Goal: Task Accomplishment & Management: Use online tool/utility

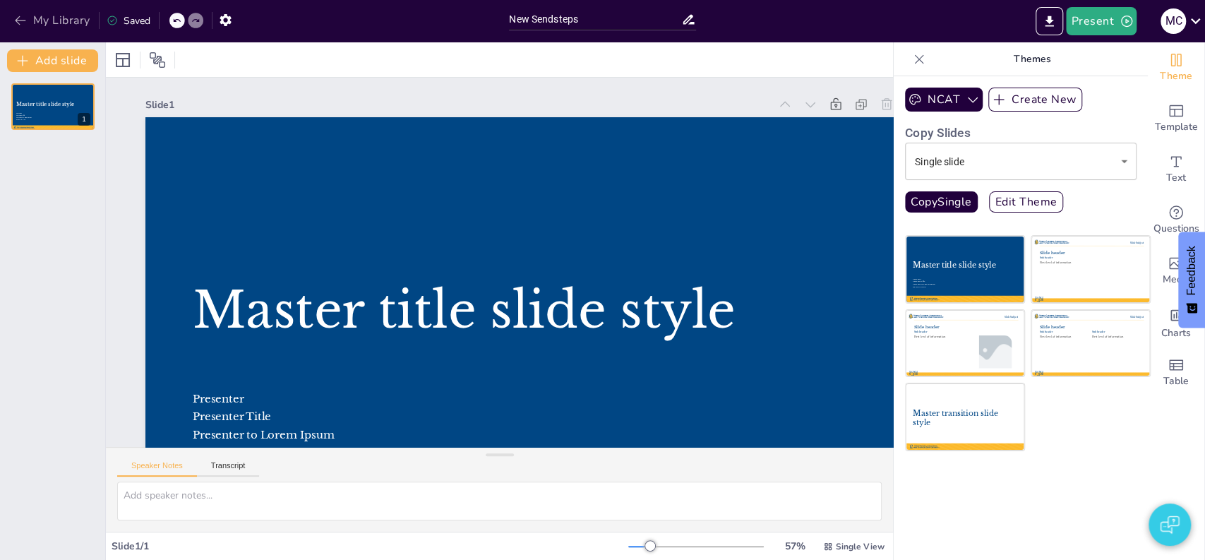
click at [49, 24] on button "My Library" at bounding box center [53, 20] width 85 height 23
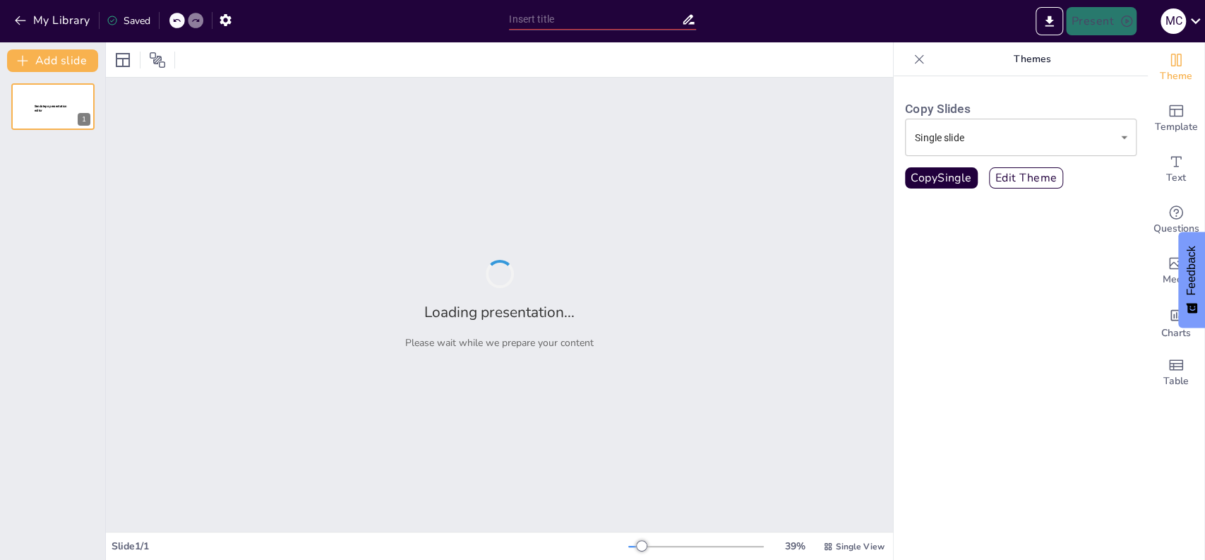
type input "[PERSON_NAME]: De Man achter de Mislukte Huwelijken"
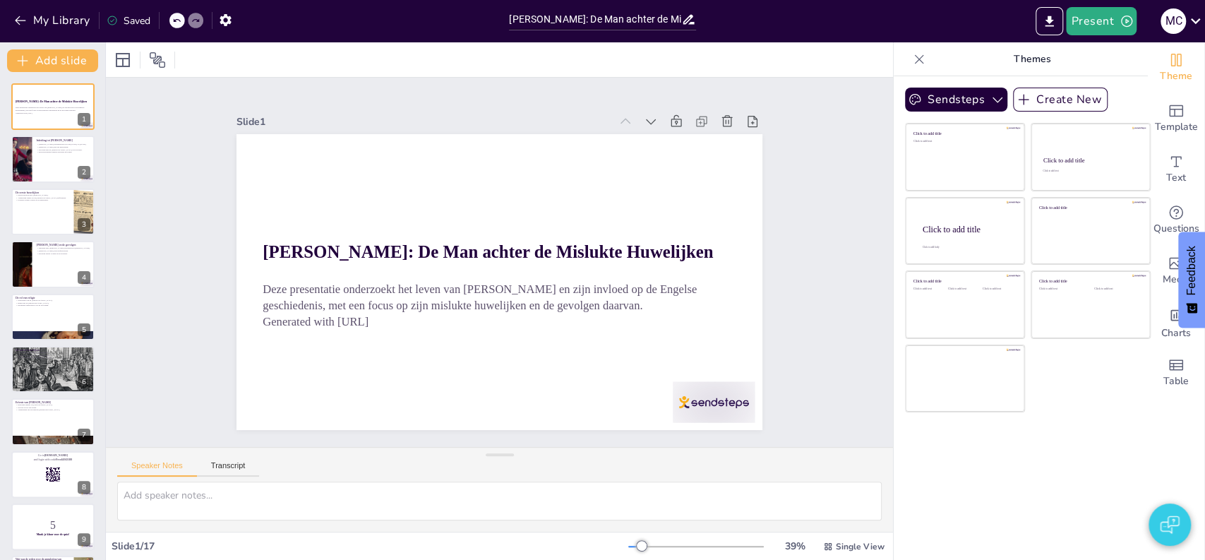
checkbox input "true"
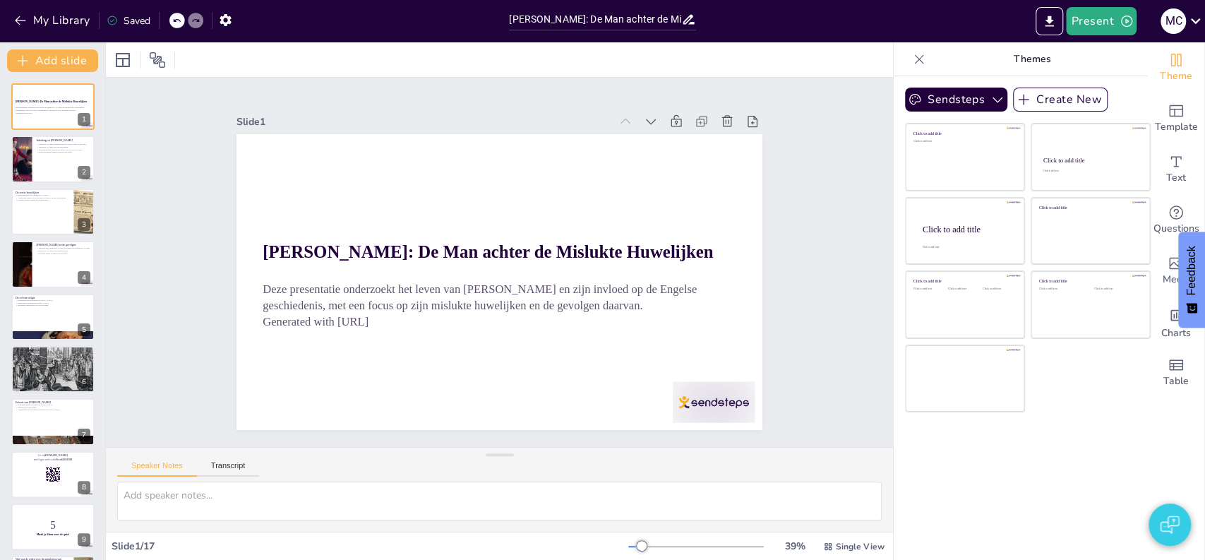
checkbox input "true"
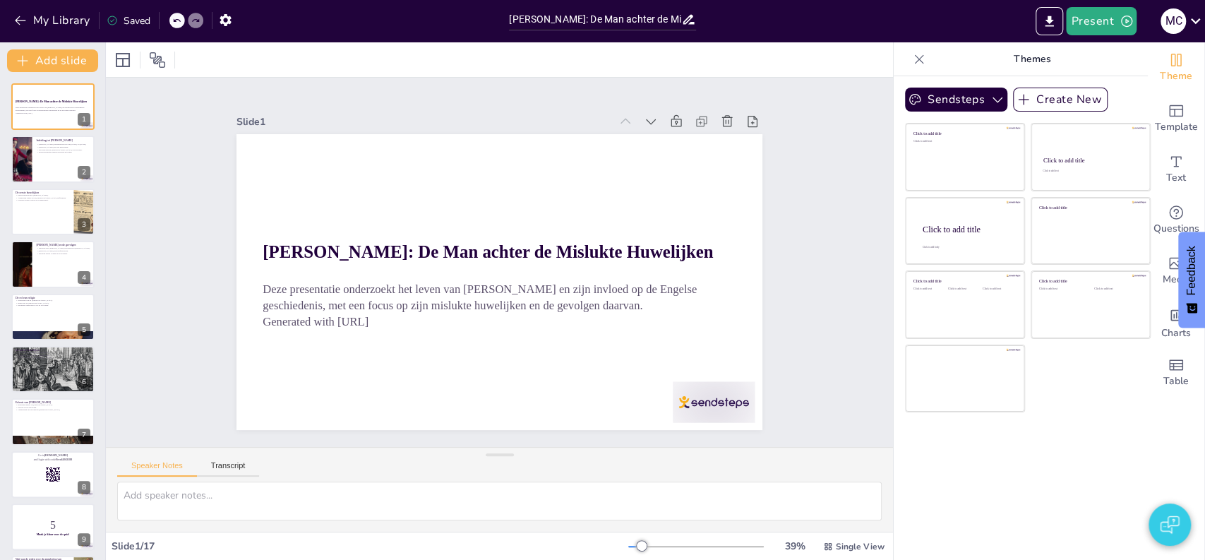
checkbox input "true"
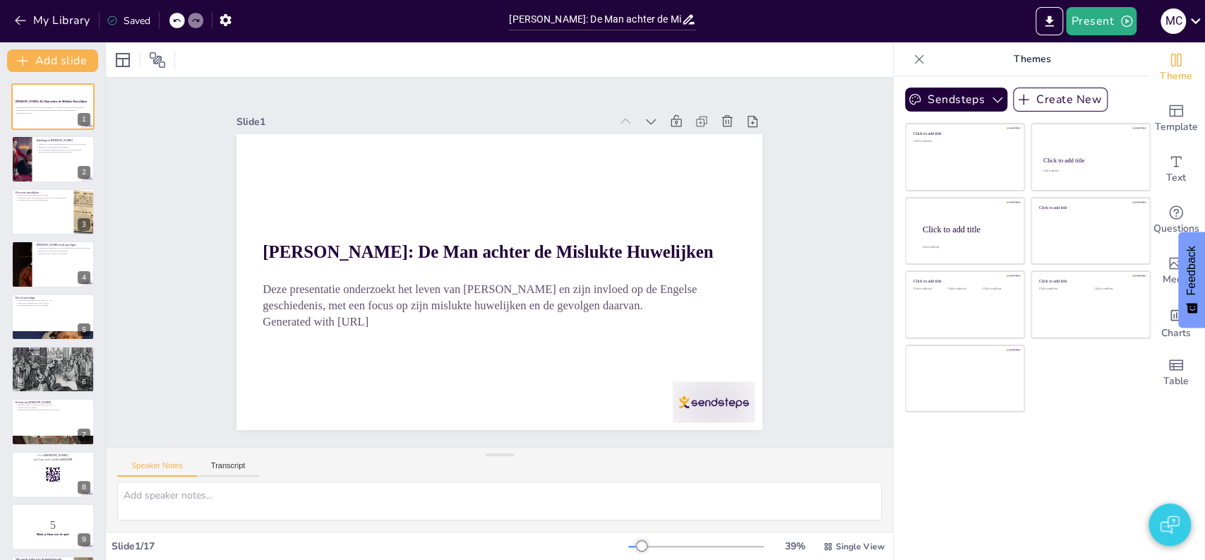
checkbox input "true"
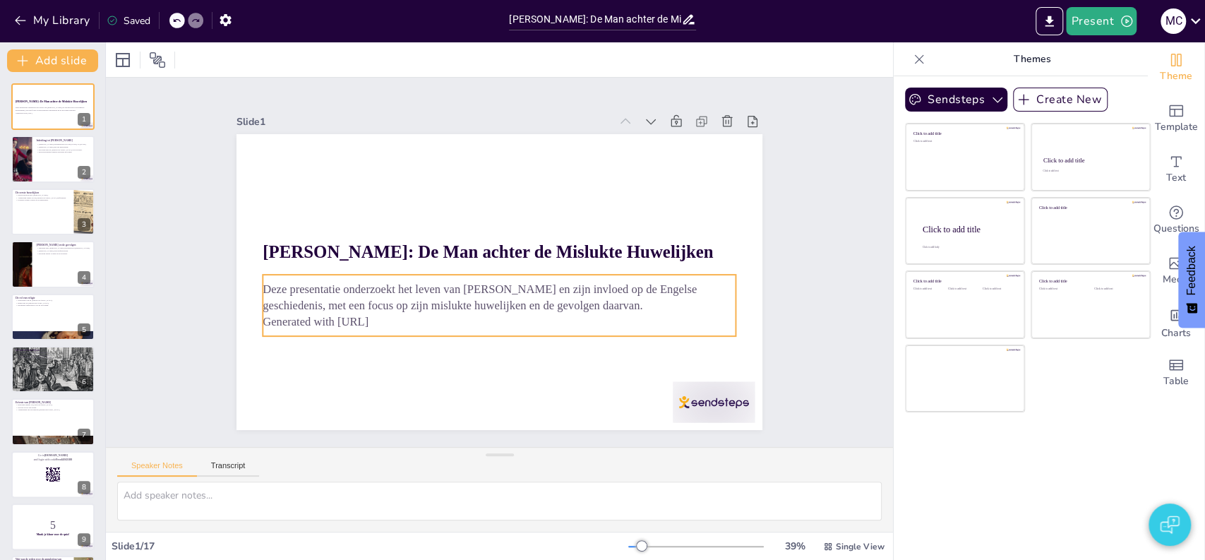
checkbox input "true"
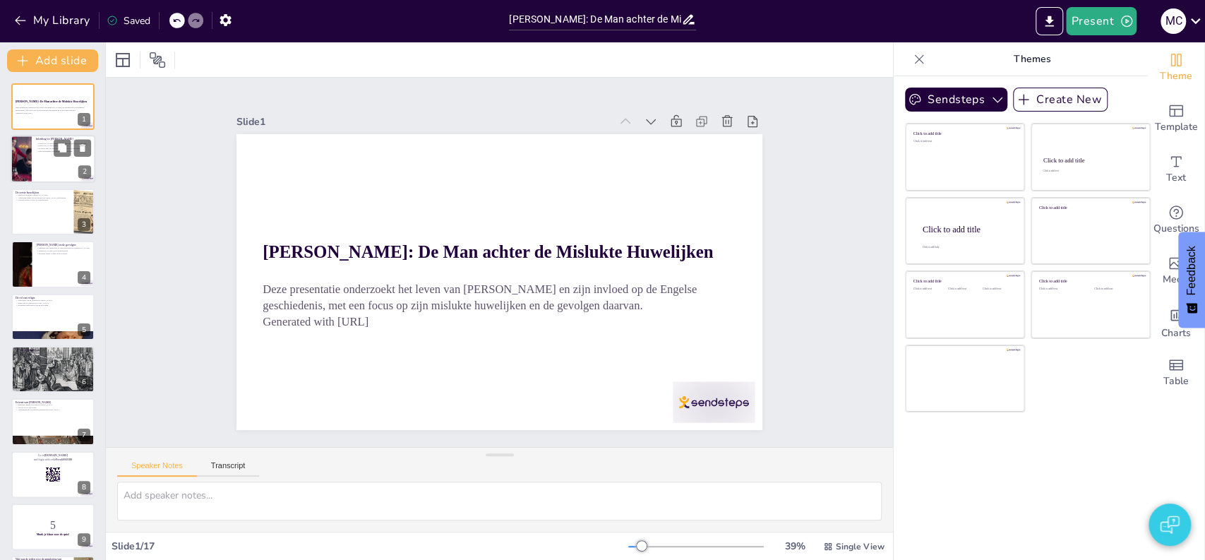
checkbox input "true"
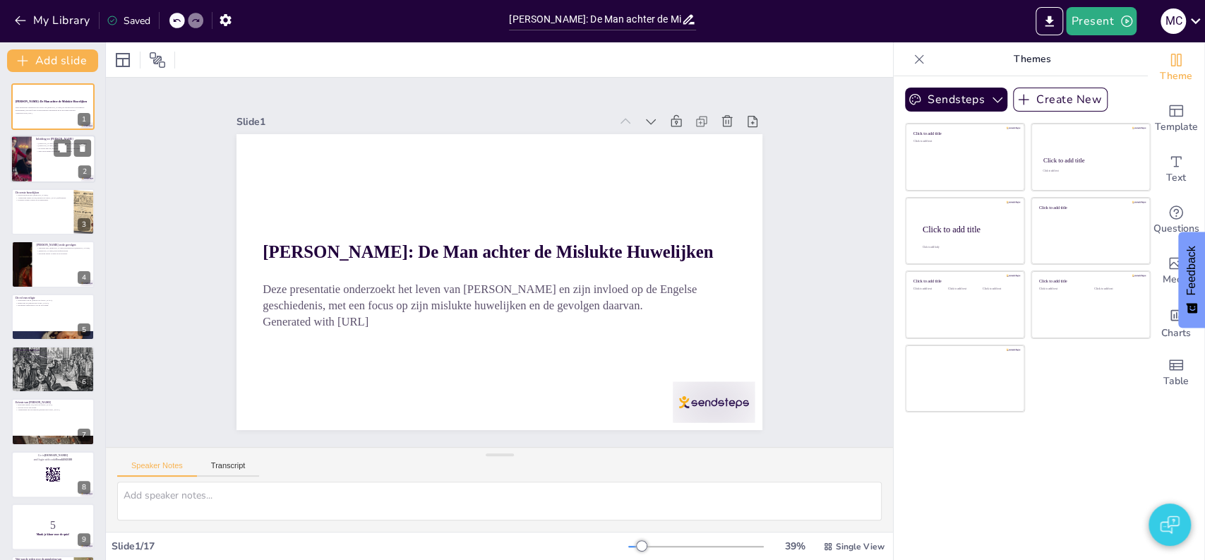
checkbox input "true"
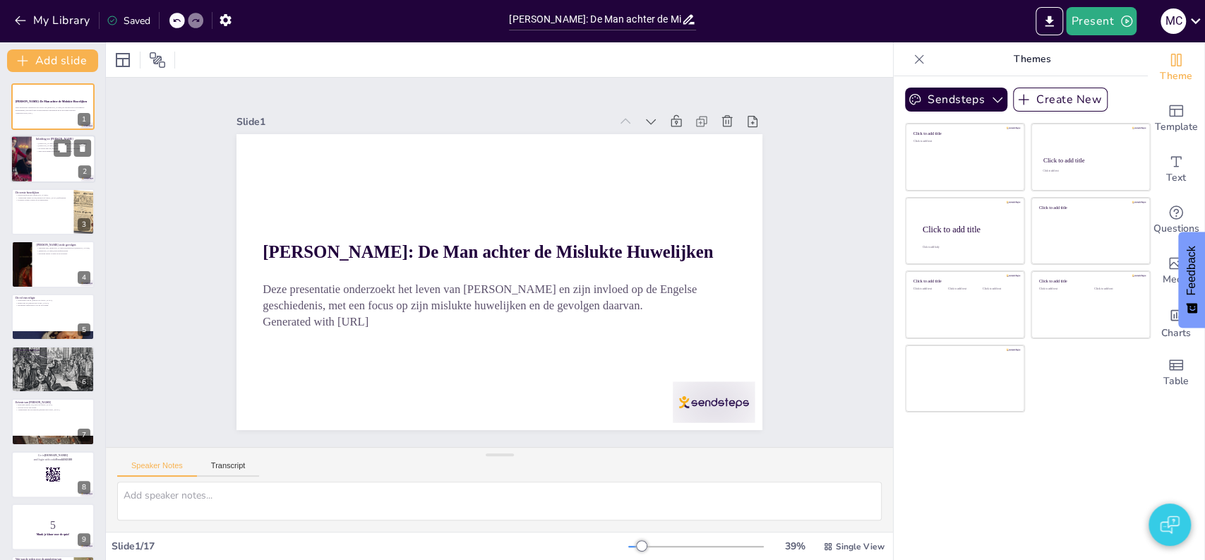
click at [36, 163] on div at bounding box center [53, 160] width 85 height 48
type textarea "[PERSON_NAME] regeerperiode van [DATE] tot [DATE] markeert een cruciaal tijdper…"
checkbox input "true"
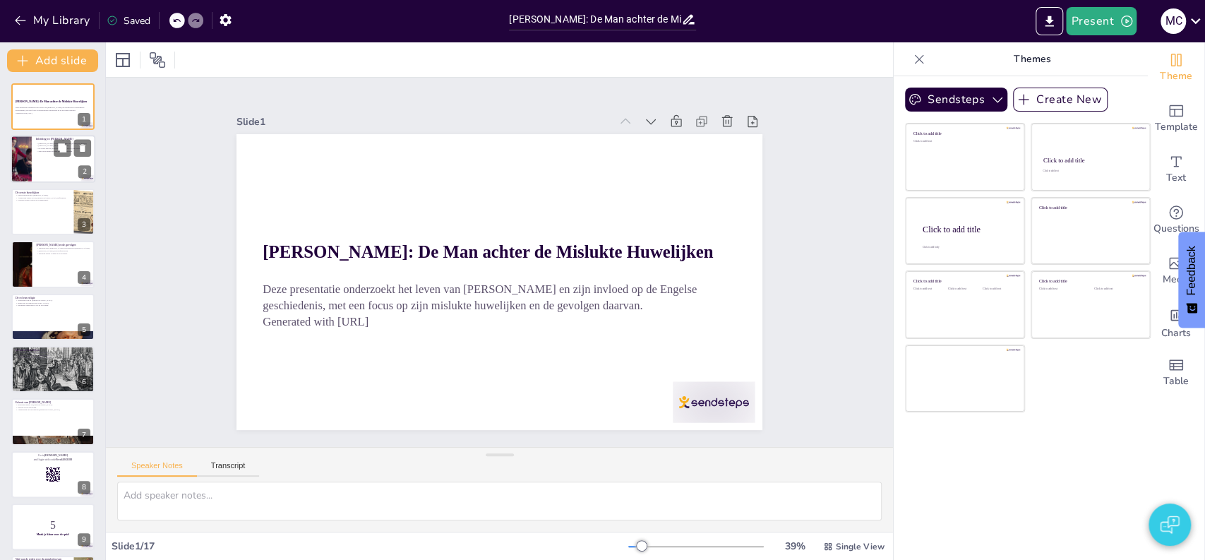
checkbox input "true"
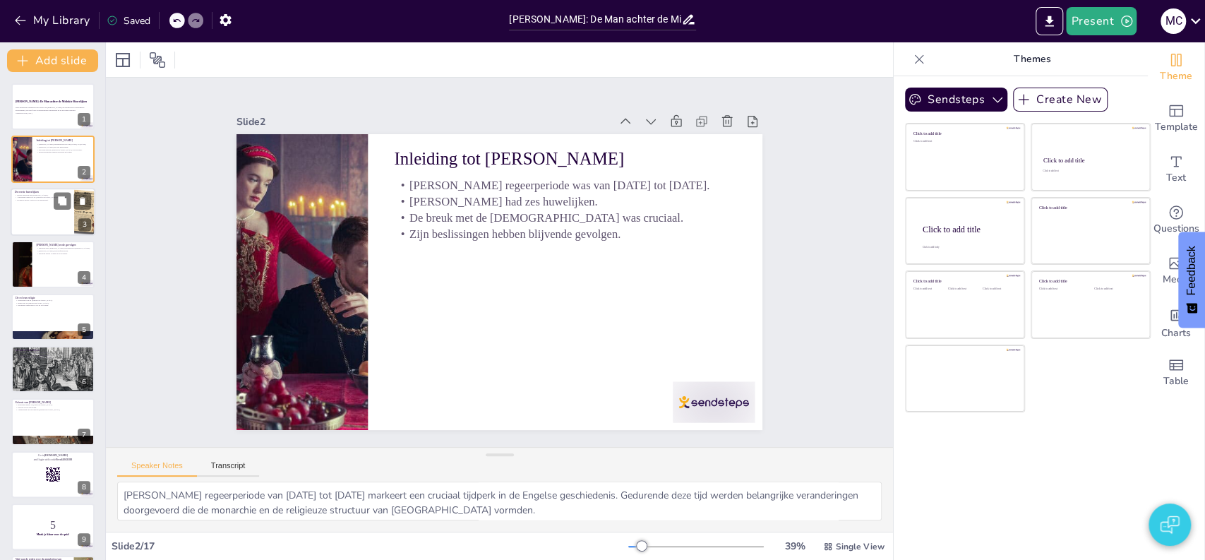
checkbox input "true"
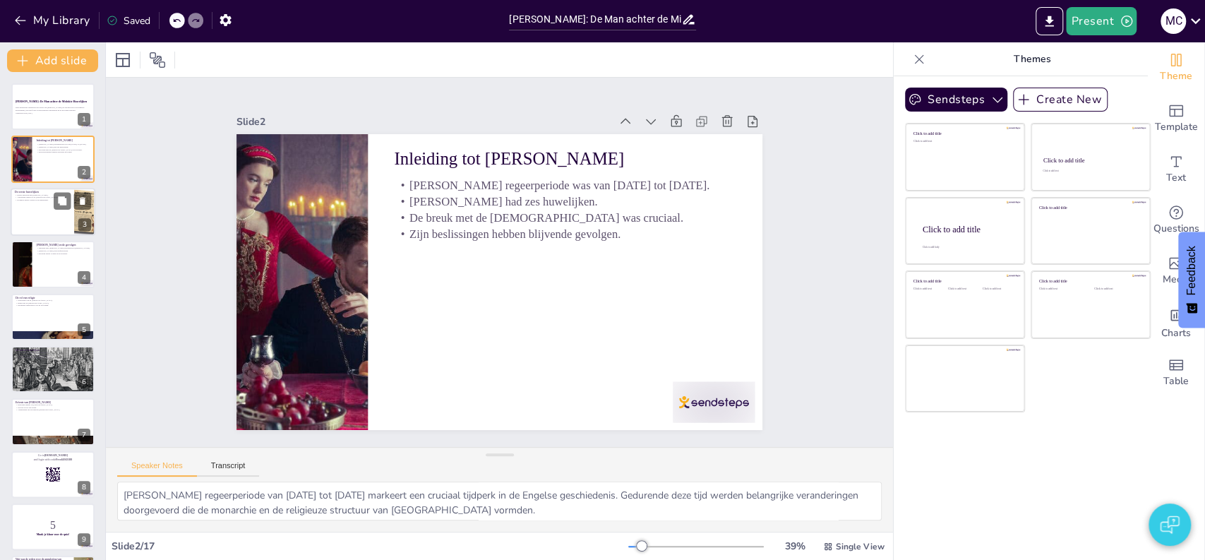
checkbox input "true"
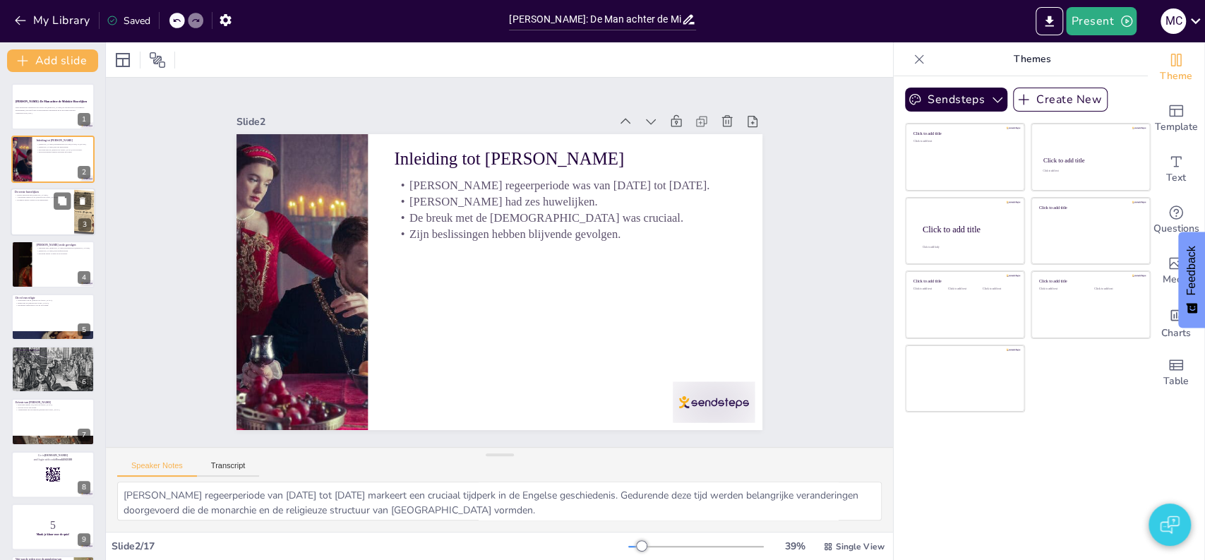
checkbox input "true"
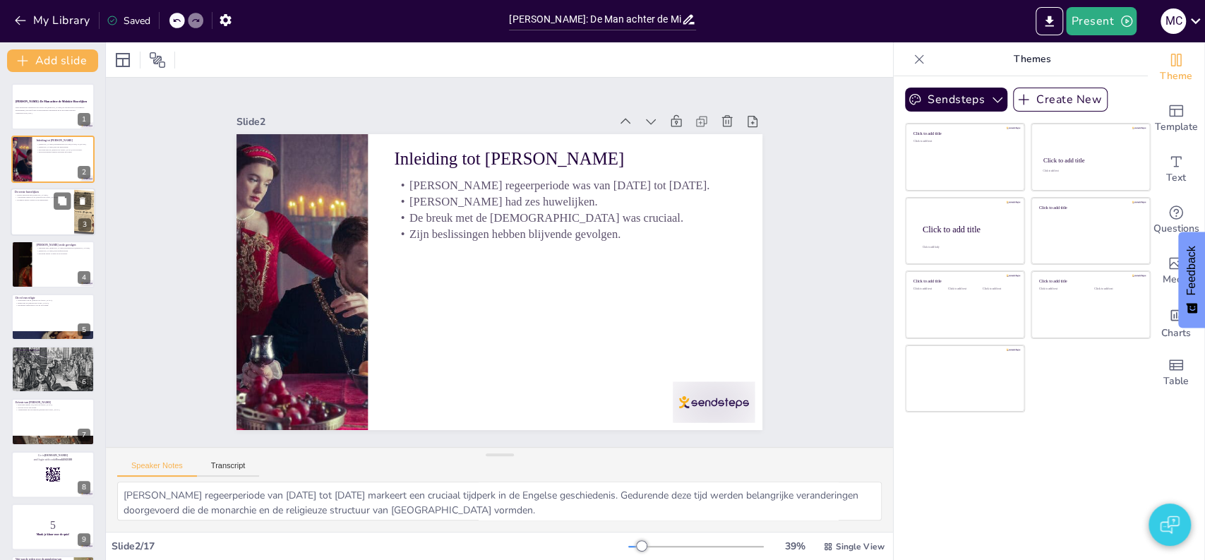
checkbox input "true"
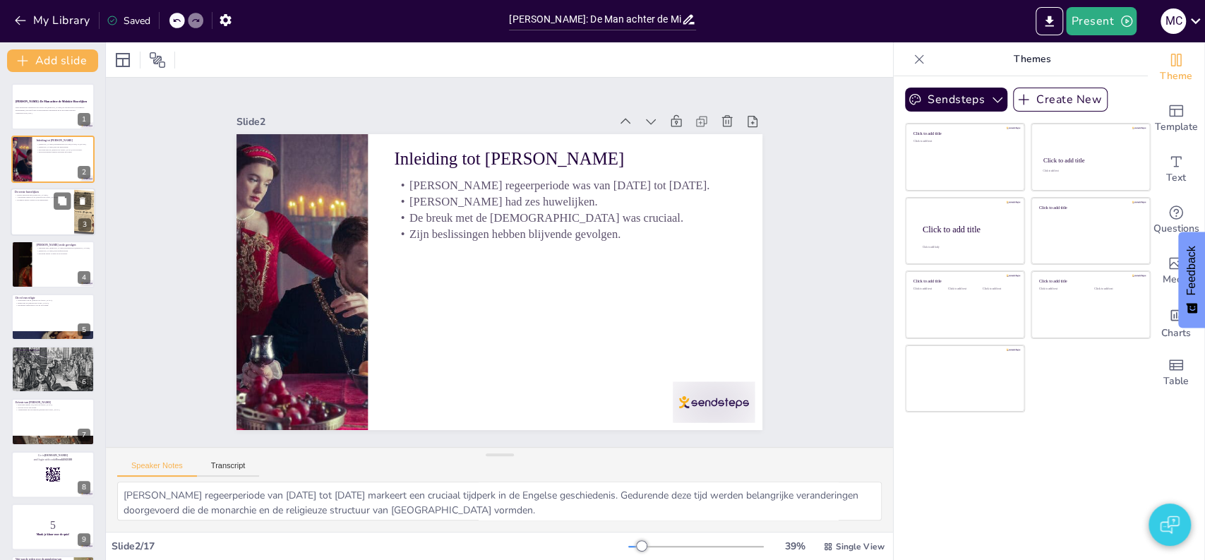
checkbox input "true"
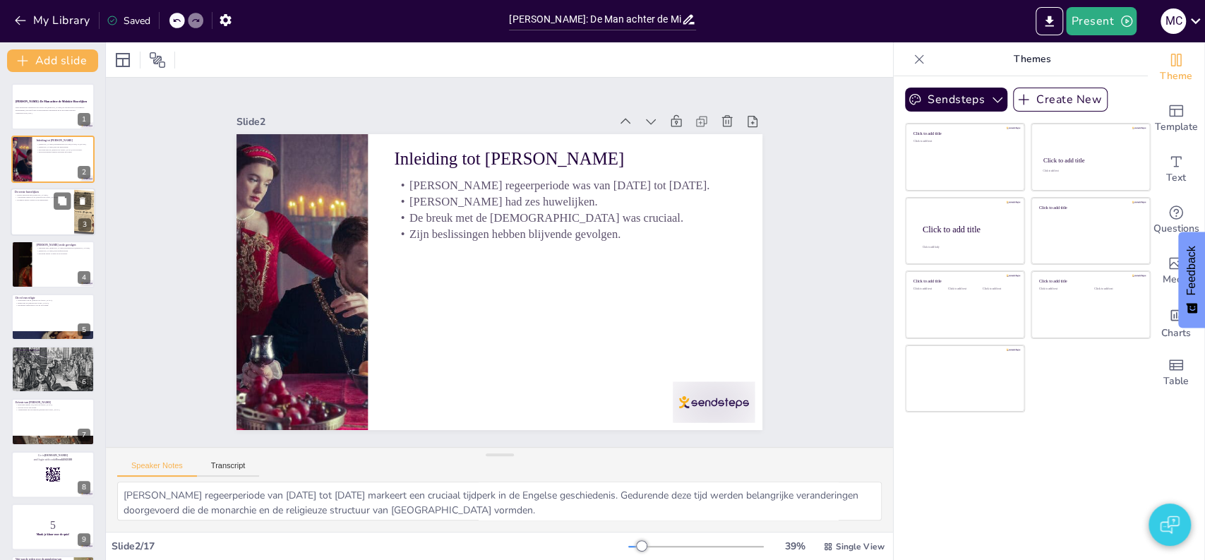
checkbox input "true"
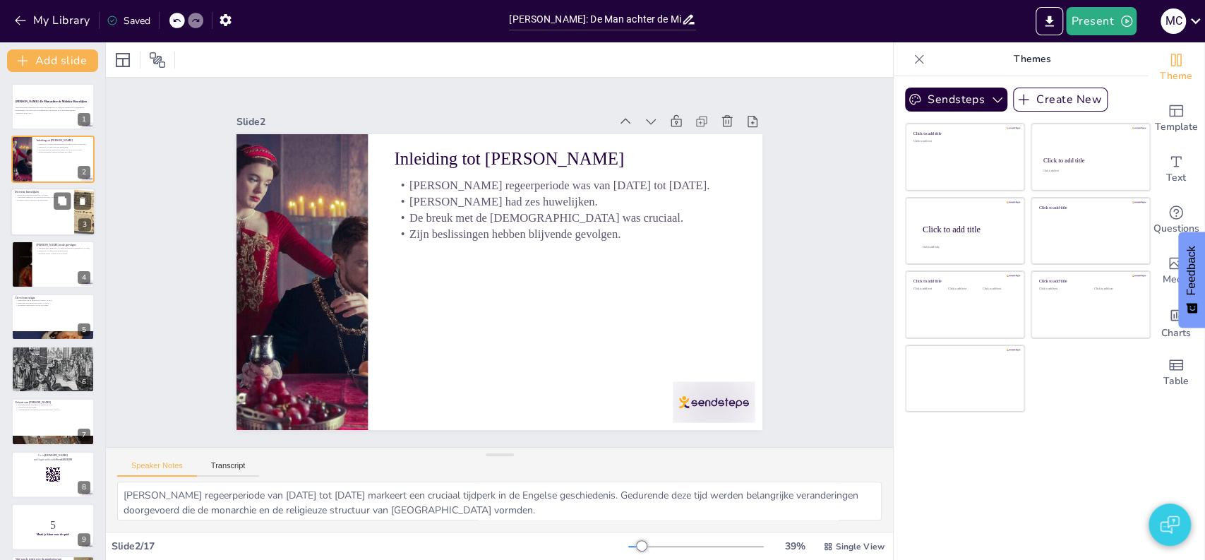
click at [49, 218] on div at bounding box center [53, 212] width 85 height 48
type textarea "Het huwelijk met [PERSON_NAME] was een strategische alliantie, maar het gebrek …"
checkbox input "true"
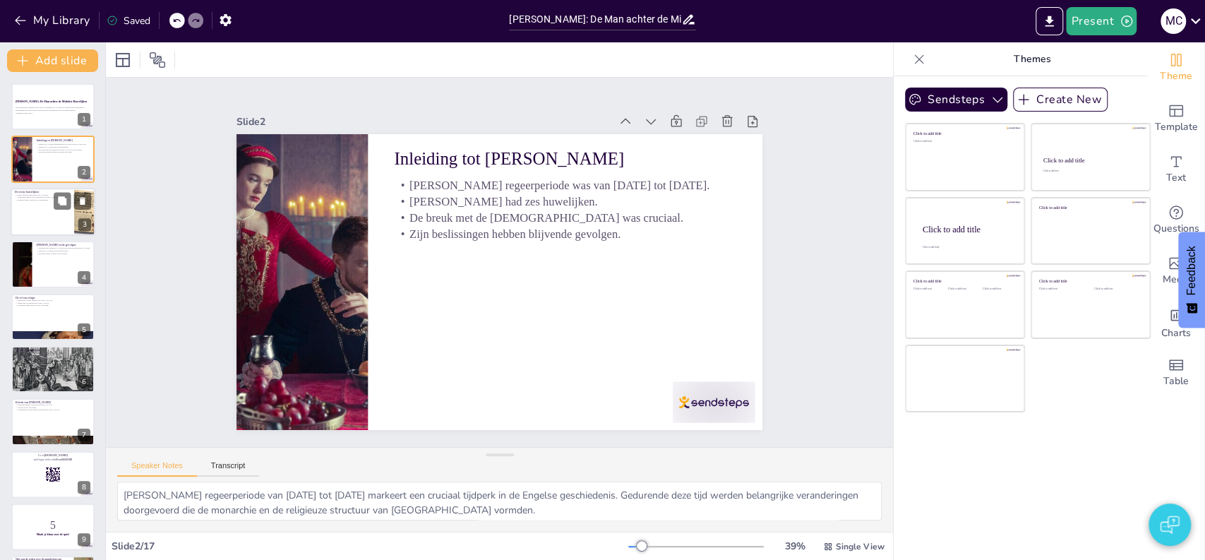
checkbox input "true"
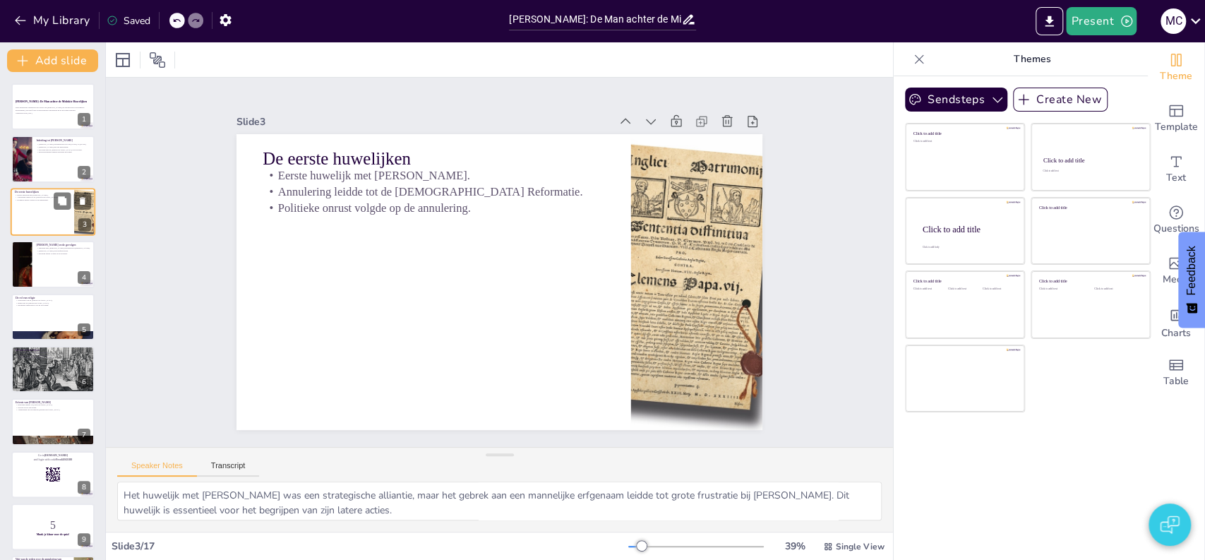
checkbox input "true"
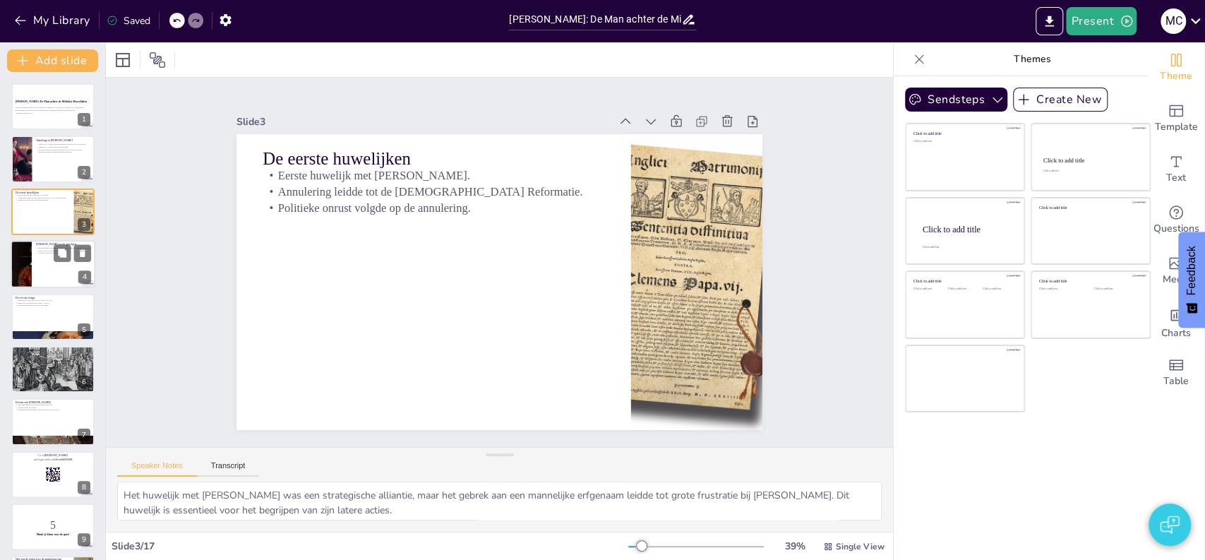
checkbox input "true"
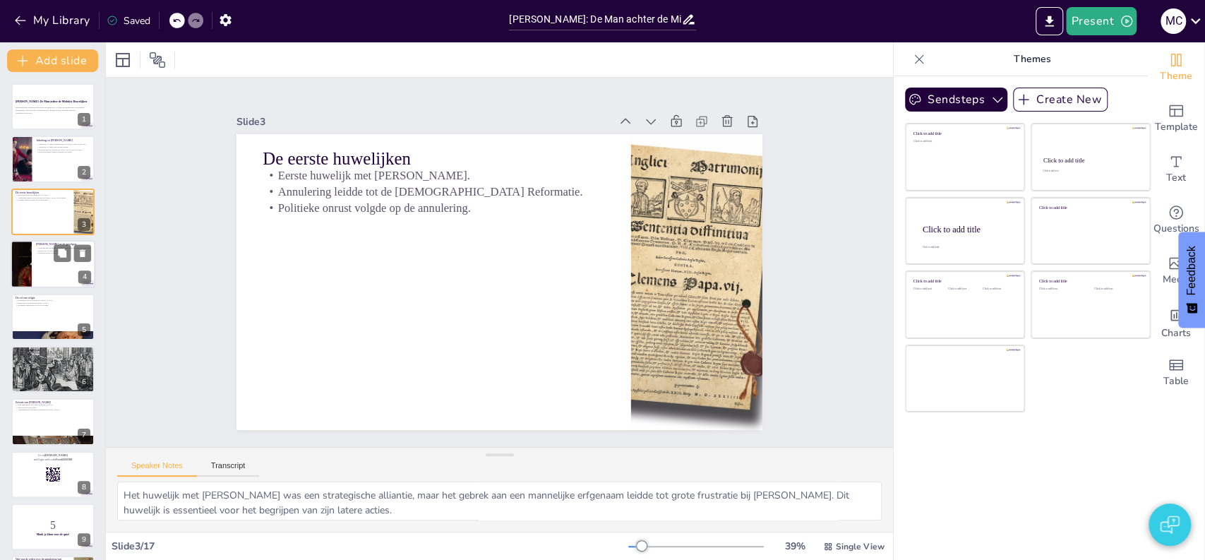
click at [73, 280] on div at bounding box center [53, 264] width 85 height 48
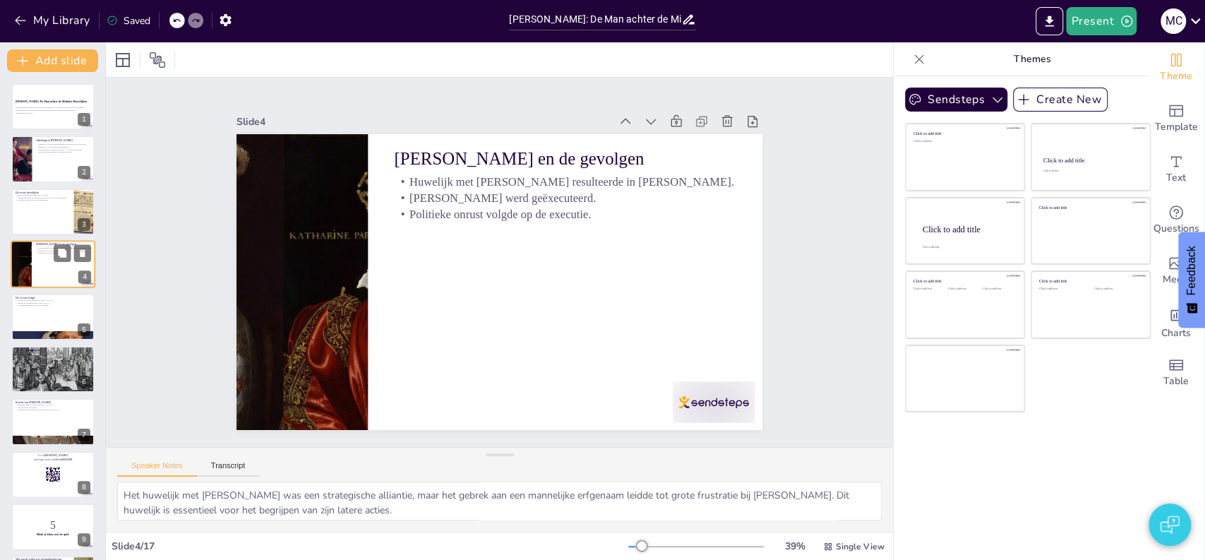
type textarea "Het huwelijk met [PERSON_NAME] was cruciaal voor de Engelse geschiedenis, omdat…"
checkbox input "true"
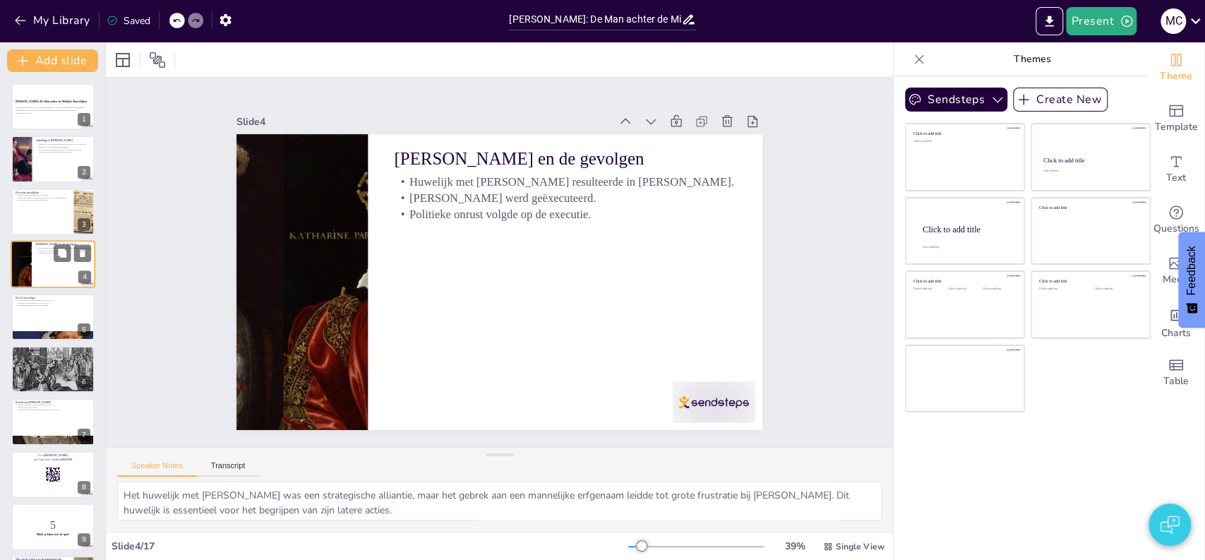
checkbox input "true"
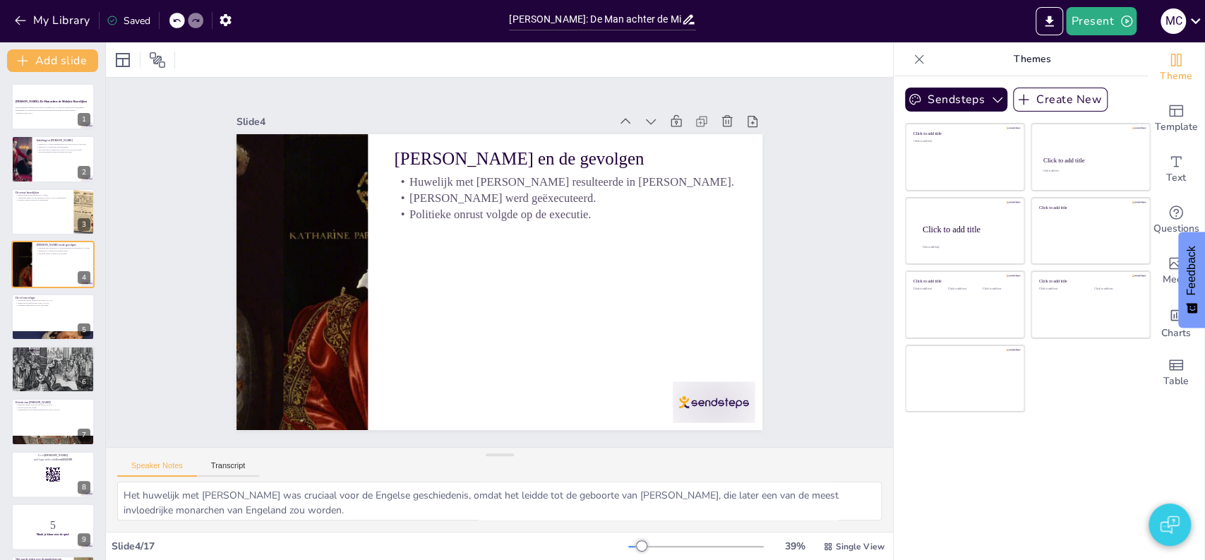
checkbox input "true"
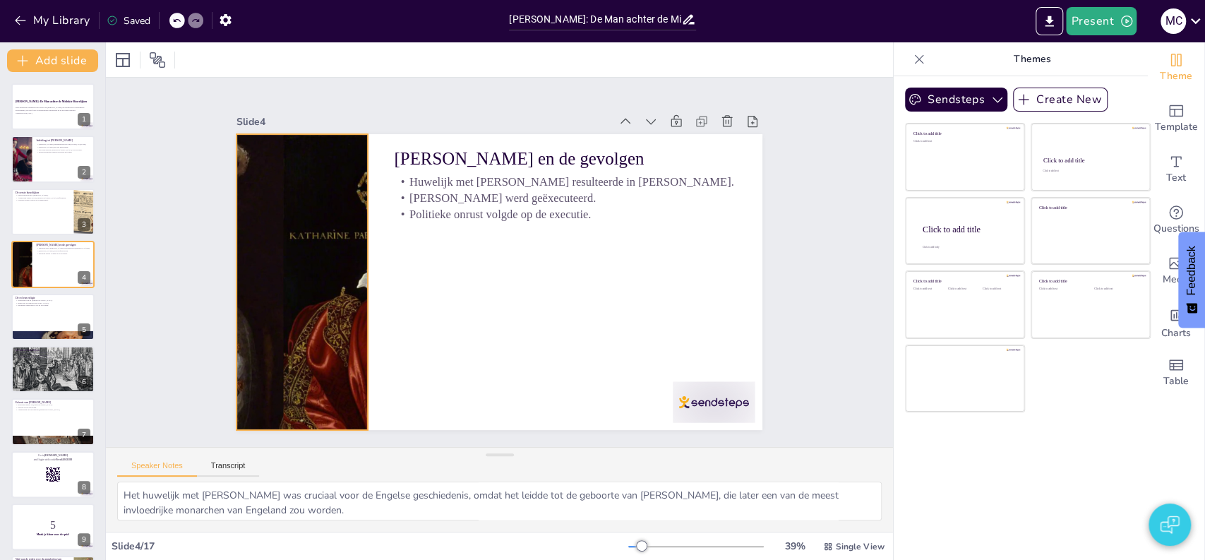
checkbox input "true"
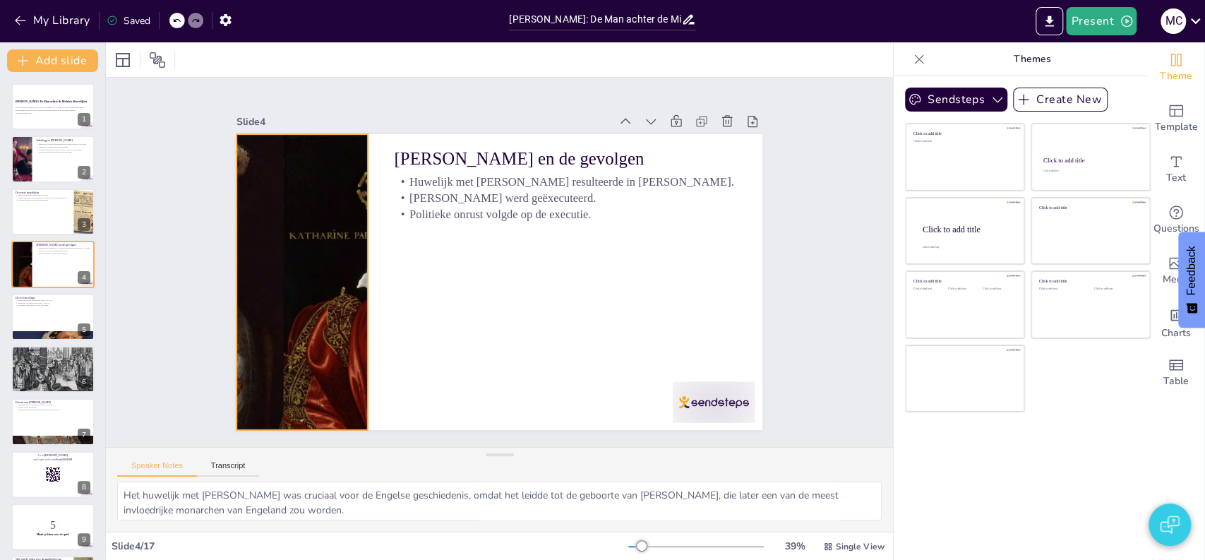
checkbox input "true"
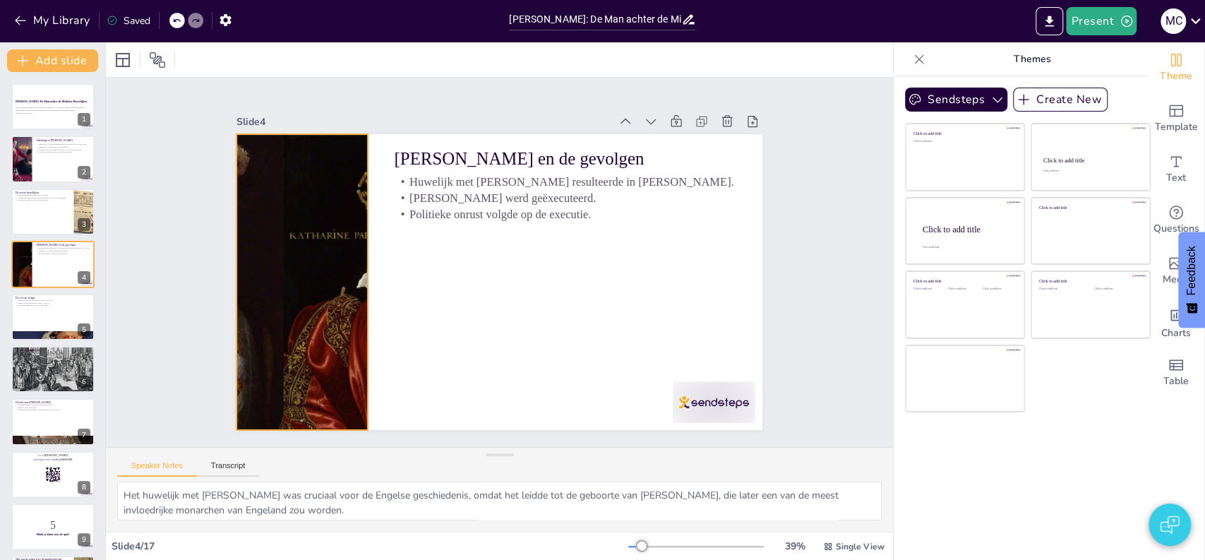
checkbox input "true"
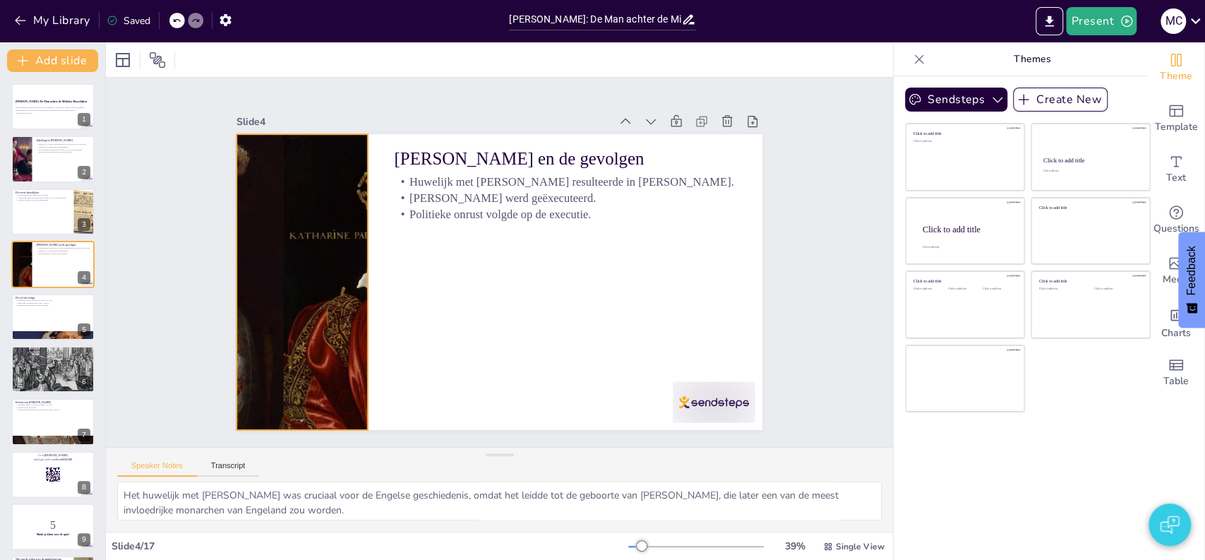
checkbox input "true"
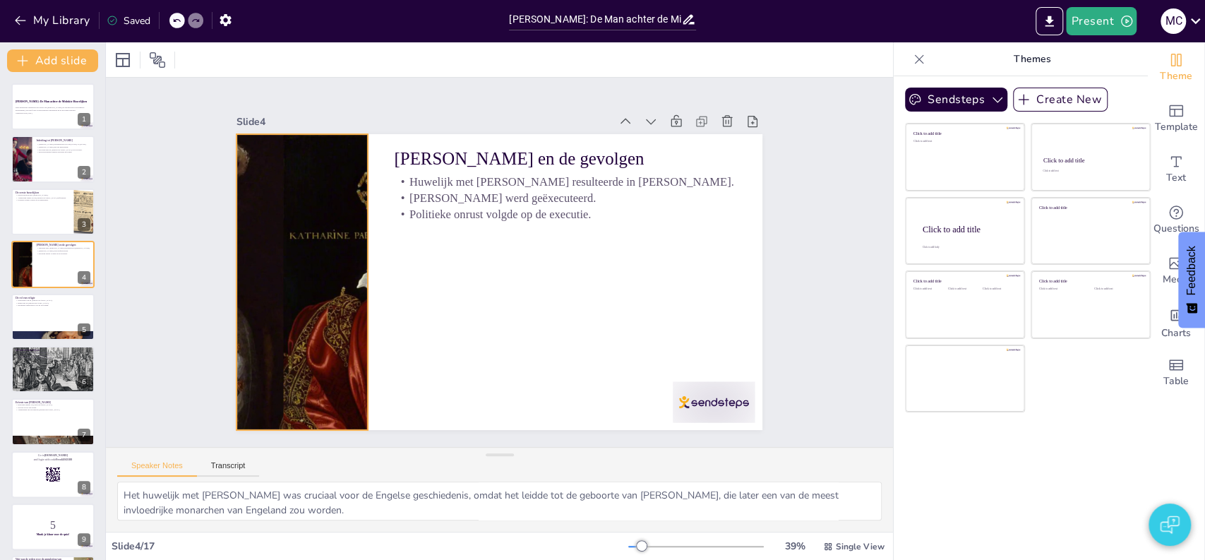
checkbox input "true"
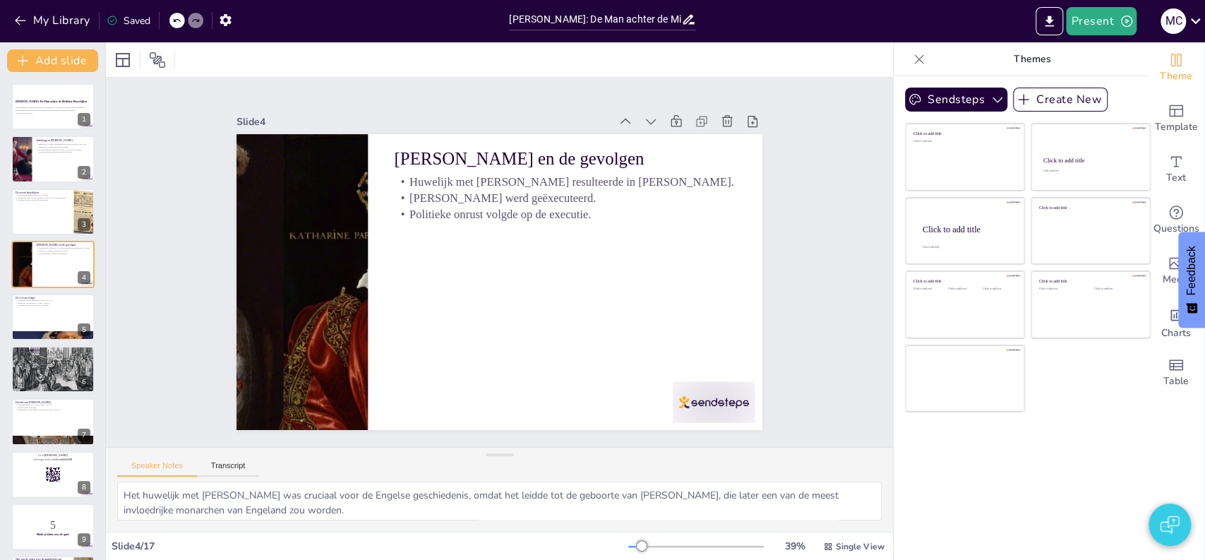
checkbox input "true"
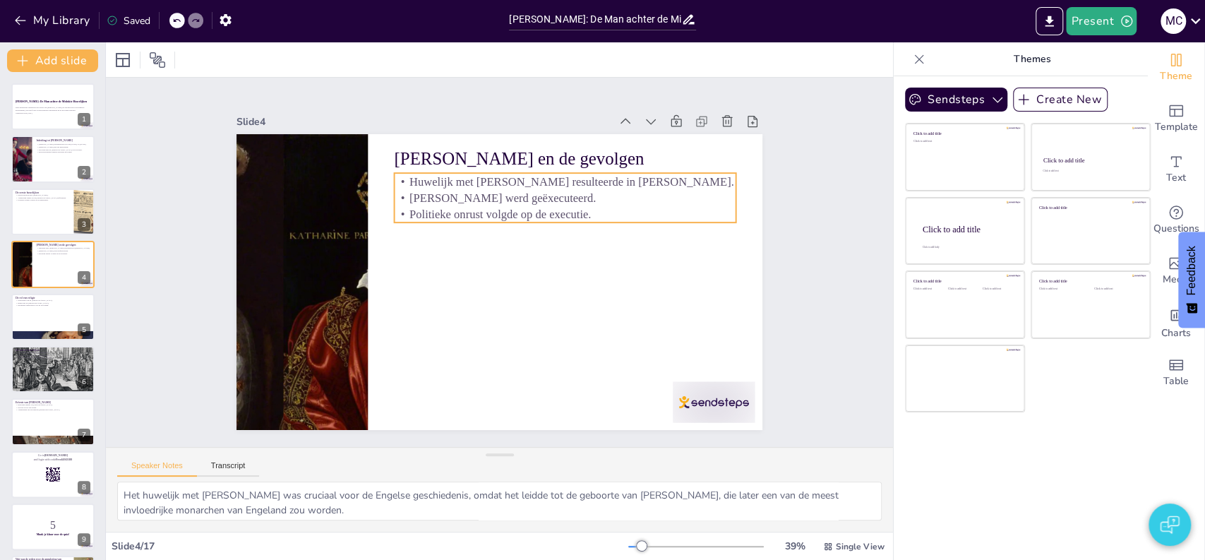
checkbox input "true"
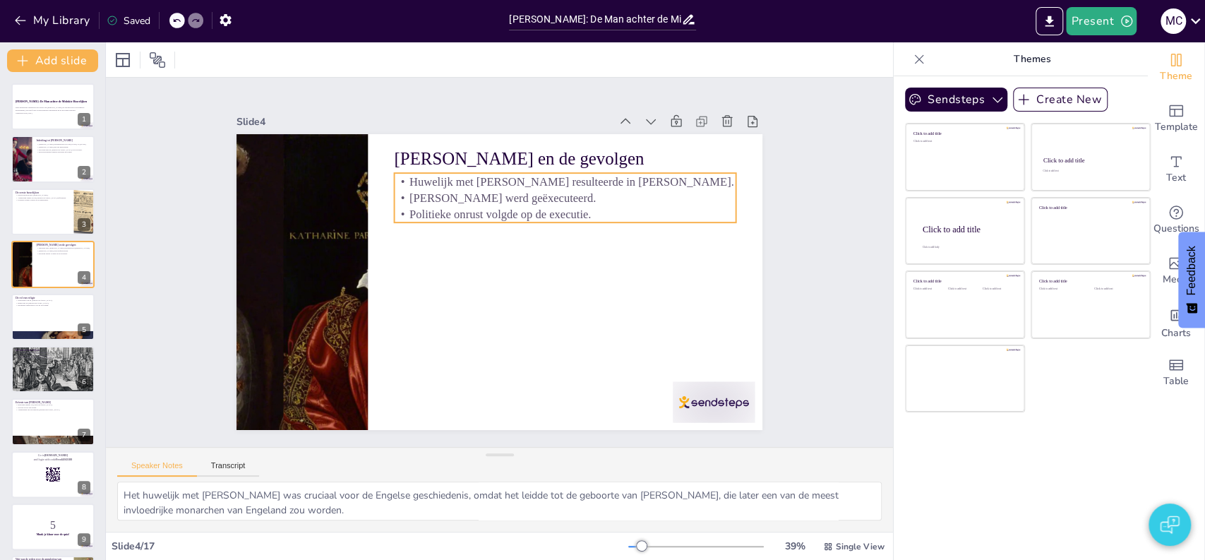
checkbox input "true"
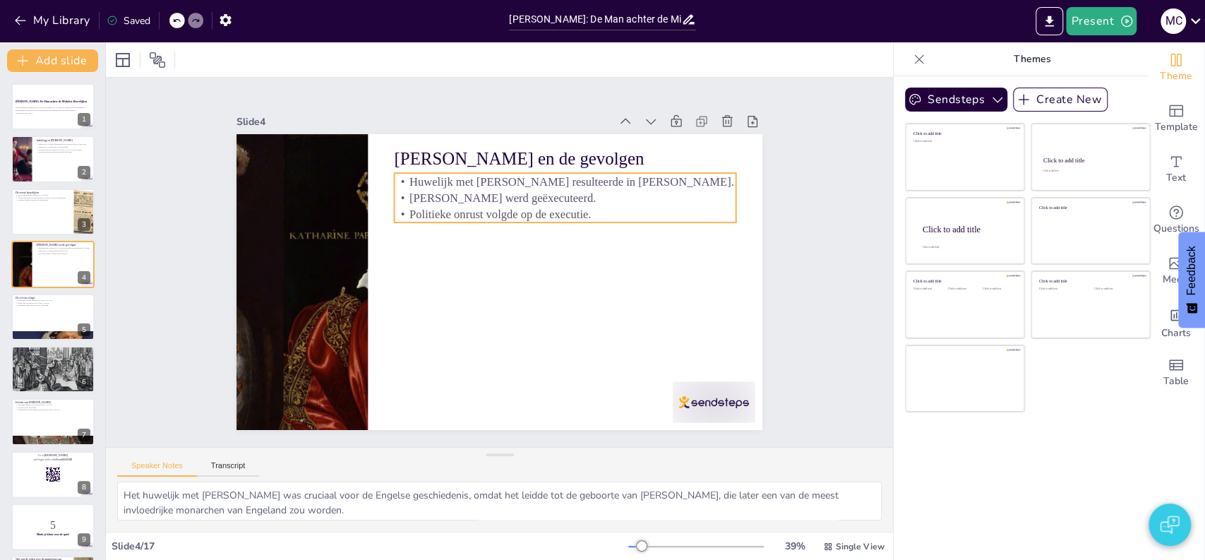
checkbox input "true"
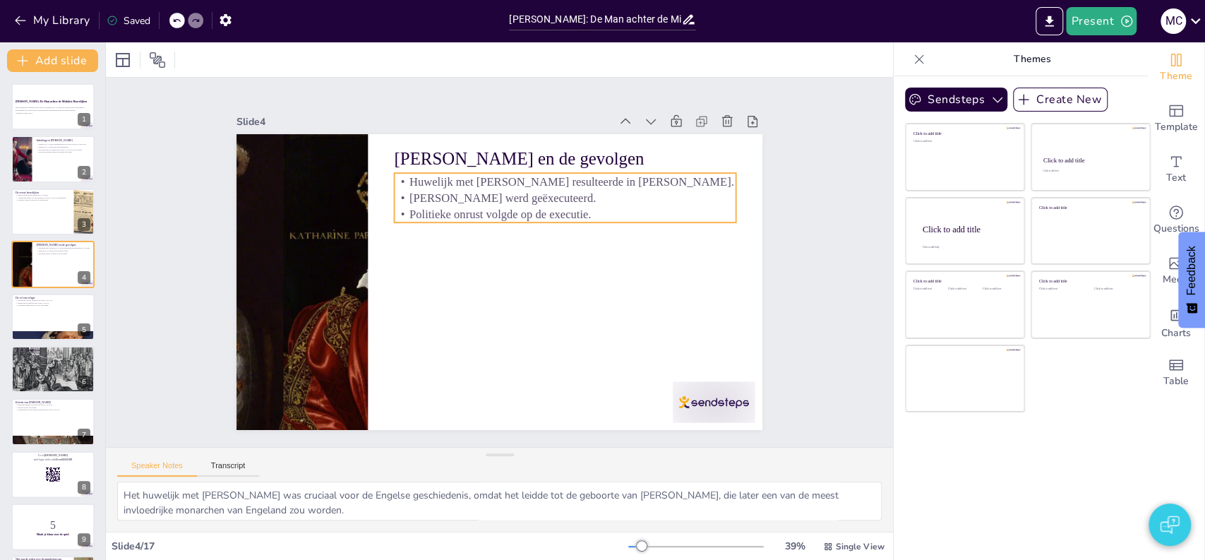
checkbox input "true"
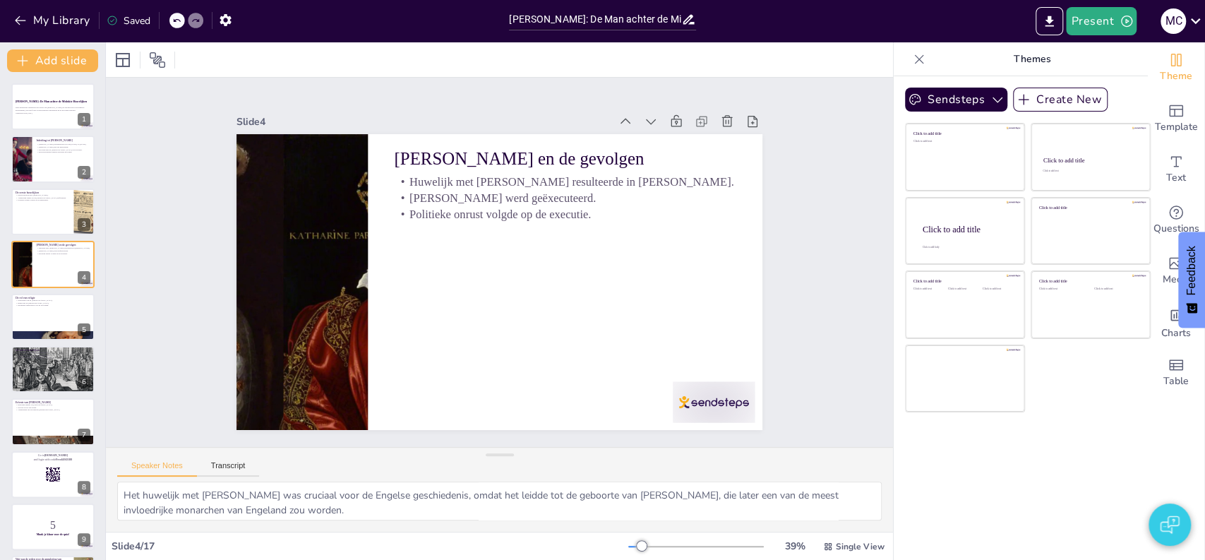
checkbox input "true"
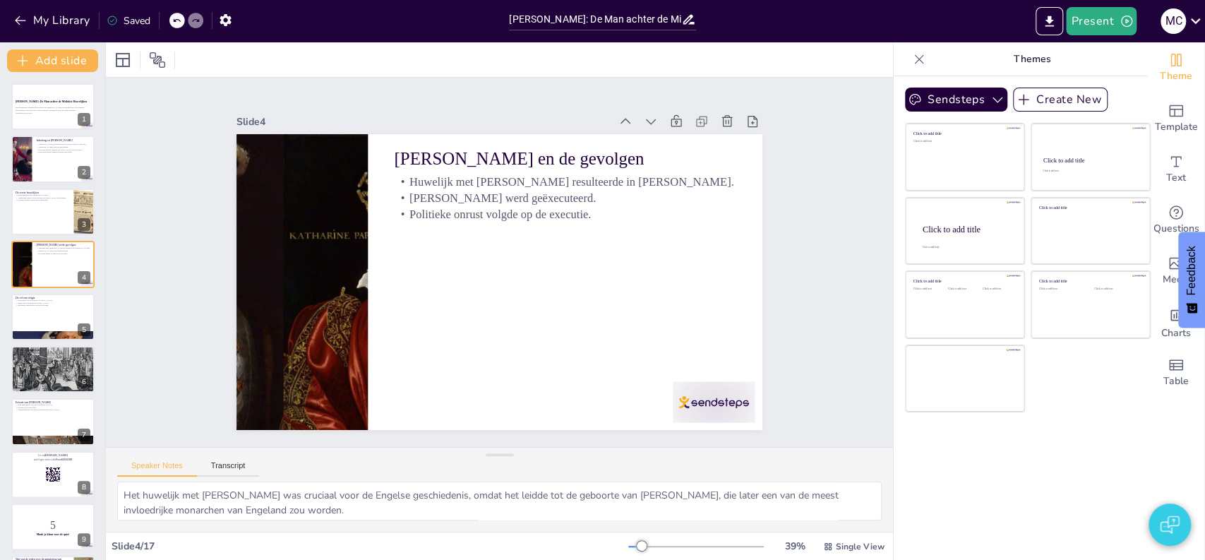
checkbox input "true"
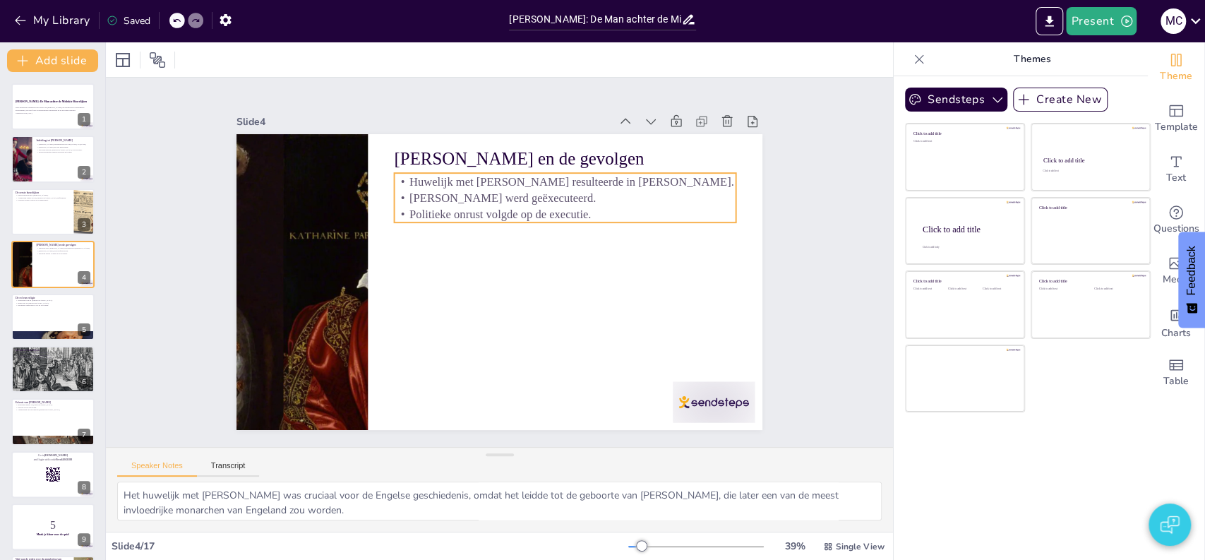
click at [543, 196] on p "[PERSON_NAME] werd geëxecuteerd." at bounding box center [585, 296] width 154 height 319
checkbox input "true"
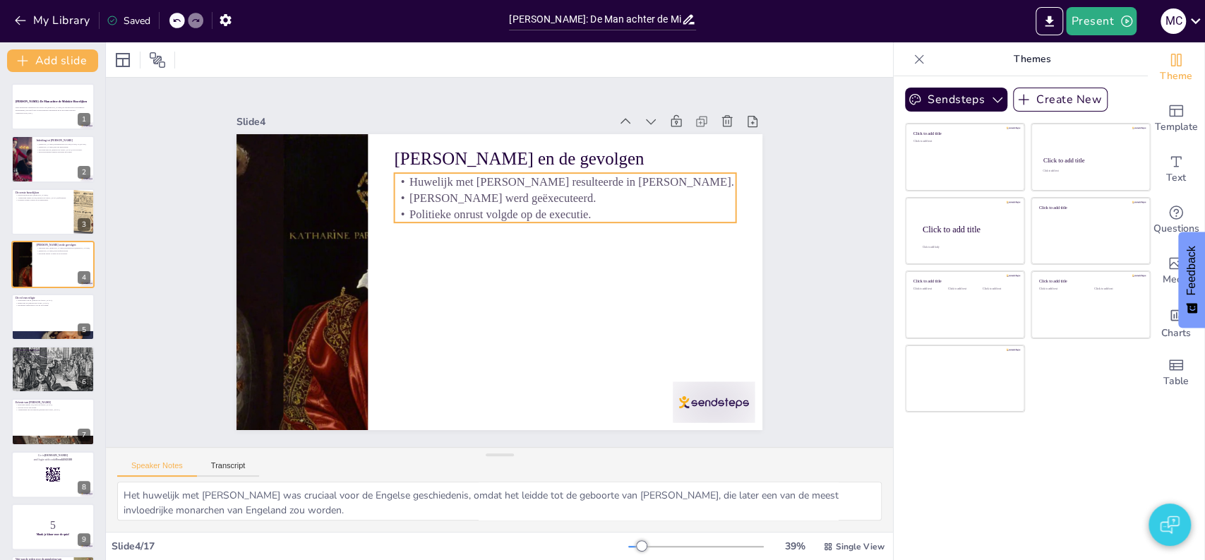
checkbox input "true"
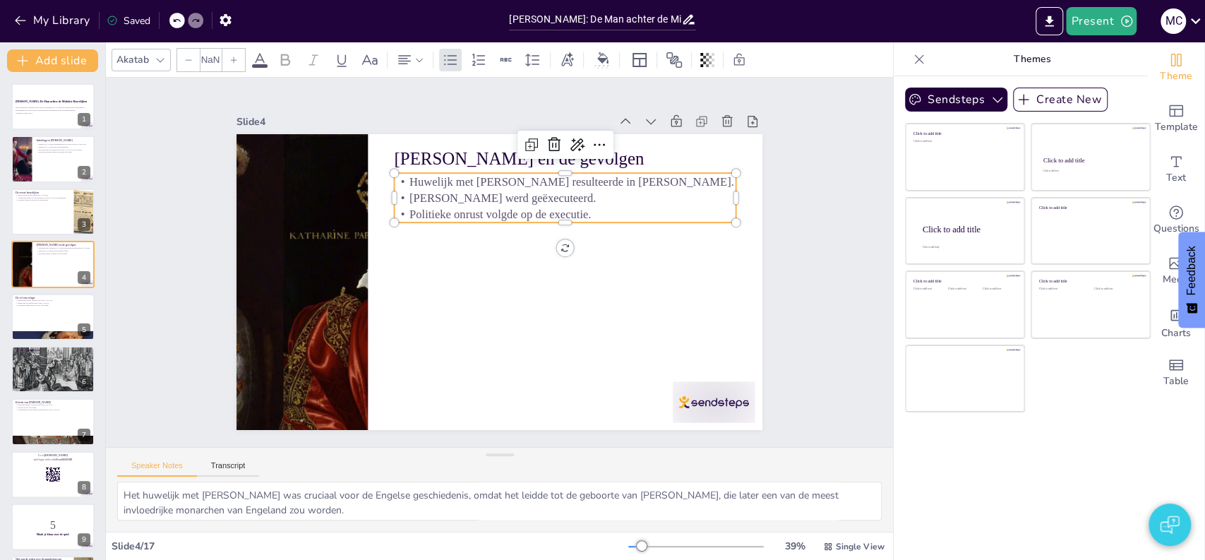
type input "32"
click at [504, 196] on p "[PERSON_NAME] werd geëxecuteerd." at bounding box center [591, 249] width 286 height 214
checkbox input "true"
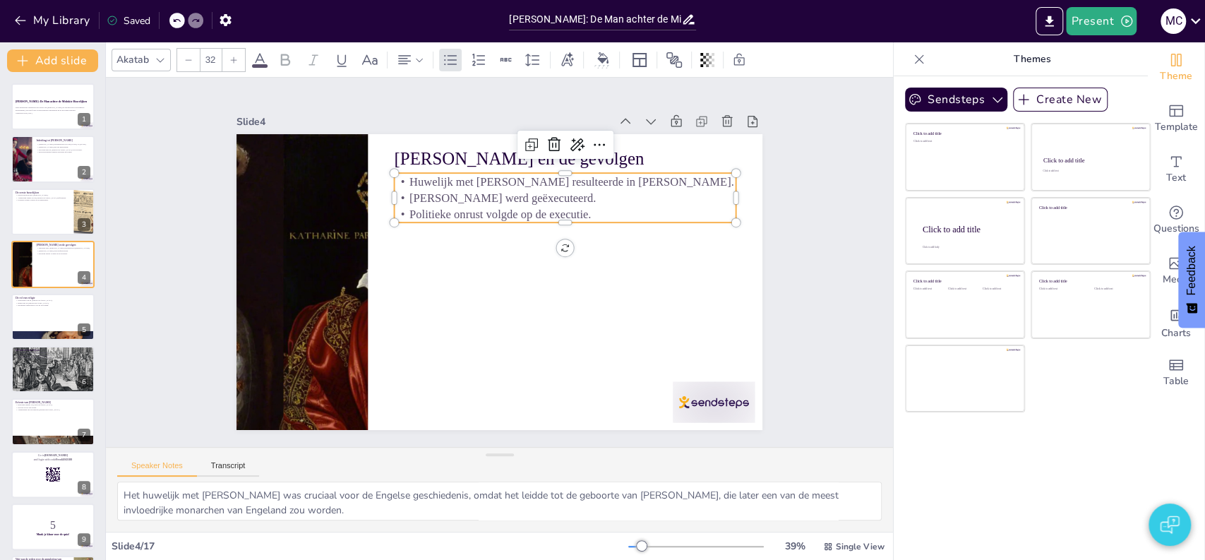
checkbox input "true"
click at [520, 196] on p "[PERSON_NAME] werd geëxecuteerd." at bounding box center [580, 305] width 121 height 330
checkbox input "true"
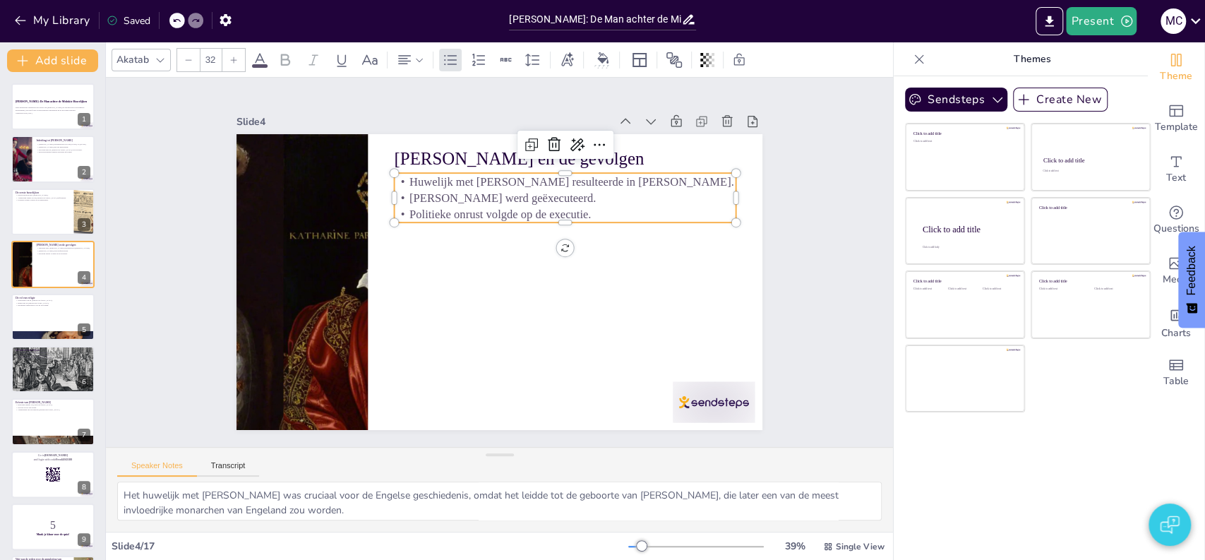
checkbox input "true"
click at [504, 196] on p "[PERSON_NAME] werd geëxecuteerd." at bounding box center [590, 278] width 214 height 286
click at [504, 196] on p "[PERSON_NAME] werd geëxecuteerd." at bounding box center [540, 344] width 121 height 330
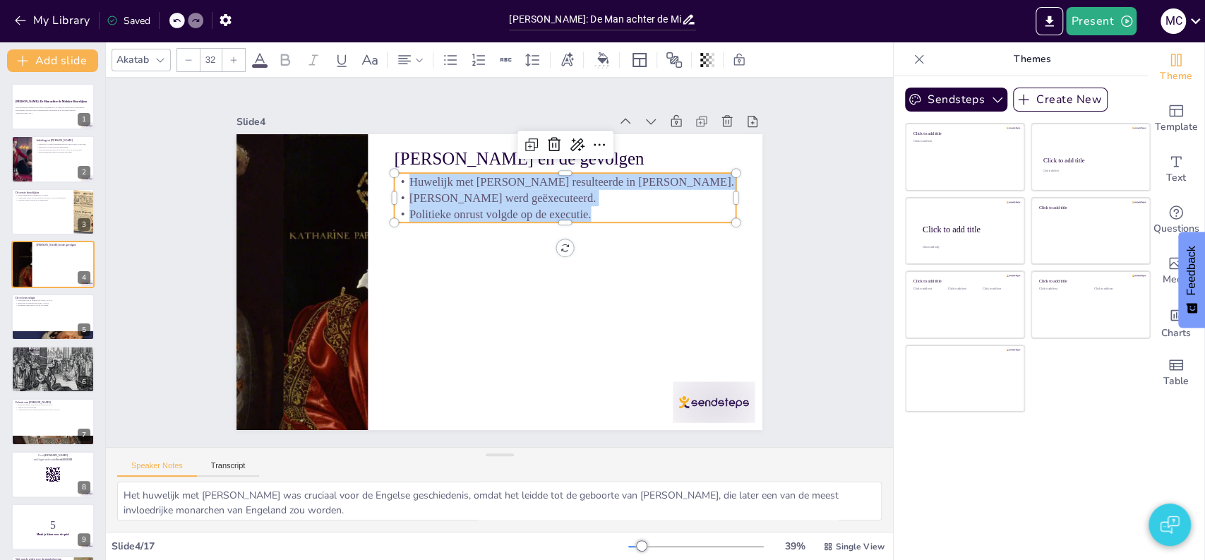
checkbox input "true"
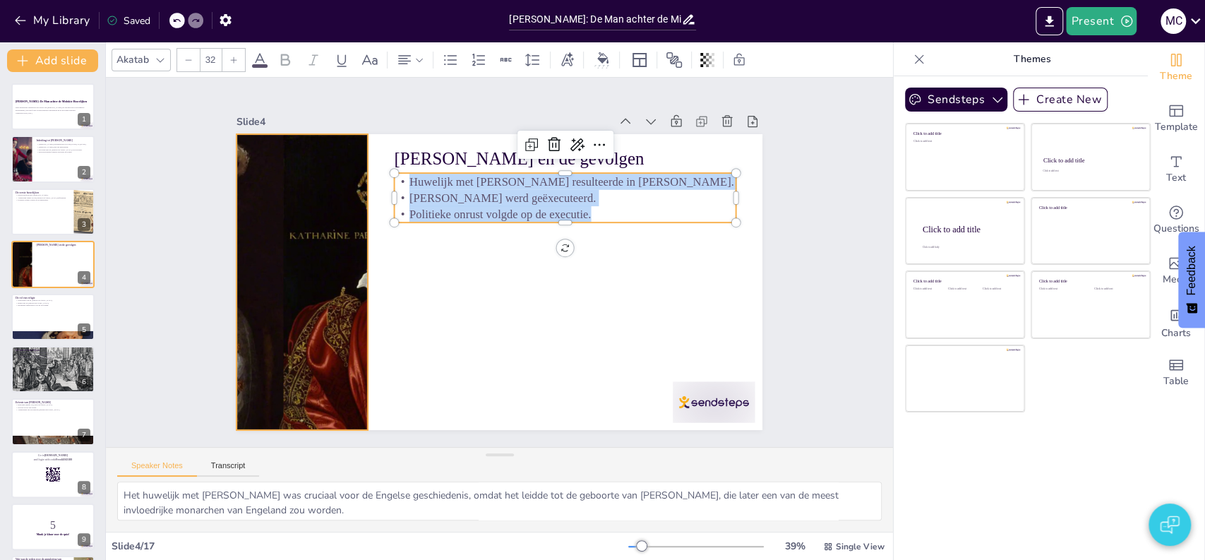
checkbox input "true"
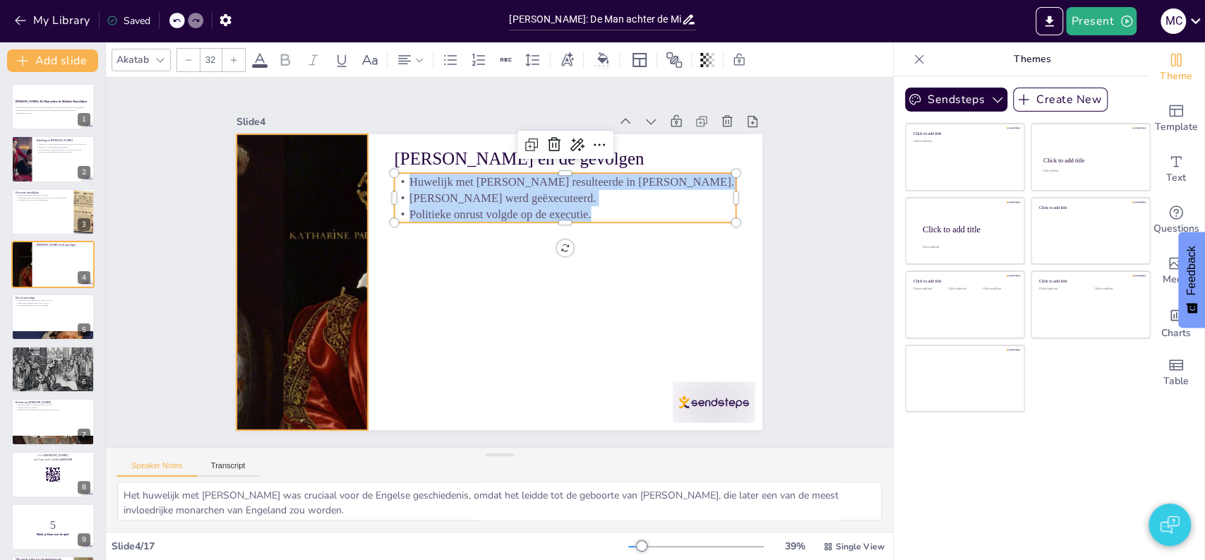
checkbox input "true"
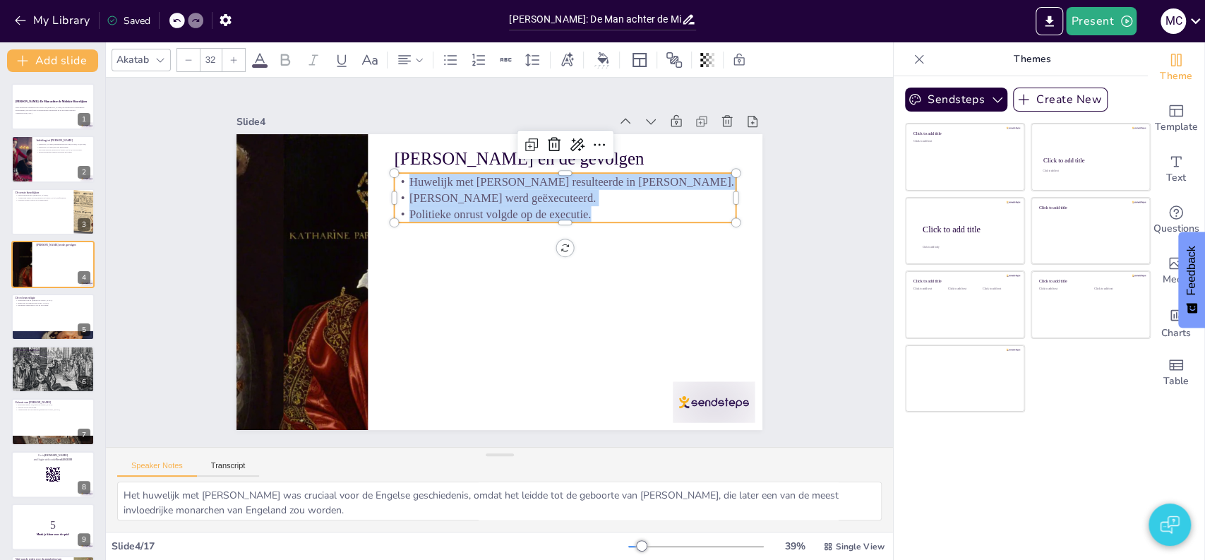
click at [161, 61] on icon at bounding box center [160, 59] width 11 height 11
checkbox input "true"
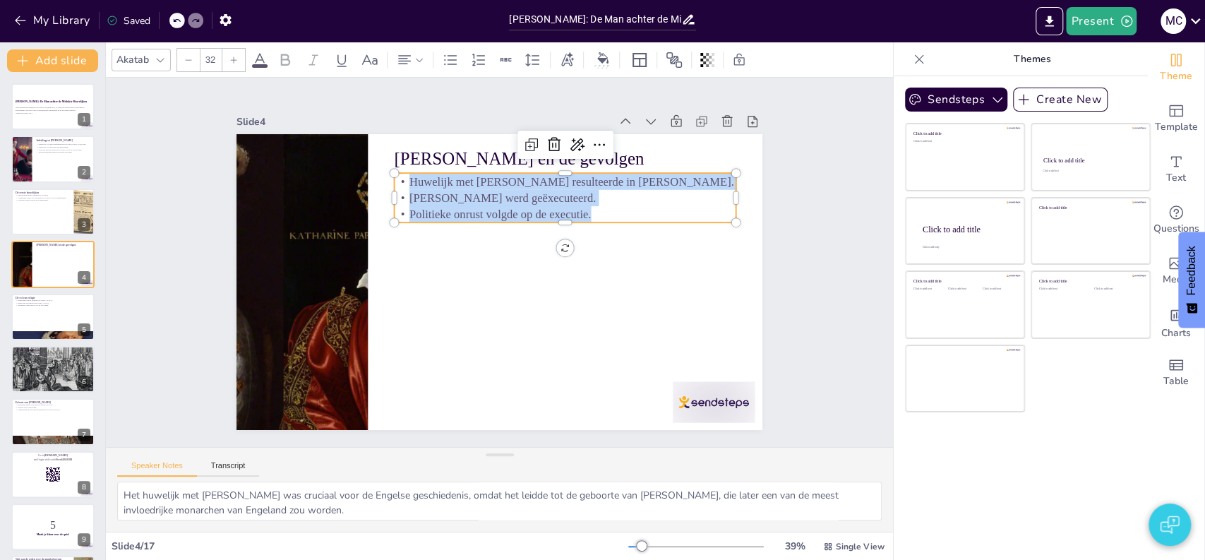
checkbox input "true"
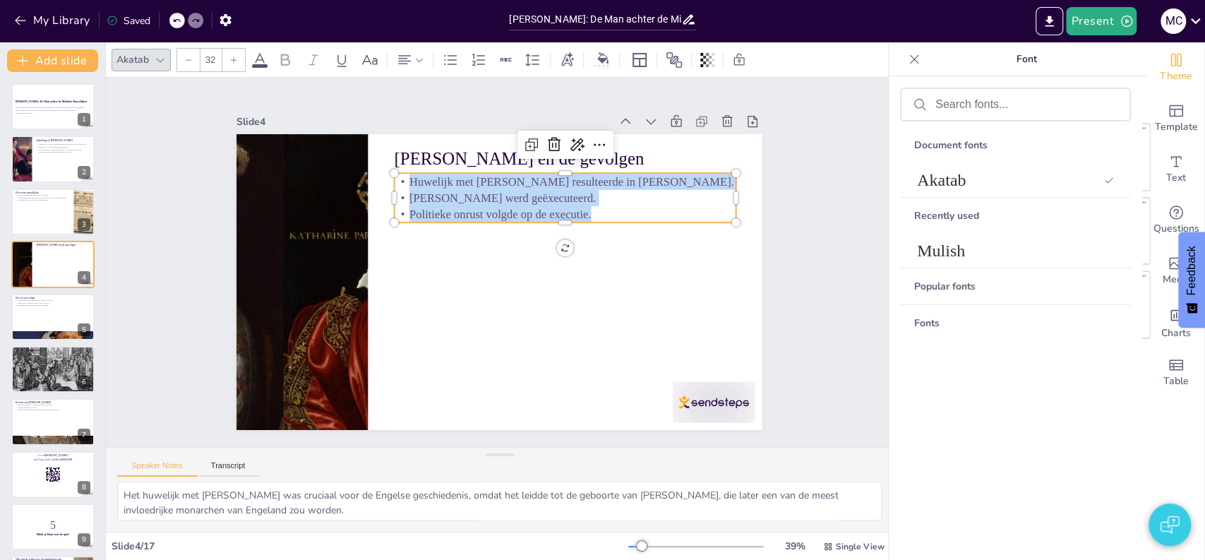
click at [344, 112] on div "Slide 4" at bounding box center [499, 122] width 526 height 20
checkbox input "true"
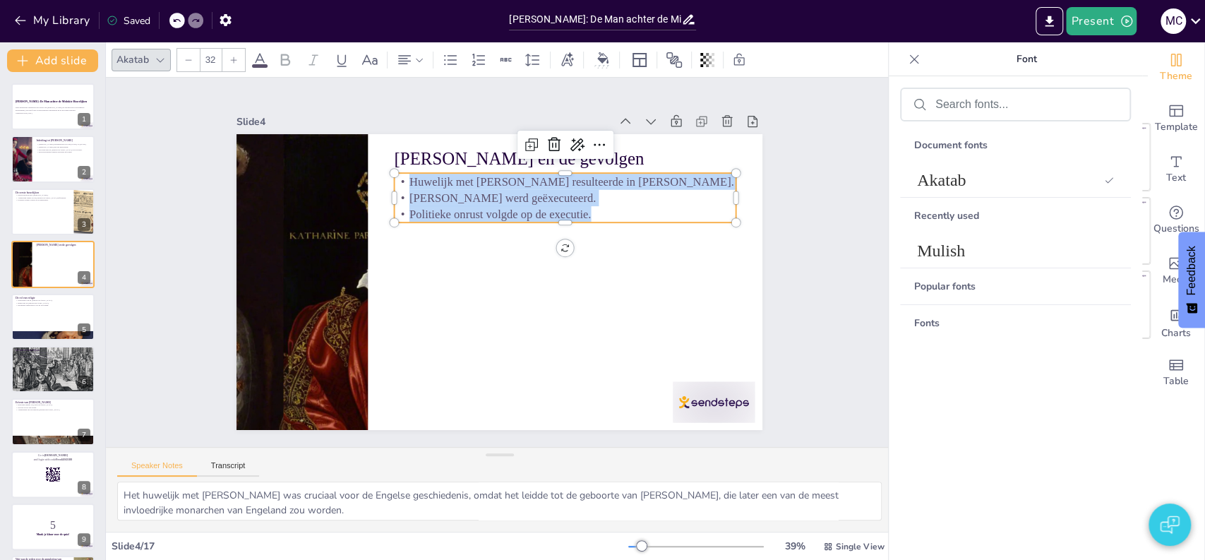
checkbox input "true"
click at [41, 320] on div at bounding box center [53, 317] width 85 height 48
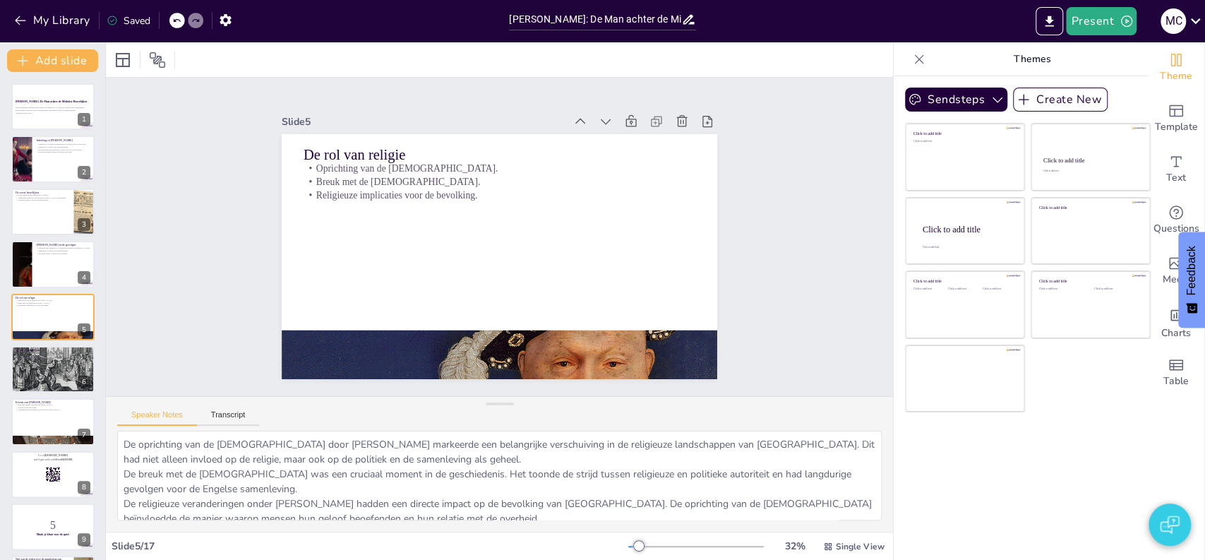
drag, startPoint x: 486, startPoint y: 451, endPoint x: 474, endPoint y: 400, distance: 52.2
click at [474, 400] on div "Speaker Notes Transcript De oprichting van de [DEMOGRAPHIC_DATA] door [PERSON_N…" at bounding box center [499, 464] width 787 height 136
click at [227, 417] on button "Transcript" at bounding box center [228, 418] width 63 height 16
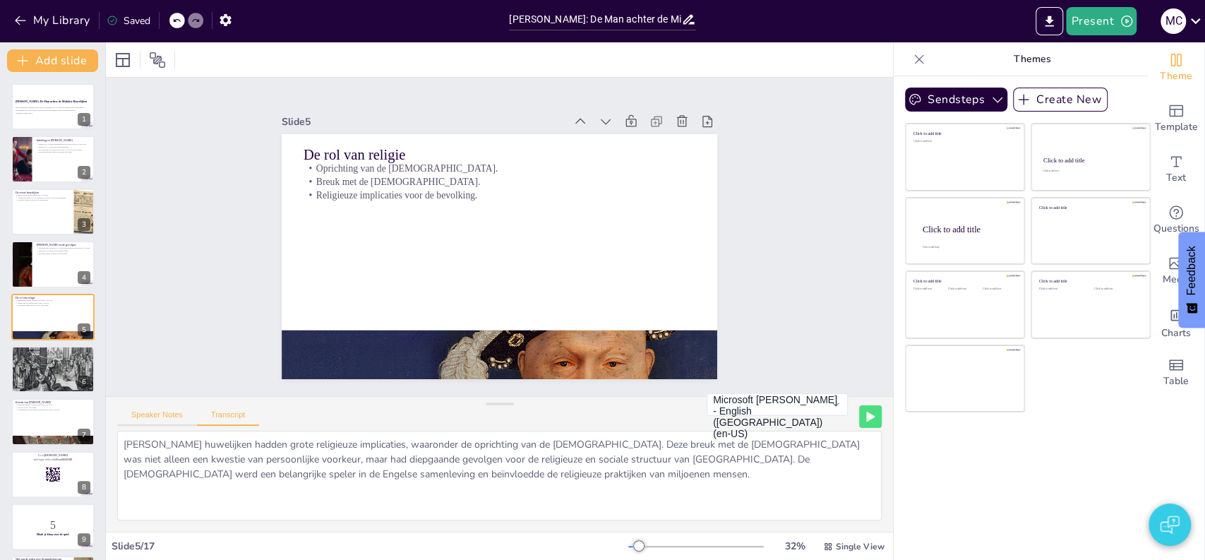
click at [166, 416] on button "Speaker Notes" at bounding box center [157, 418] width 80 height 16
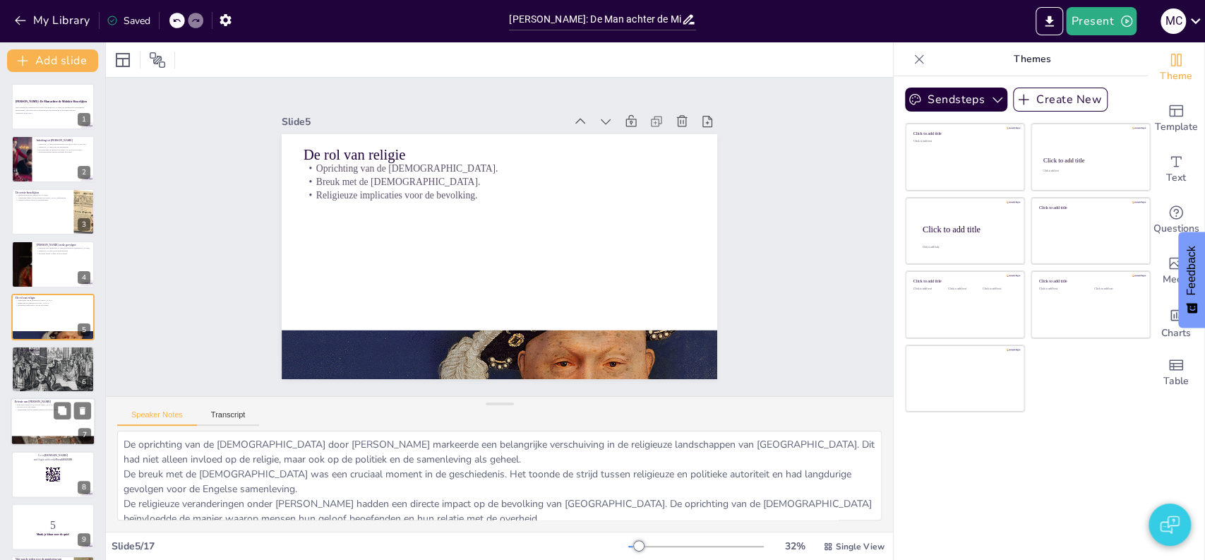
click at [34, 412] on div at bounding box center [53, 422] width 85 height 48
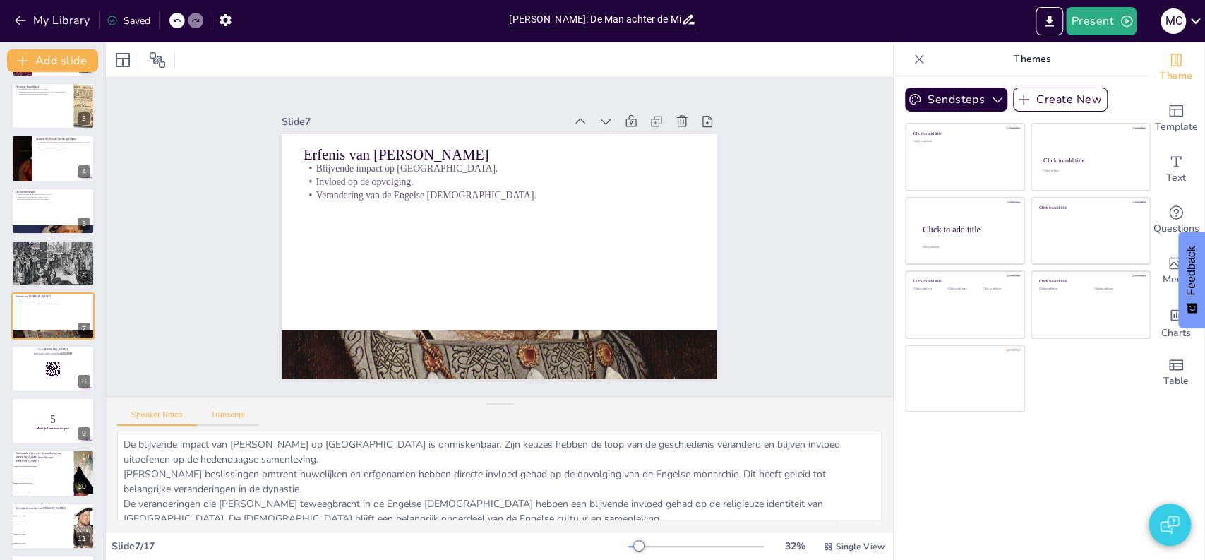
click at [226, 414] on button "Transcript" at bounding box center [228, 418] width 63 height 16
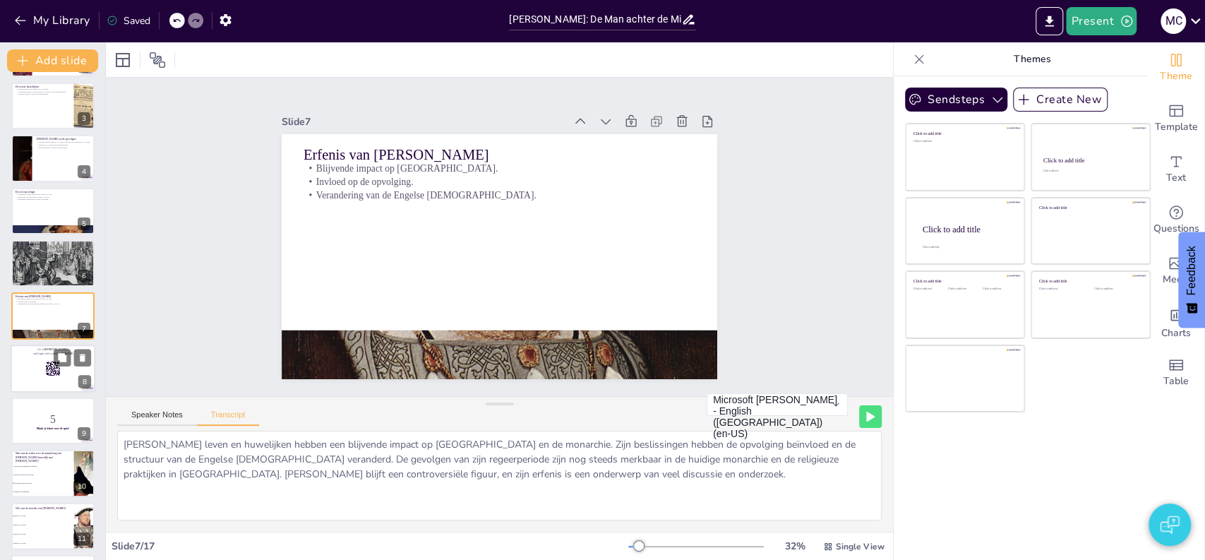
click at [28, 374] on div at bounding box center [53, 368] width 85 height 48
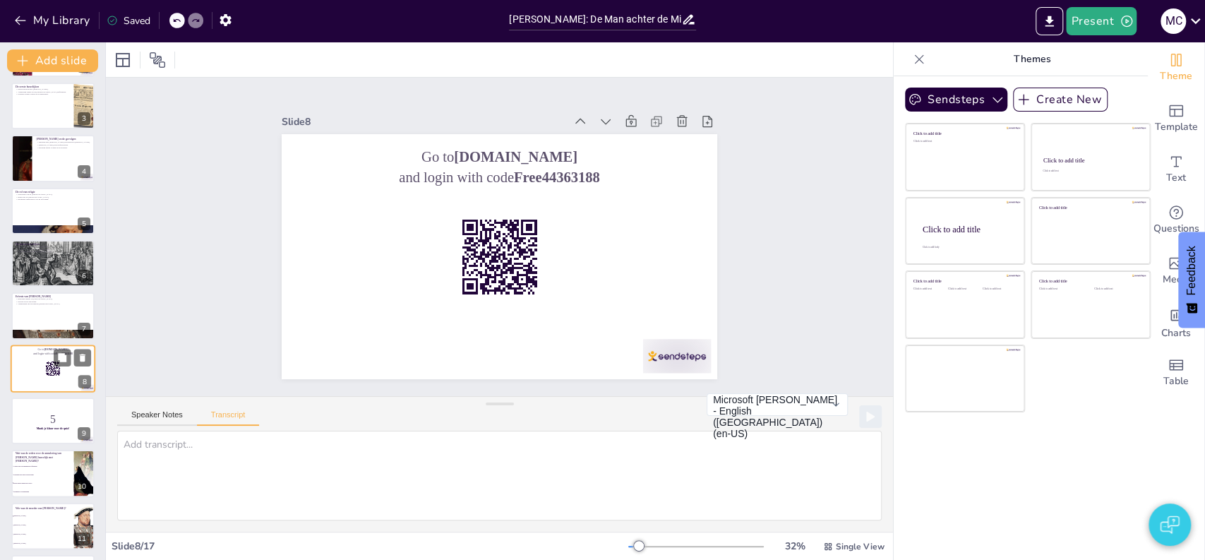
scroll to position [158, 0]
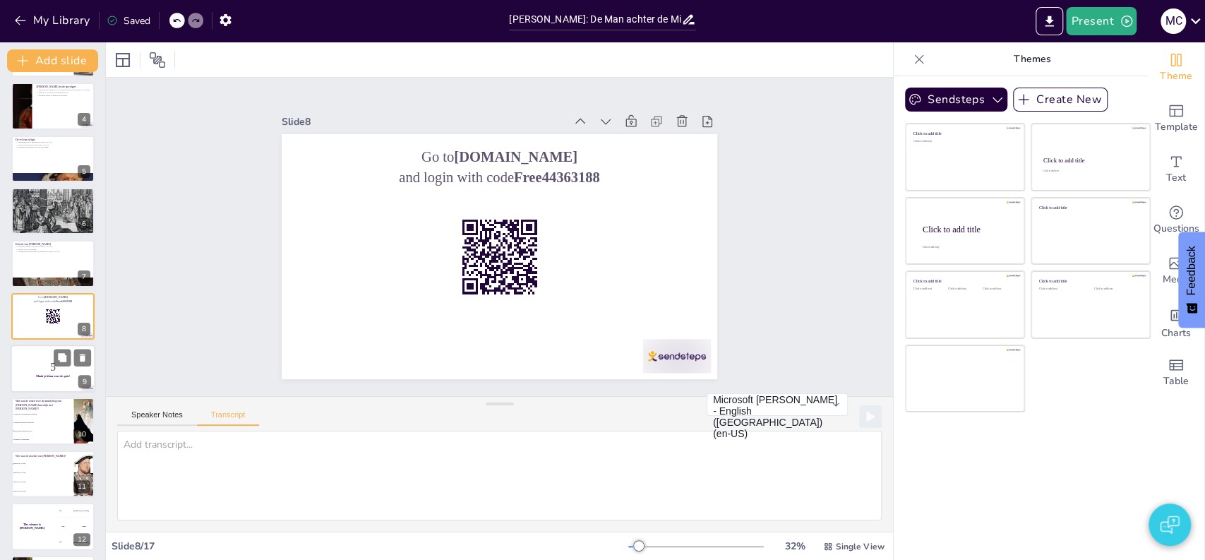
click at [29, 377] on p "Maak je klaar voor de quiz!" at bounding box center [53, 376] width 76 height 4
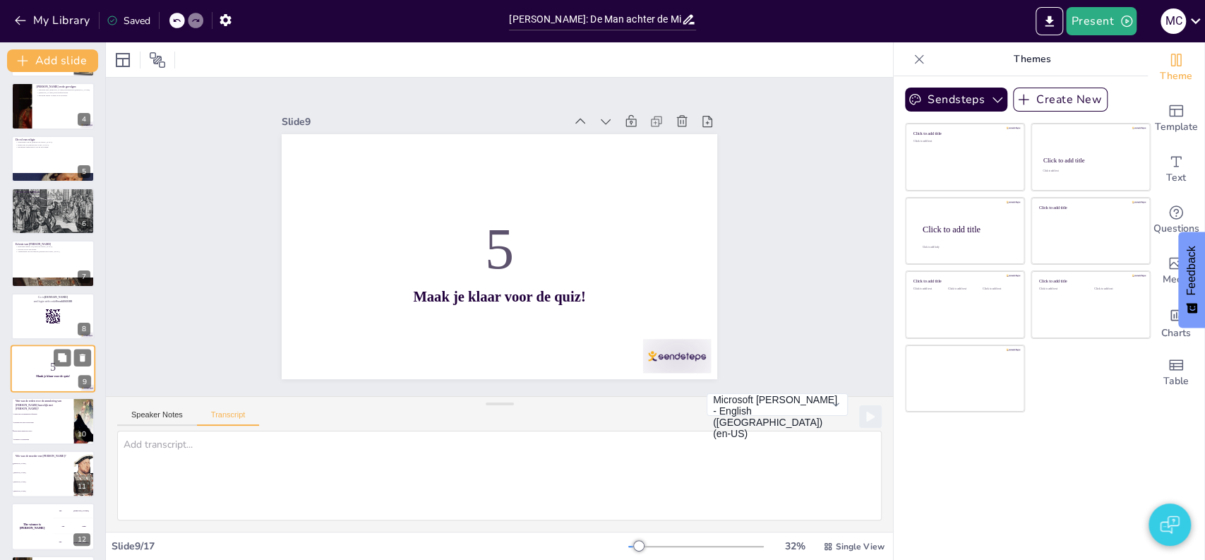
scroll to position [210, 0]
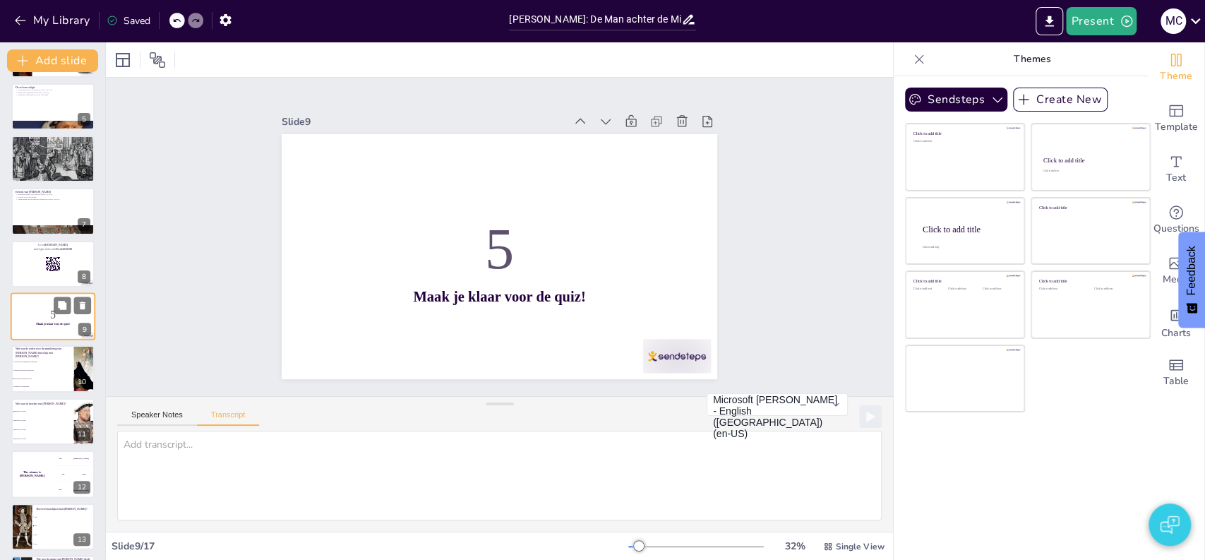
click at [29, 377] on span "Beide antwoorden zijn correct" at bounding box center [42, 377] width 59 height 1
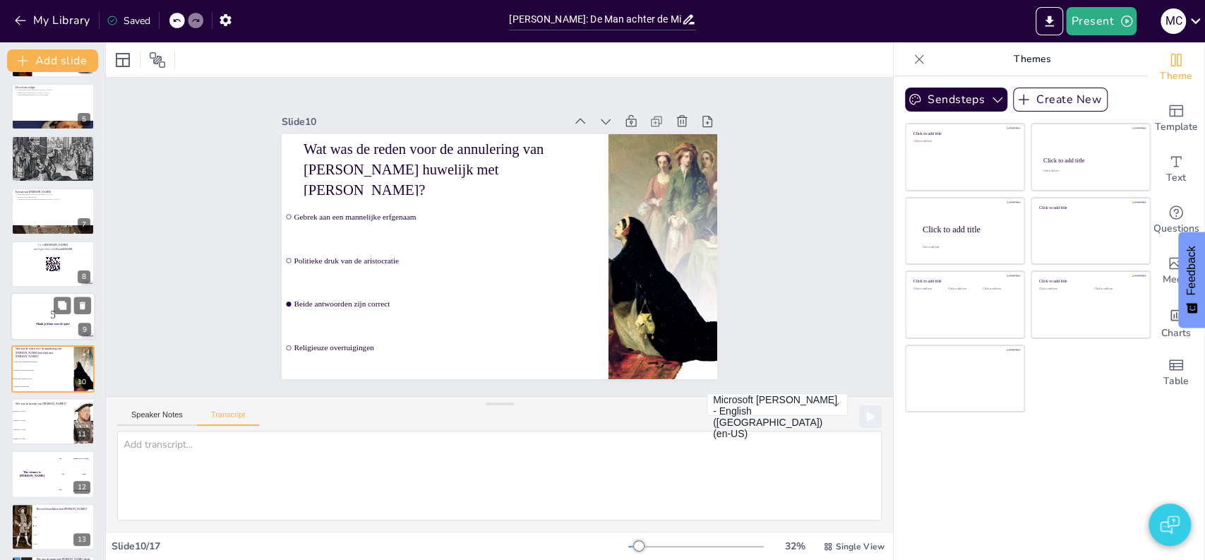
scroll to position [263, 0]
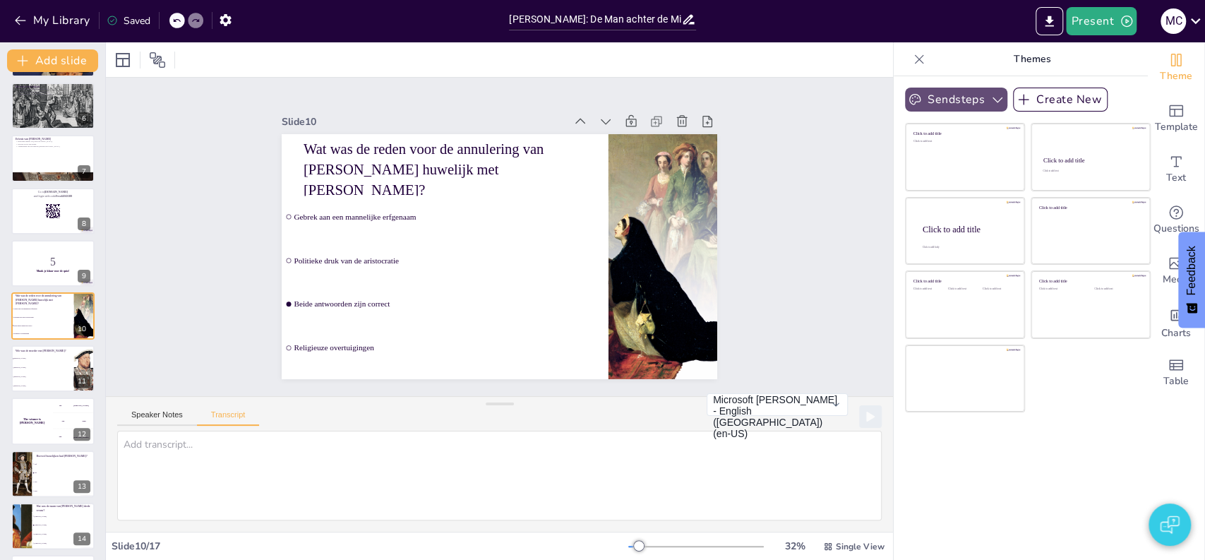
click at [990, 102] on icon "button" at bounding box center [997, 99] width 14 height 14
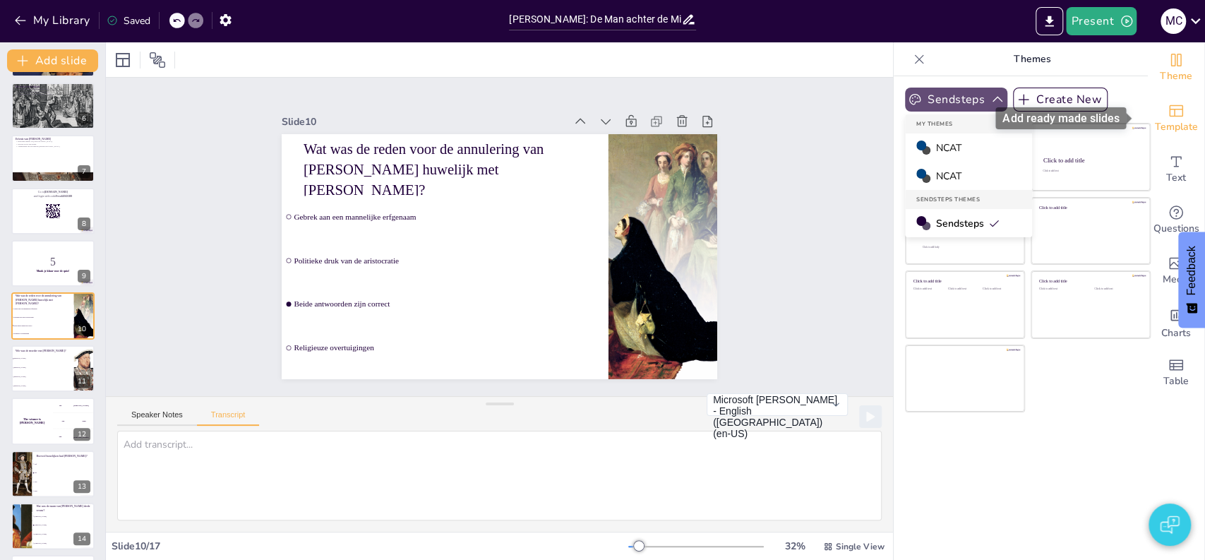
click at [1160, 128] on span "Template" at bounding box center [1176, 127] width 43 height 16
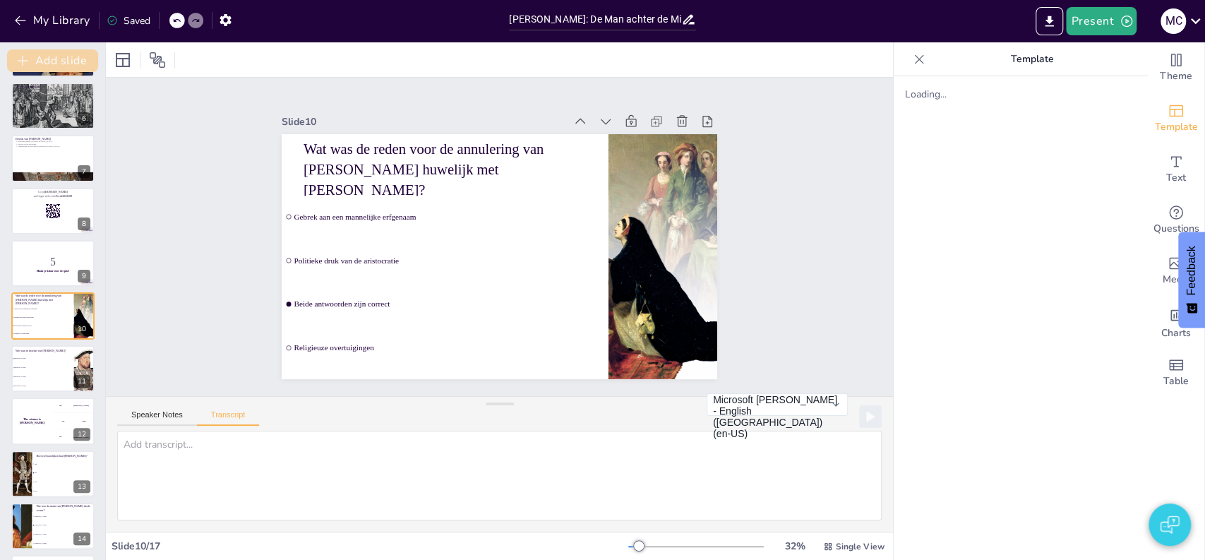
click at [49, 63] on button "Add slide" at bounding box center [52, 60] width 91 height 23
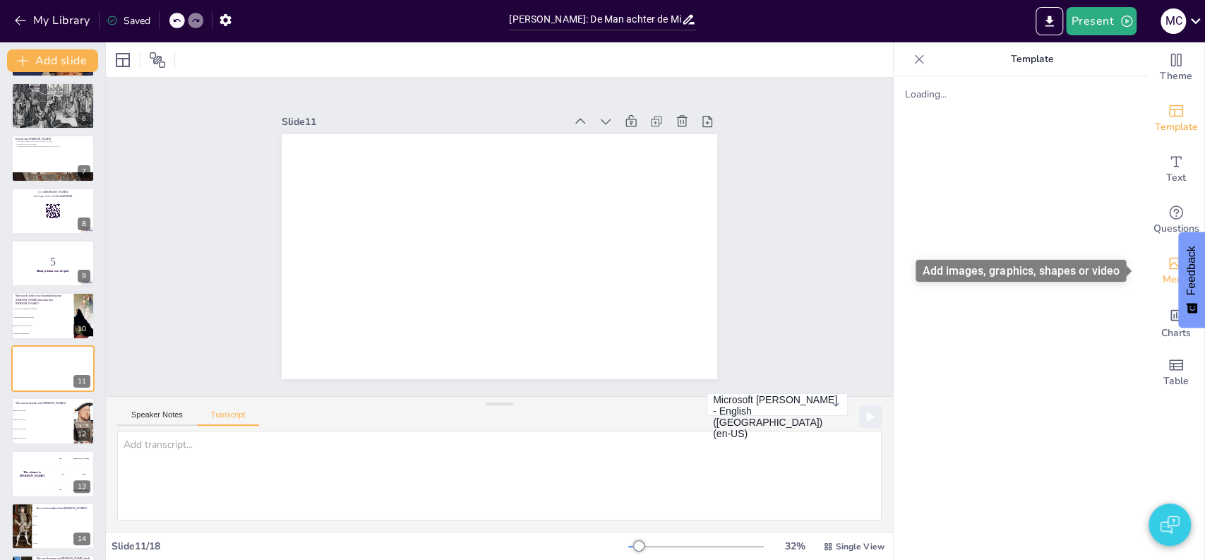
click at [1148, 267] on div "Media" at bounding box center [1176, 271] width 56 height 51
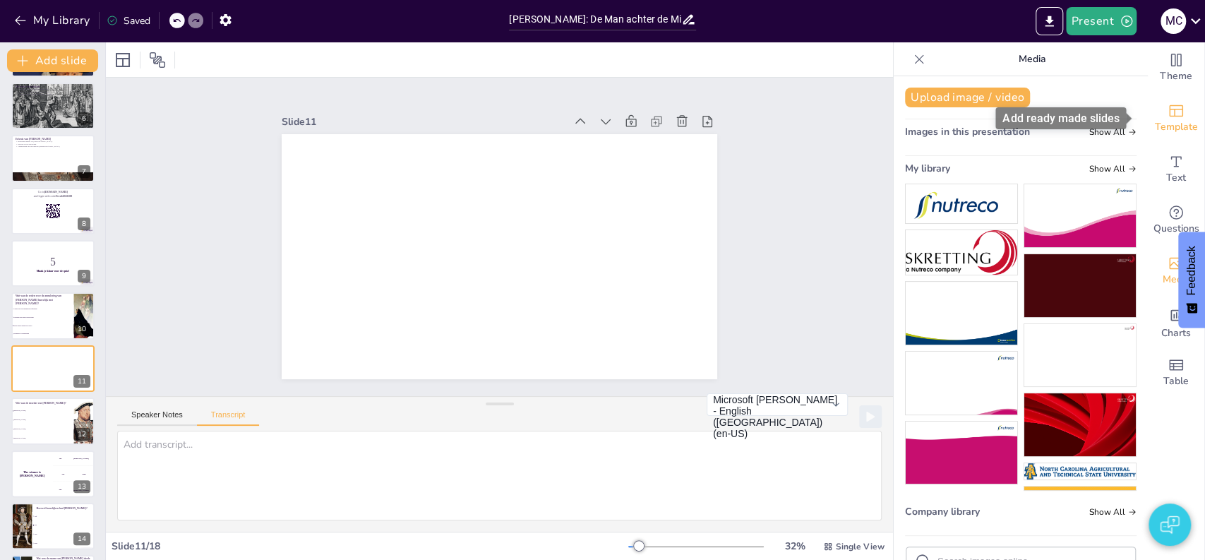
click at [1163, 120] on span "Template" at bounding box center [1176, 127] width 43 height 16
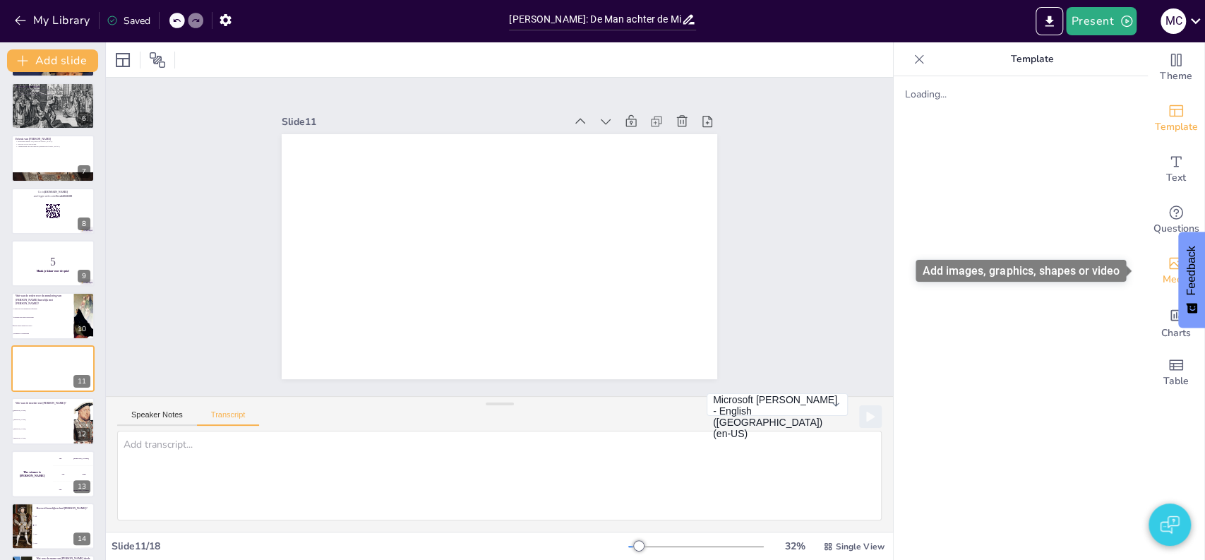
click at [1163, 277] on span "Media" at bounding box center [1177, 280] width 28 height 16
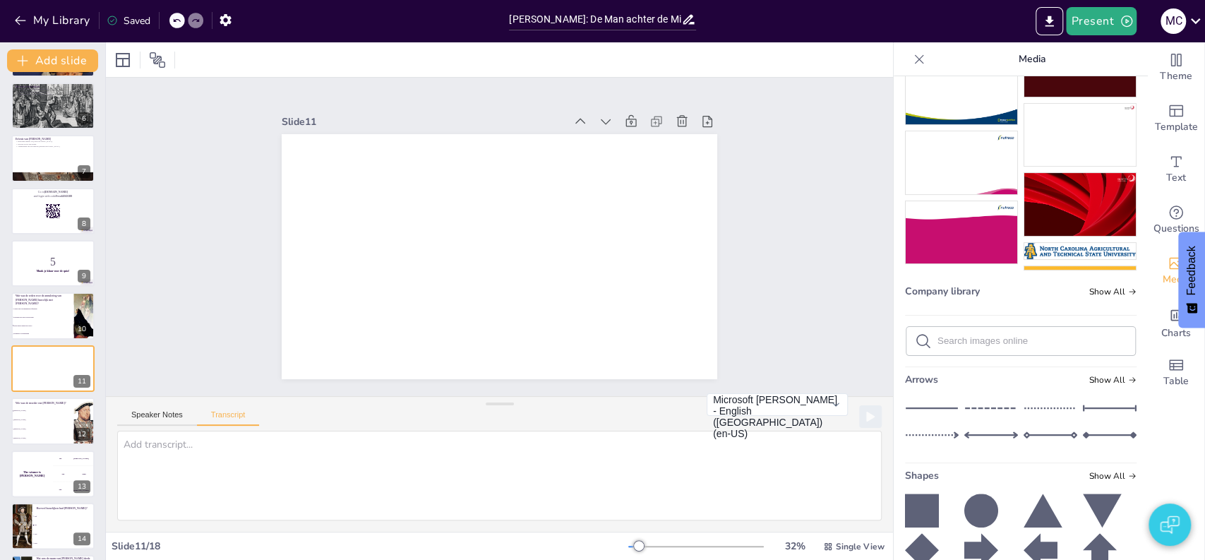
scroll to position [221, 0]
click at [947, 343] on div at bounding box center [1020, 340] width 229 height 28
click at [947, 335] on input "text" at bounding box center [1031, 340] width 189 height 11
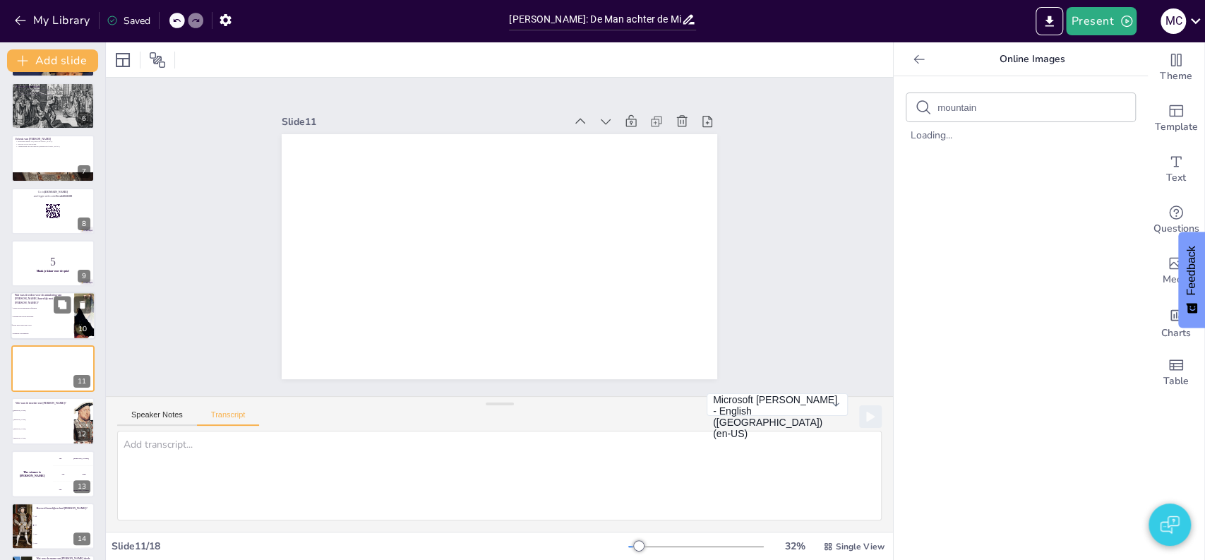
click at [22, 317] on span "Politieke druk van de aristocratie" at bounding box center [43, 317] width 61 height 2
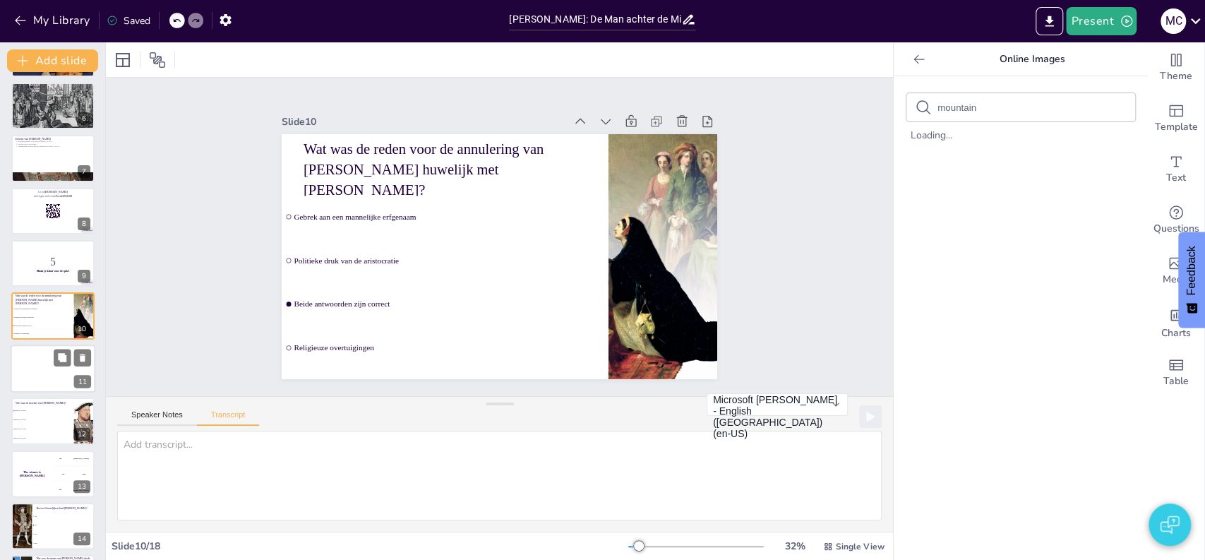
click at [28, 373] on div at bounding box center [53, 368] width 85 height 48
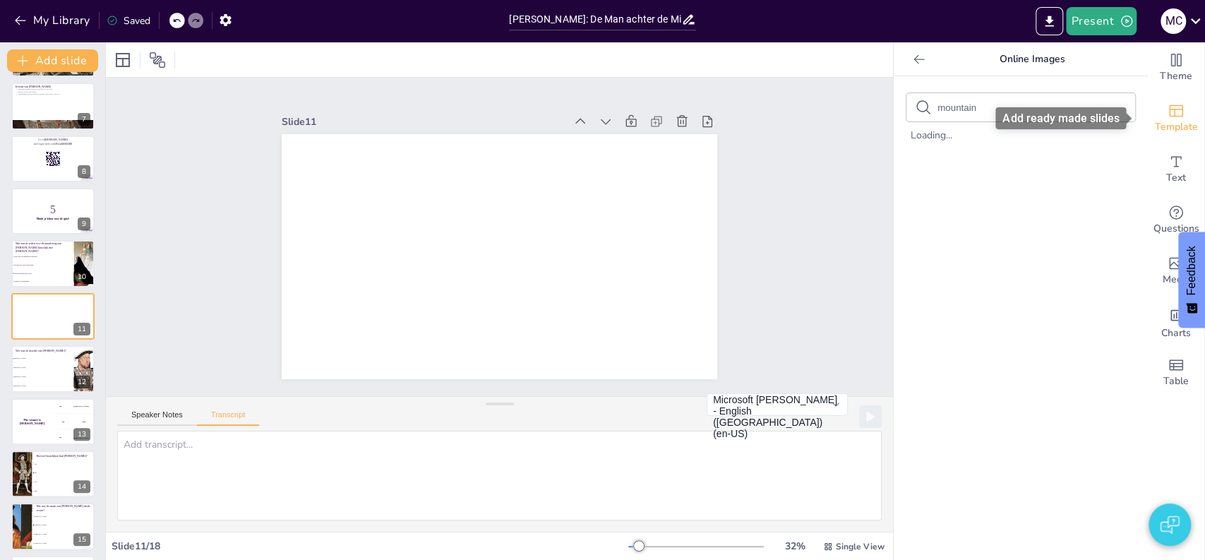
click at [1165, 130] on span "Template" at bounding box center [1176, 127] width 43 height 16
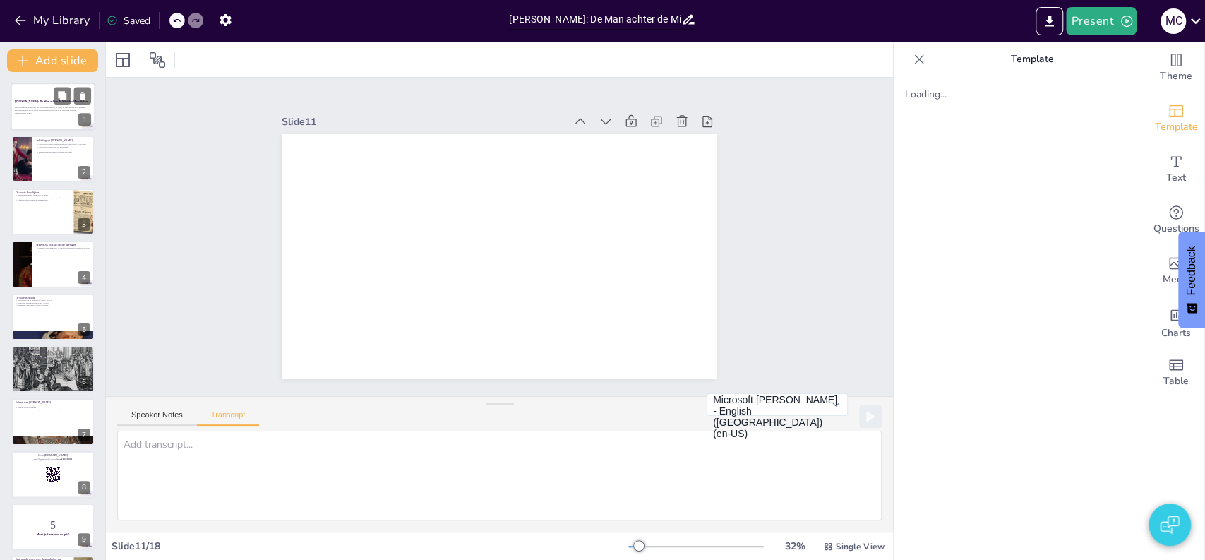
click at [38, 123] on div at bounding box center [53, 107] width 85 height 48
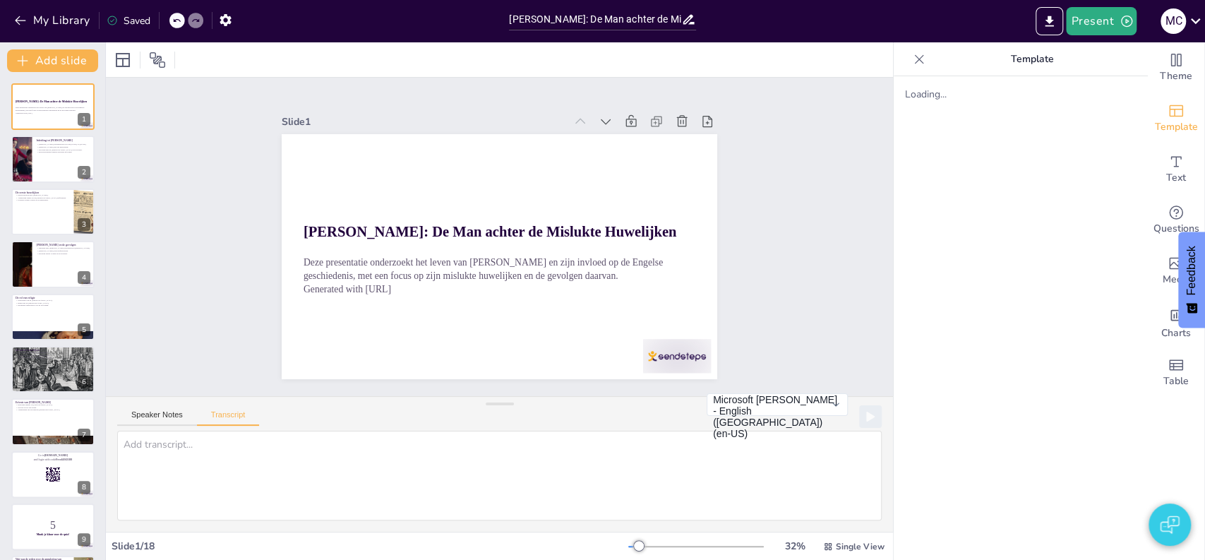
click at [912, 54] on icon at bounding box center [919, 59] width 14 height 14
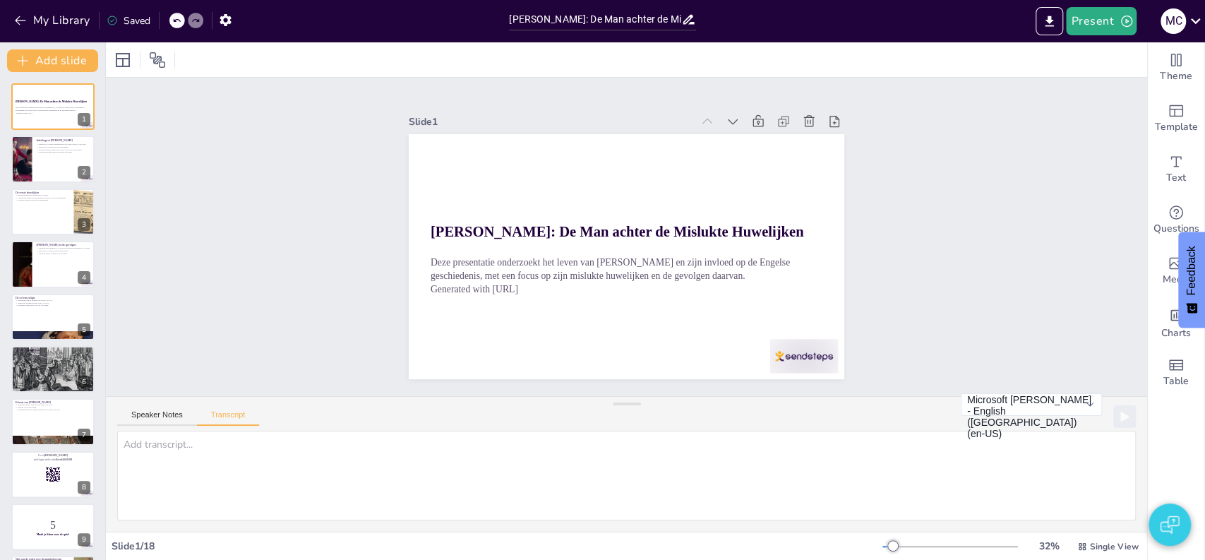
click at [1164, 539] on img "button" at bounding box center [1169, 525] width 19 height 34
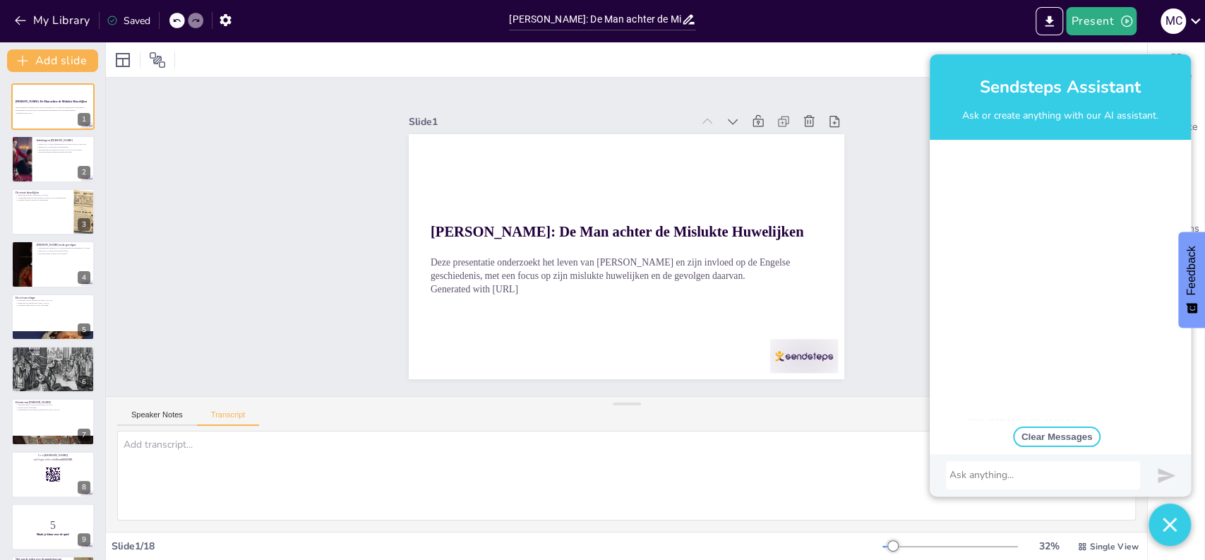
click at [1067, 475] on div at bounding box center [1042, 475] width 187 height 14
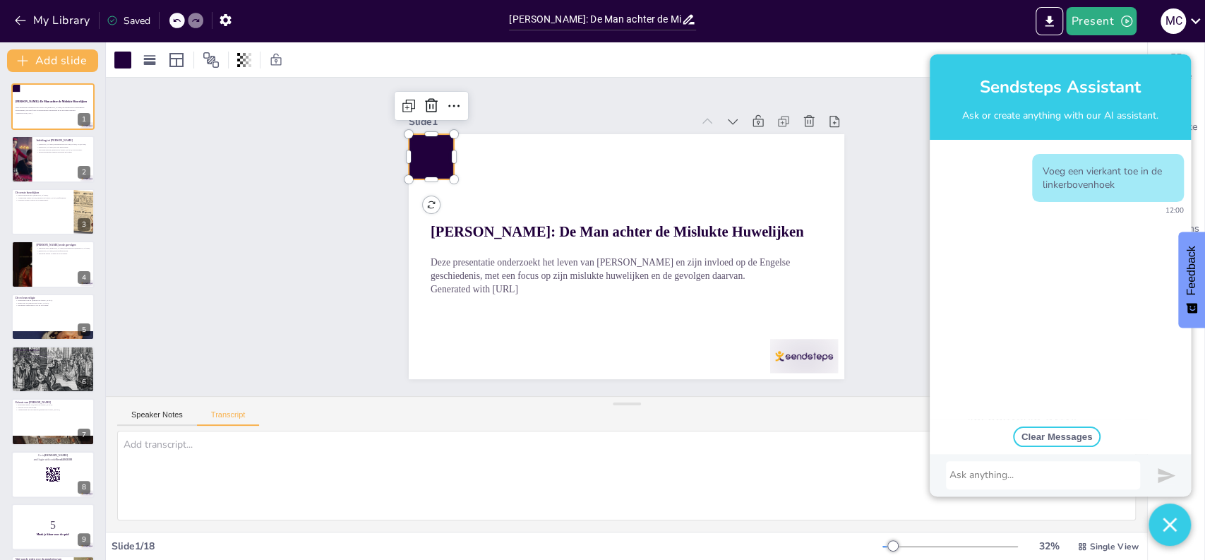
scroll to position [254, 0]
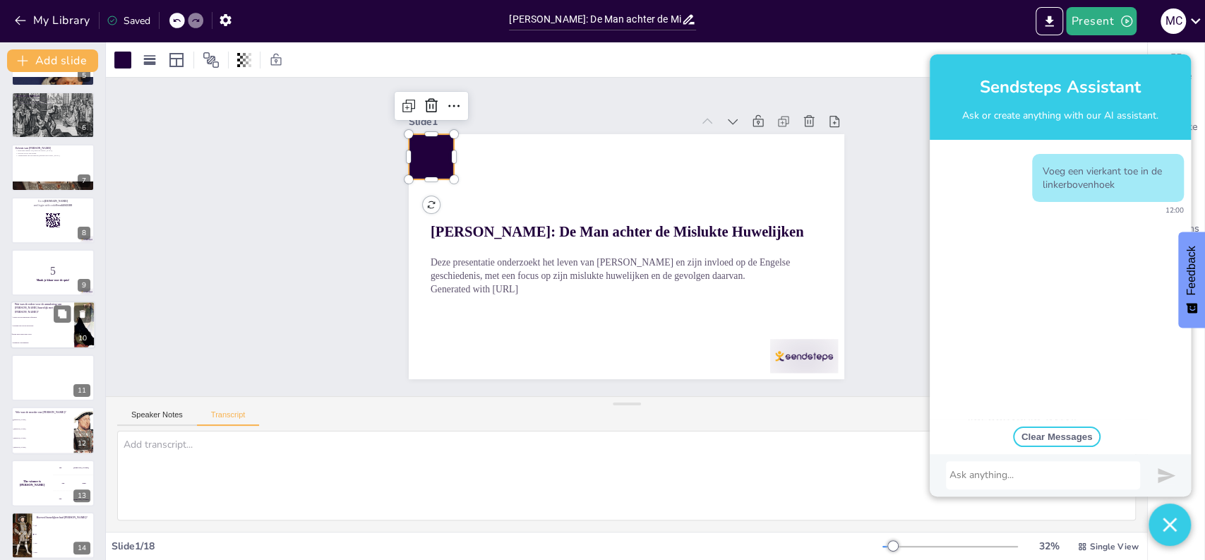
drag, startPoint x: 102, startPoint y: 433, endPoint x: 52, endPoint y: 342, distance: 104.6
click at [102, 448] on div "Add slide [PERSON_NAME]: De Man achter de Mislukte Huwelijken Deze presentatie …" at bounding box center [53, 300] width 106 height 517
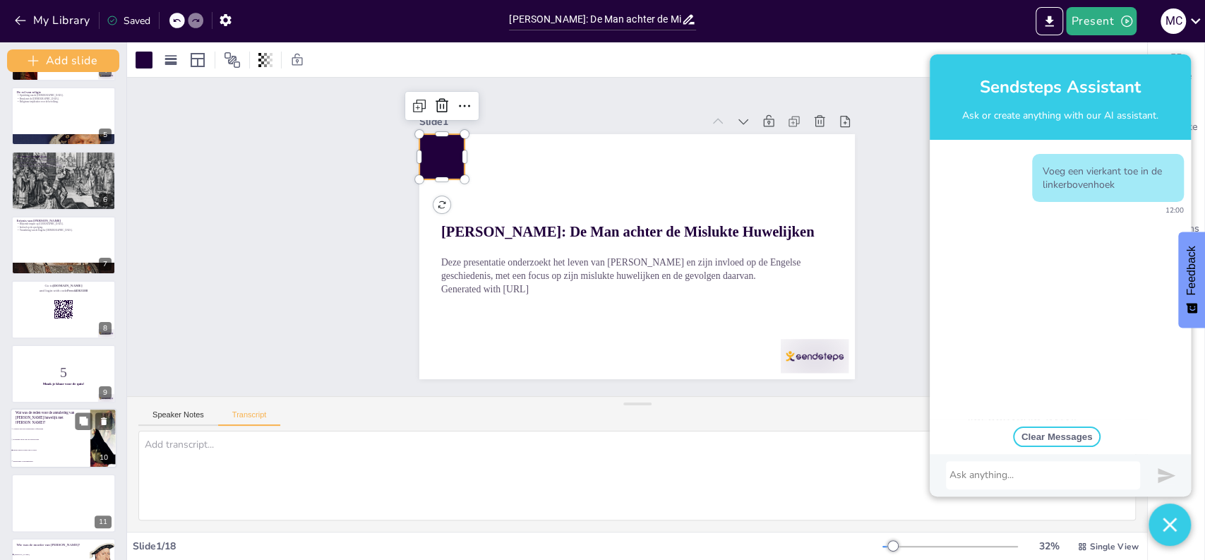
click at [45, 340] on div "[PERSON_NAME]: De Man achter de Mislukte Huwelijken Deze presentatie onderzoekt…" at bounding box center [63, 406] width 126 height 1154
click at [37, 433] on li "Gebrek aan een mannelijke erfgenaam" at bounding box center [51, 429] width 80 height 11
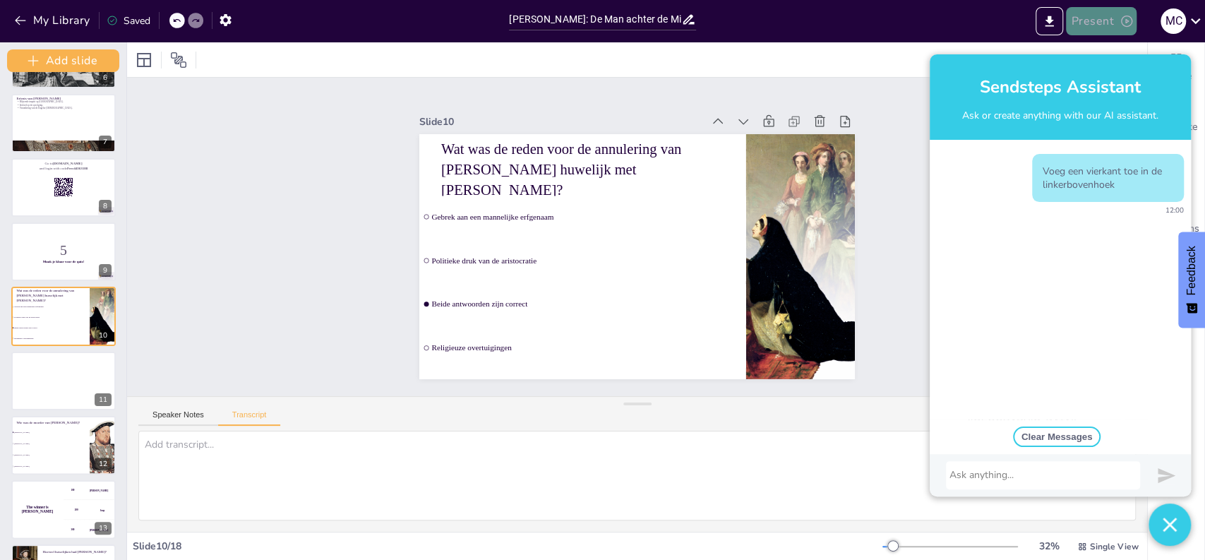
click at [1082, 21] on button "Present" at bounding box center [1101, 21] width 71 height 28
click at [1163, 510] on img "button" at bounding box center [1170, 524] width 14 height 42
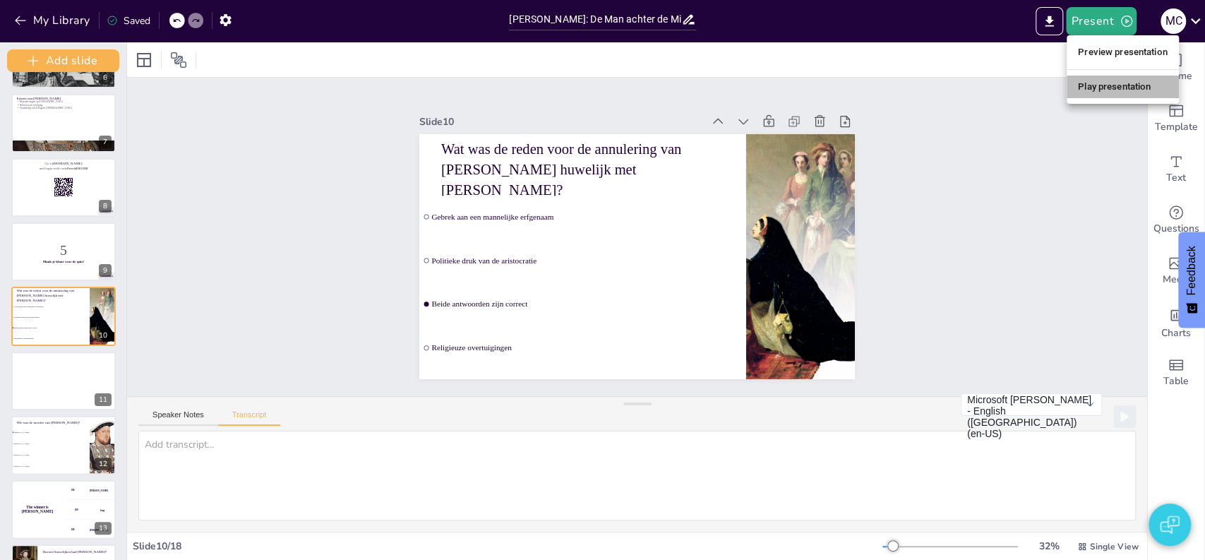
click at [1093, 76] on li "Play presentation" at bounding box center [1123, 87] width 112 height 23
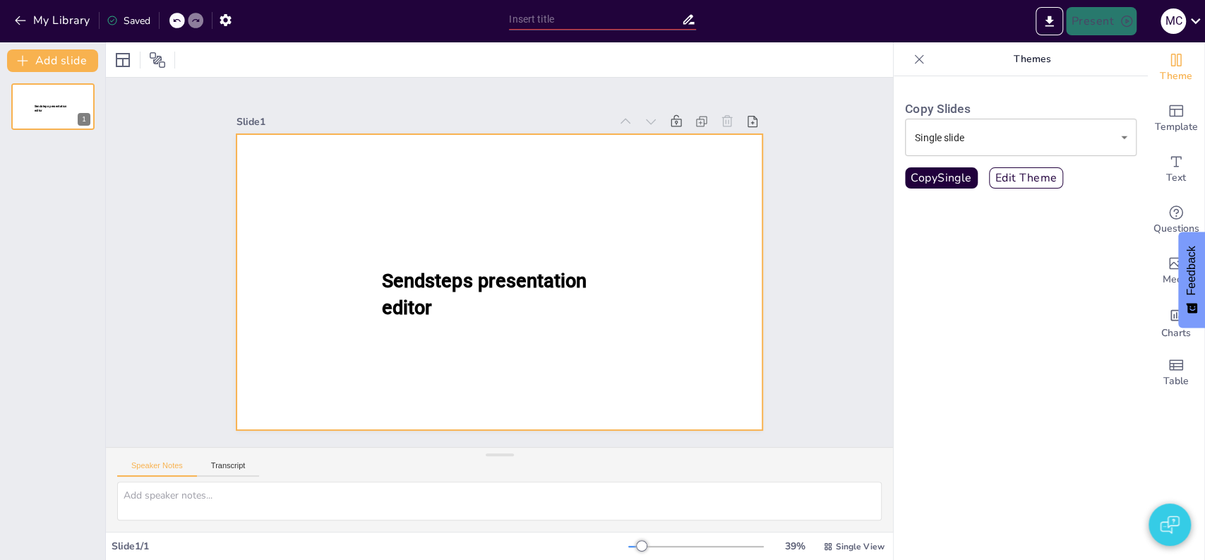
type input "[PERSON_NAME]: De Man achter de Mislukte Huwelijken"
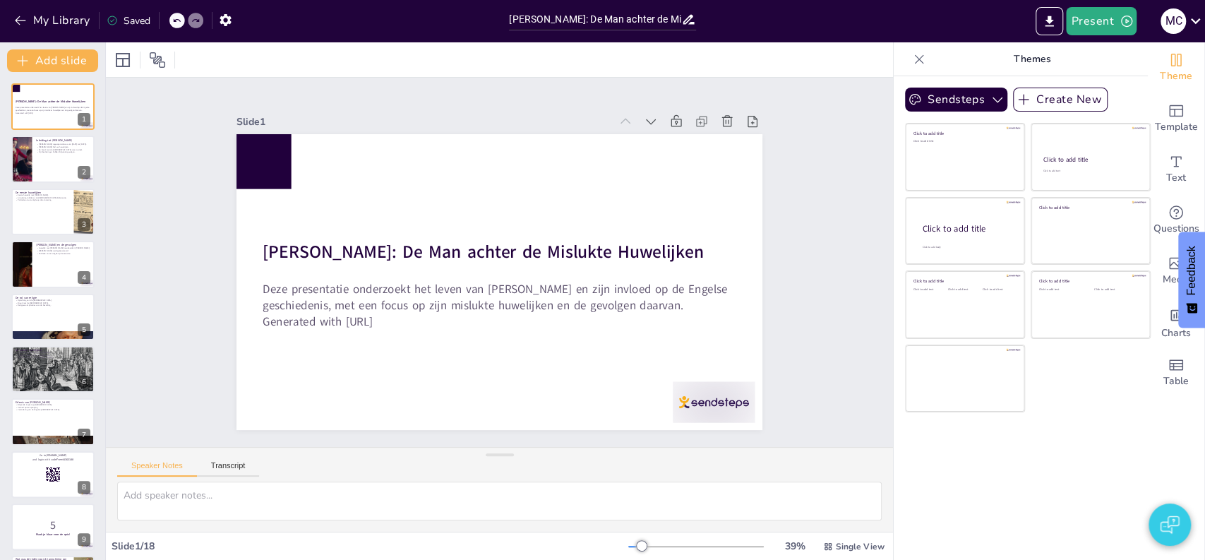
checkbox input "true"
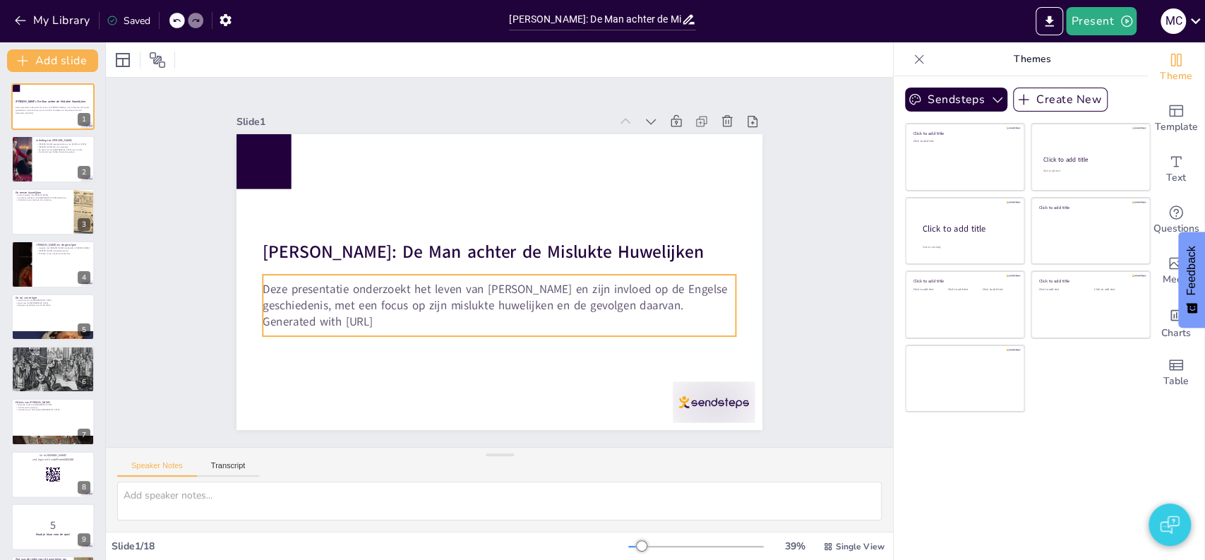
checkbox input "true"
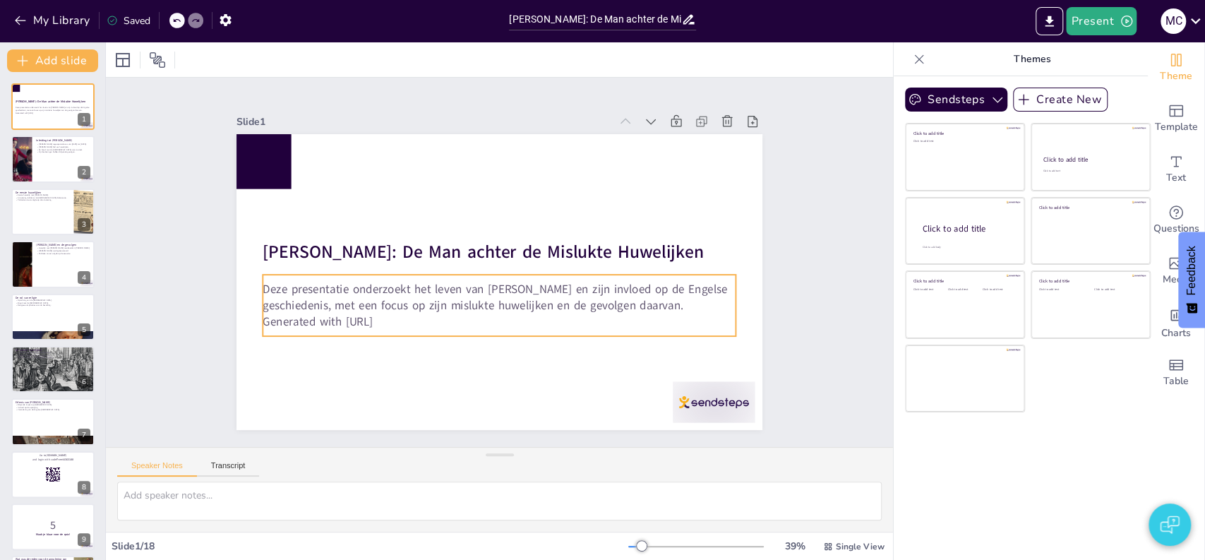
checkbox input "true"
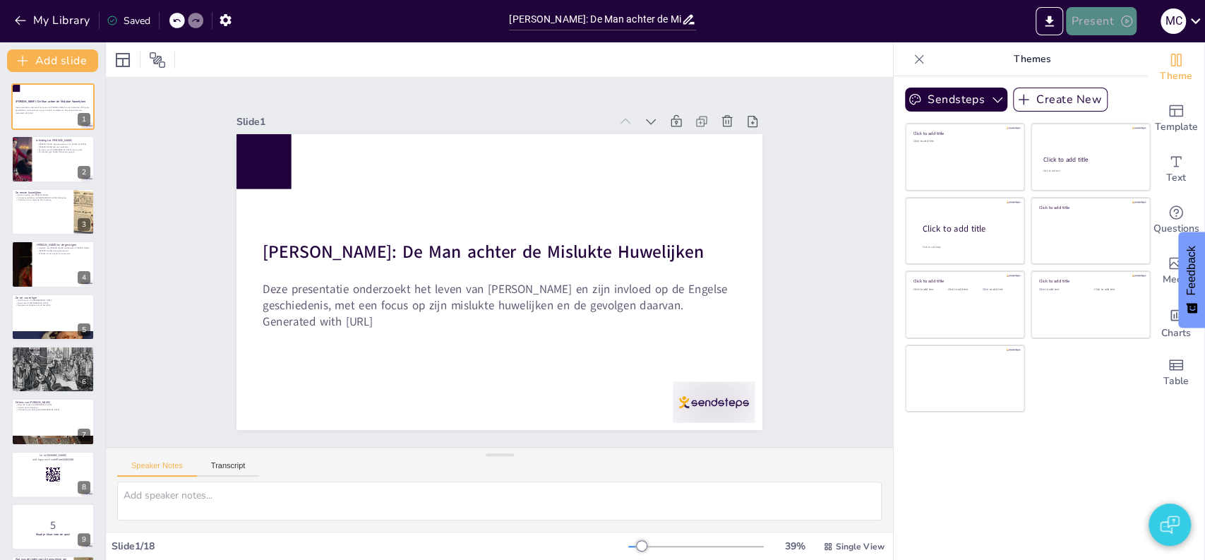
click at [1100, 20] on button "Present" at bounding box center [1101, 21] width 71 height 28
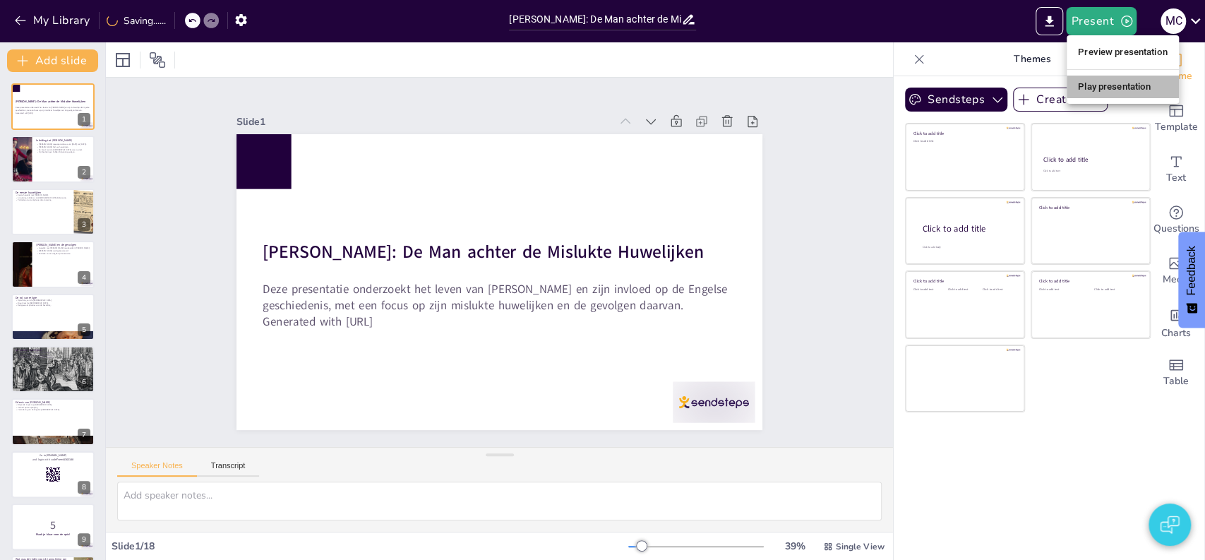
click at [1096, 82] on li "Play presentation" at bounding box center [1123, 87] width 112 height 23
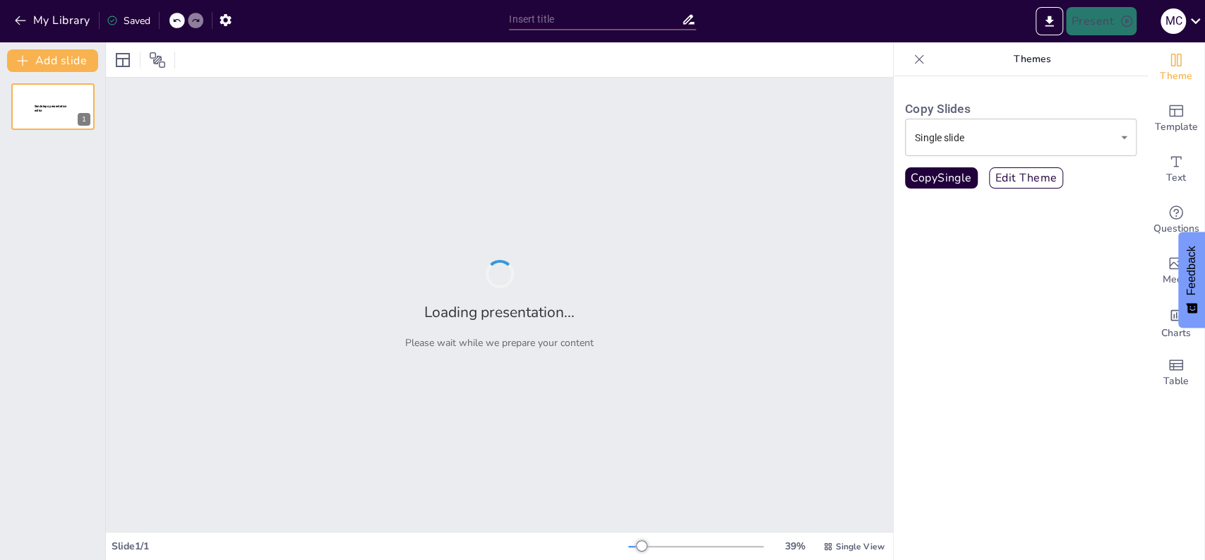
type input "[PERSON_NAME]: De Man achter de Mislukte Huwelijken"
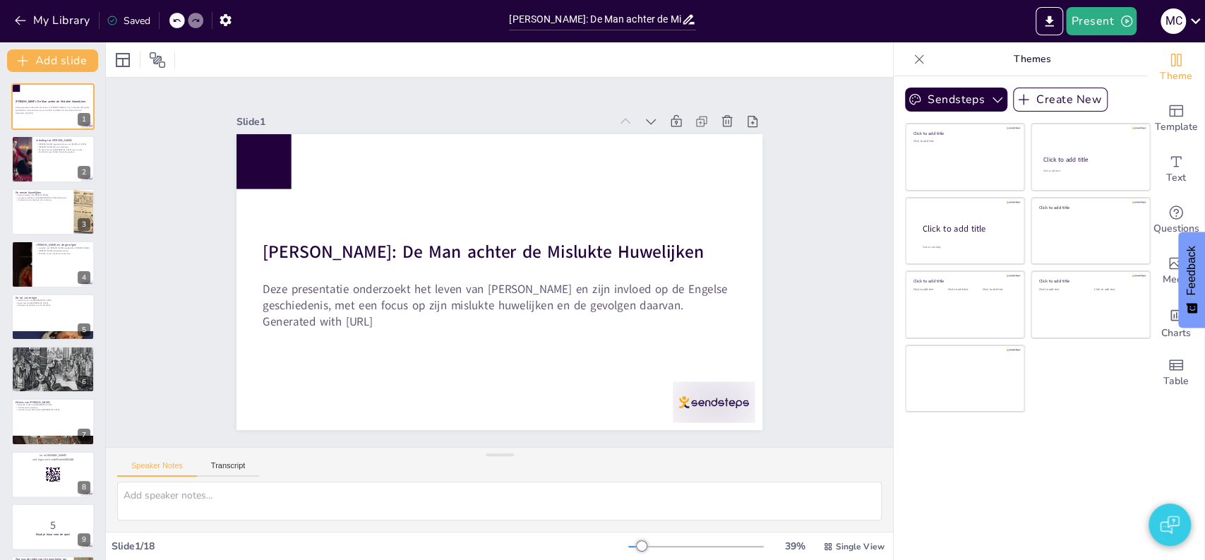
checkbox input "true"
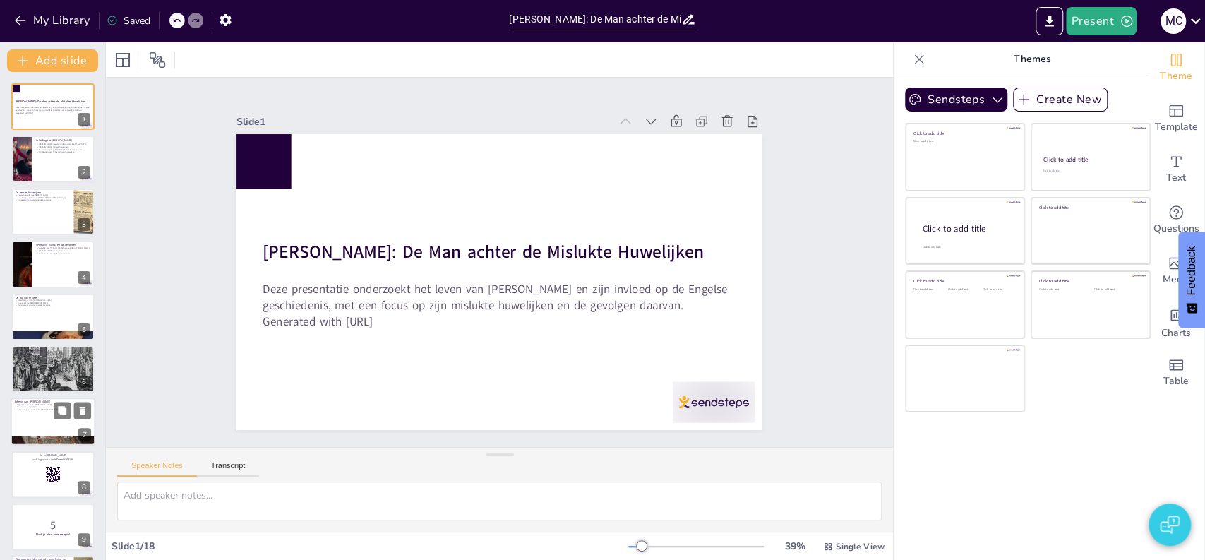
checkbox input "true"
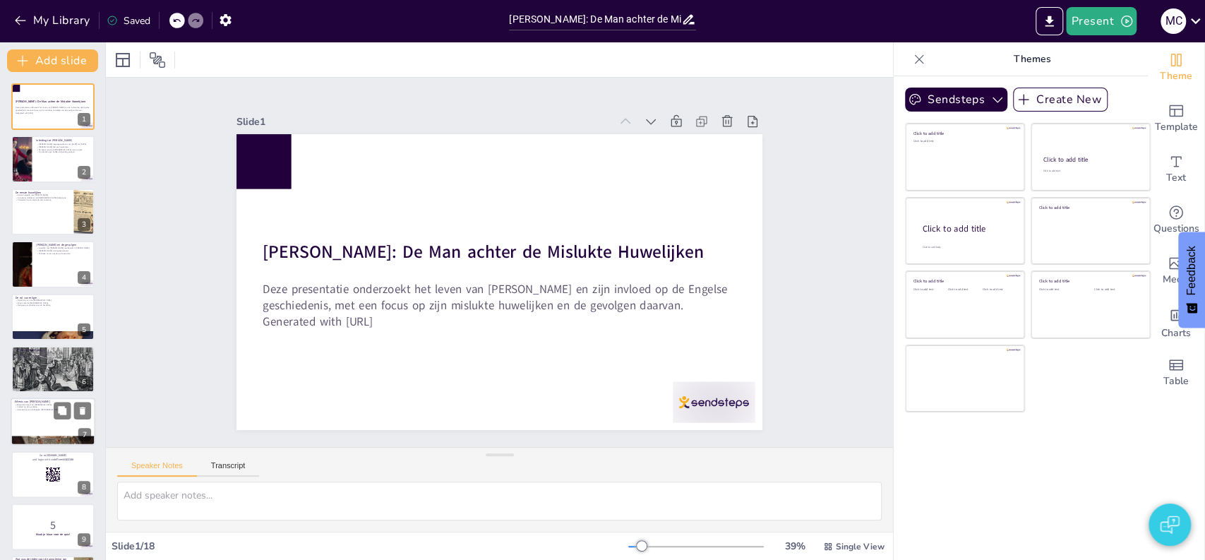
checkbox input "true"
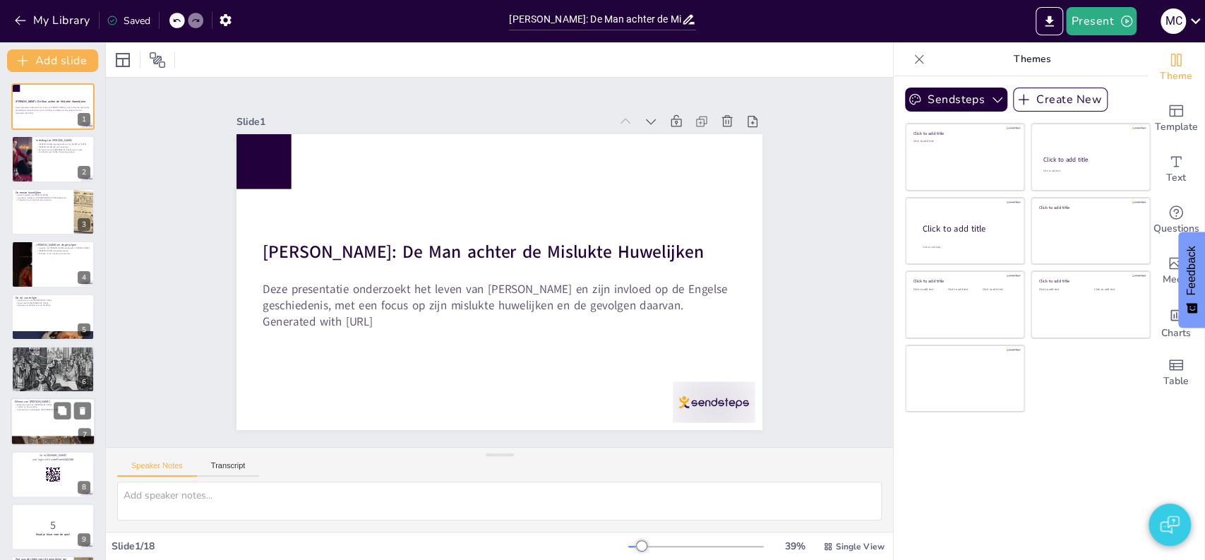
checkbox input "true"
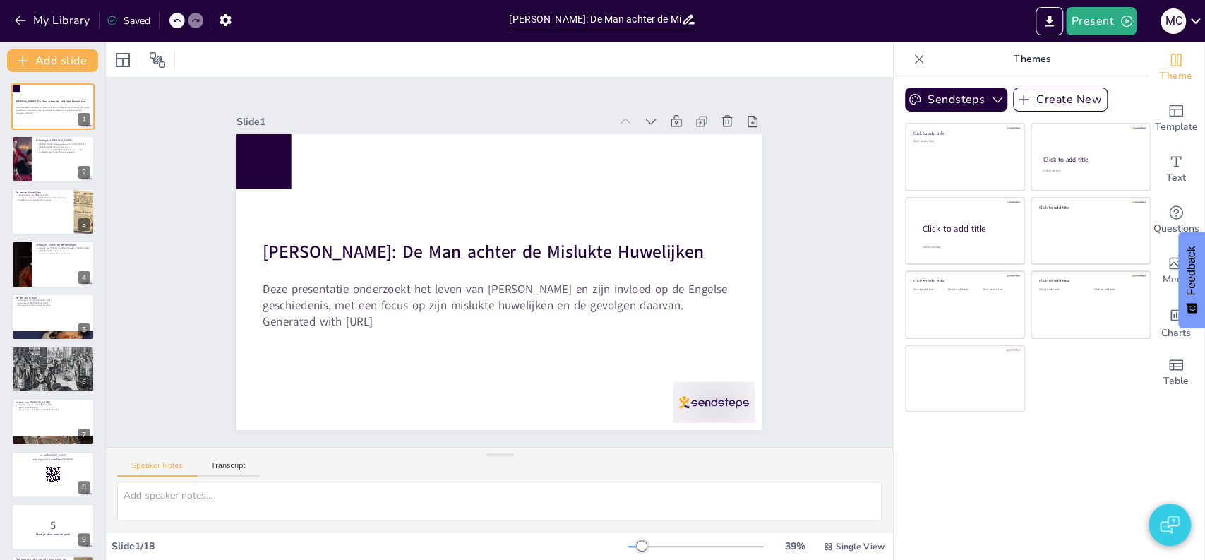
checkbox input "true"
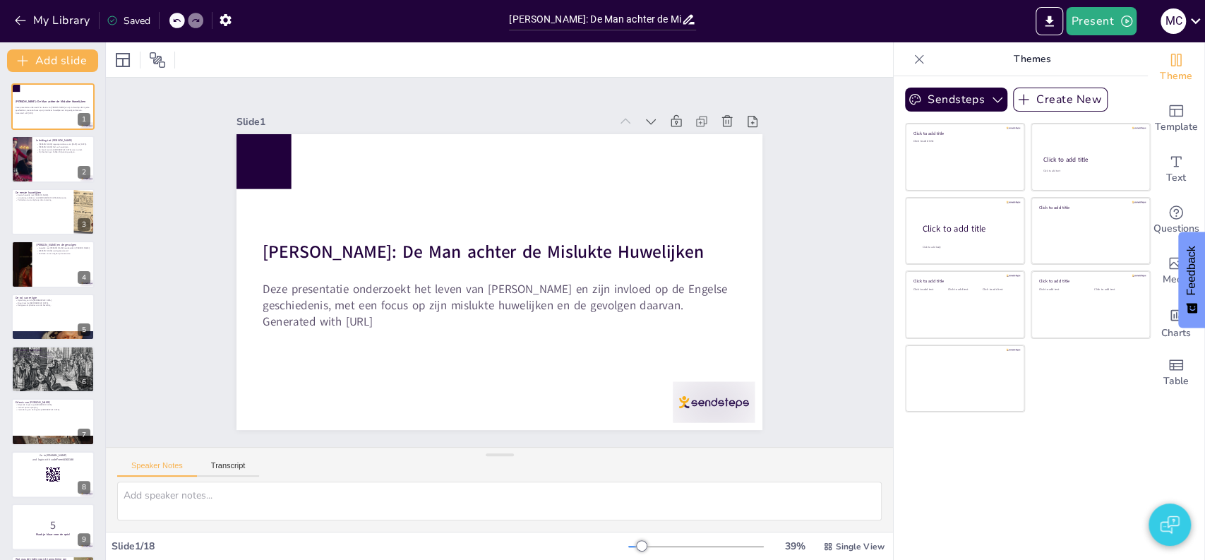
checkbox input "true"
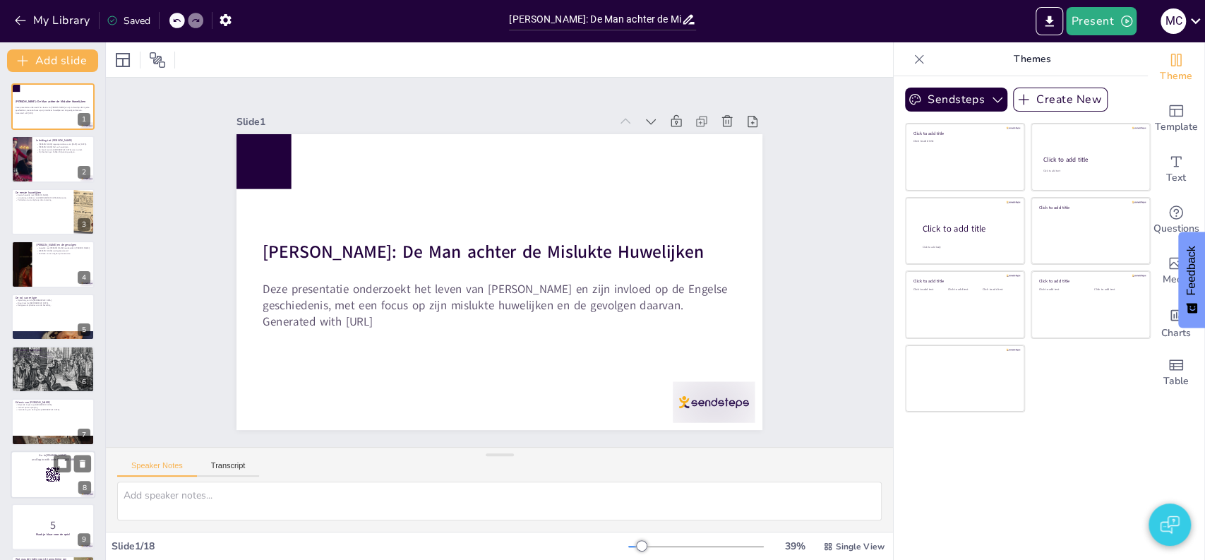
checkbox input "true"
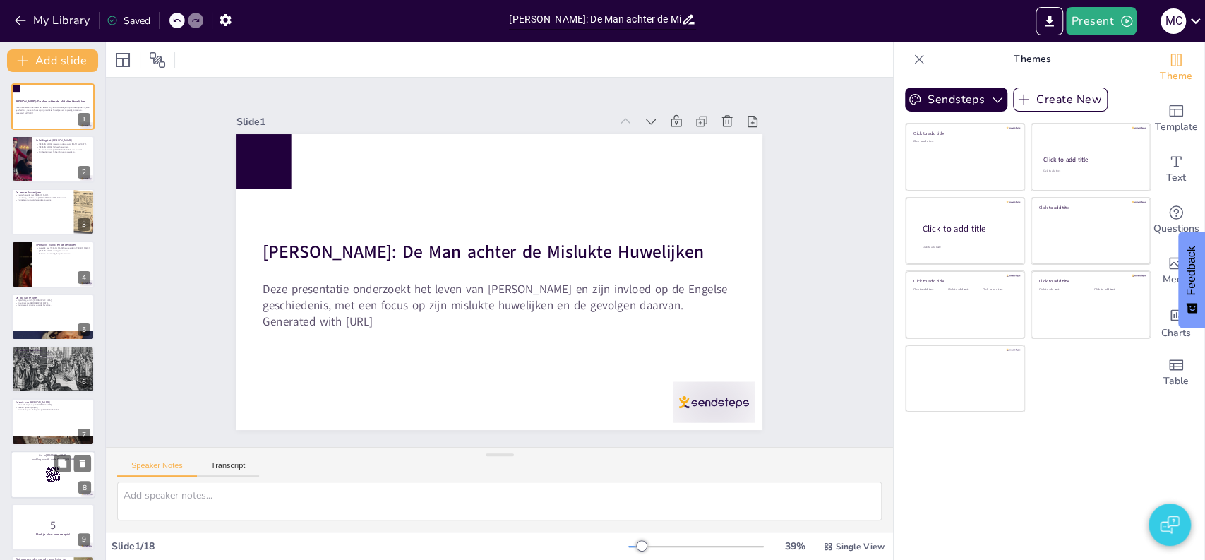
checkbox input "true"
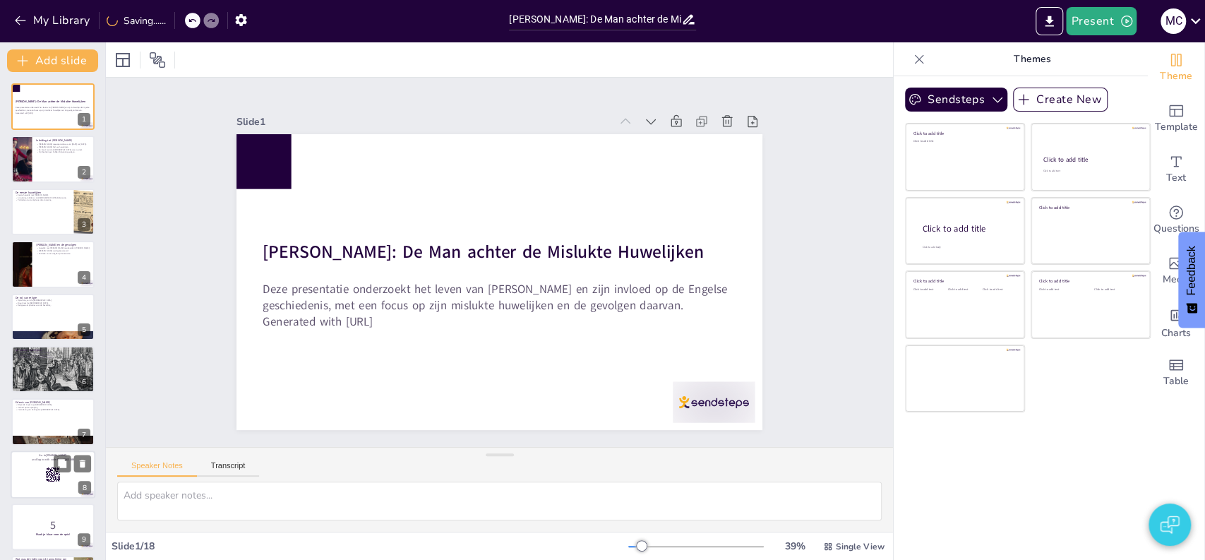
click at [23, 460] on p "and login with code Free44363188" at bounding box center [53, 459] width 76 height 4
checkbox input "true"
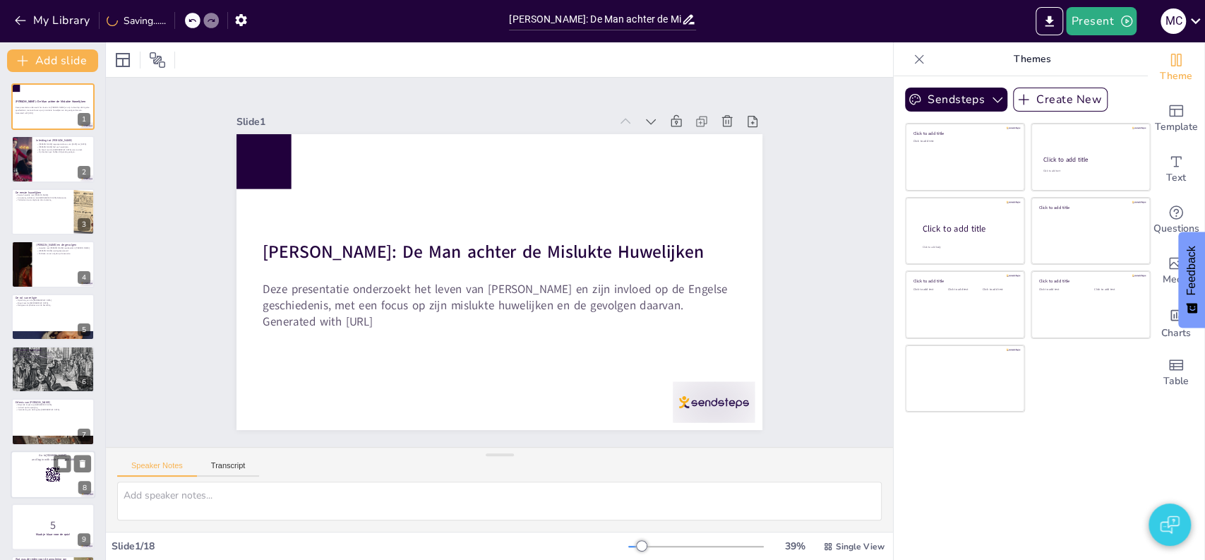
checkbox input "true"
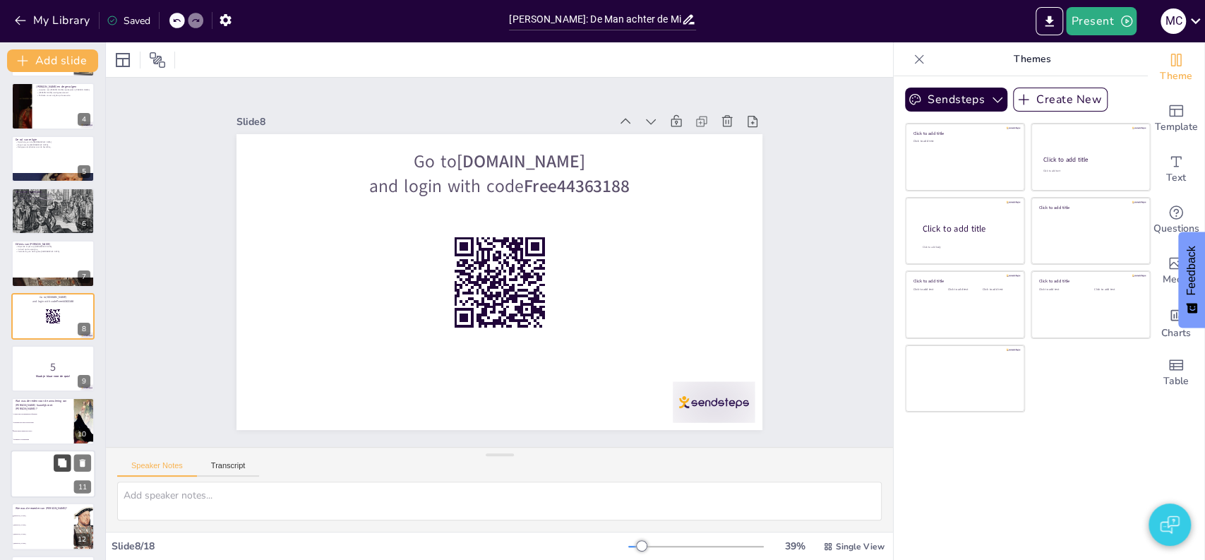
checkbox input "true"
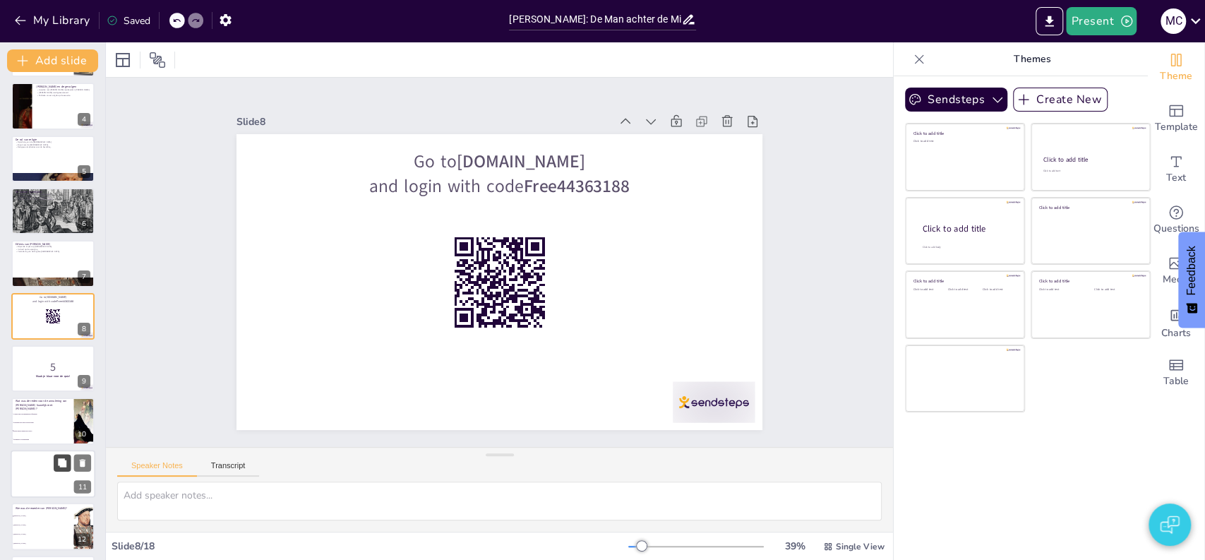
checkbox input "true"
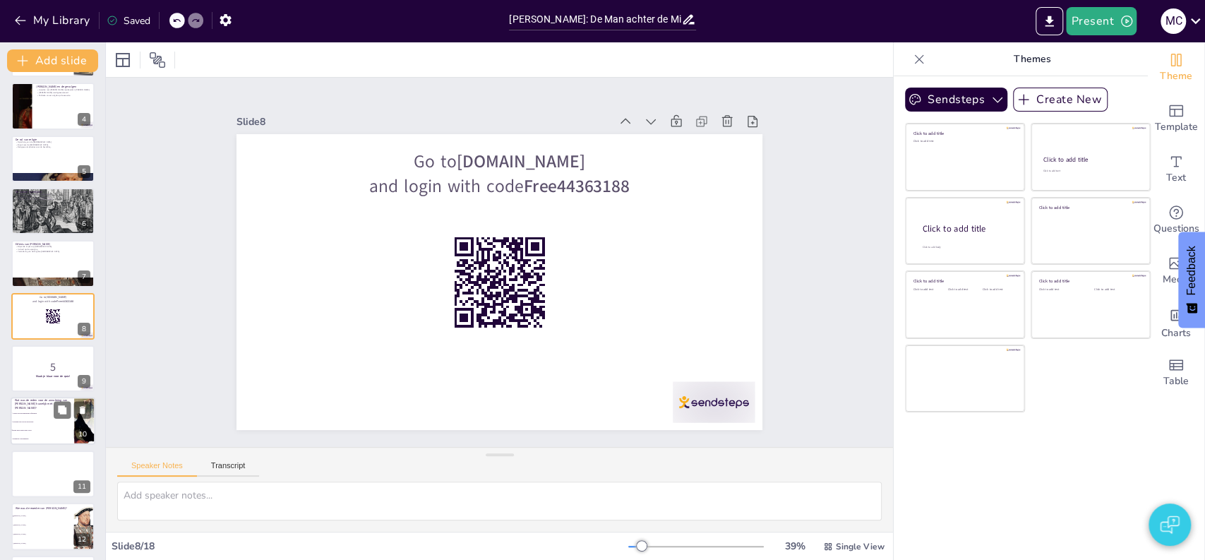
checkbox input "true"
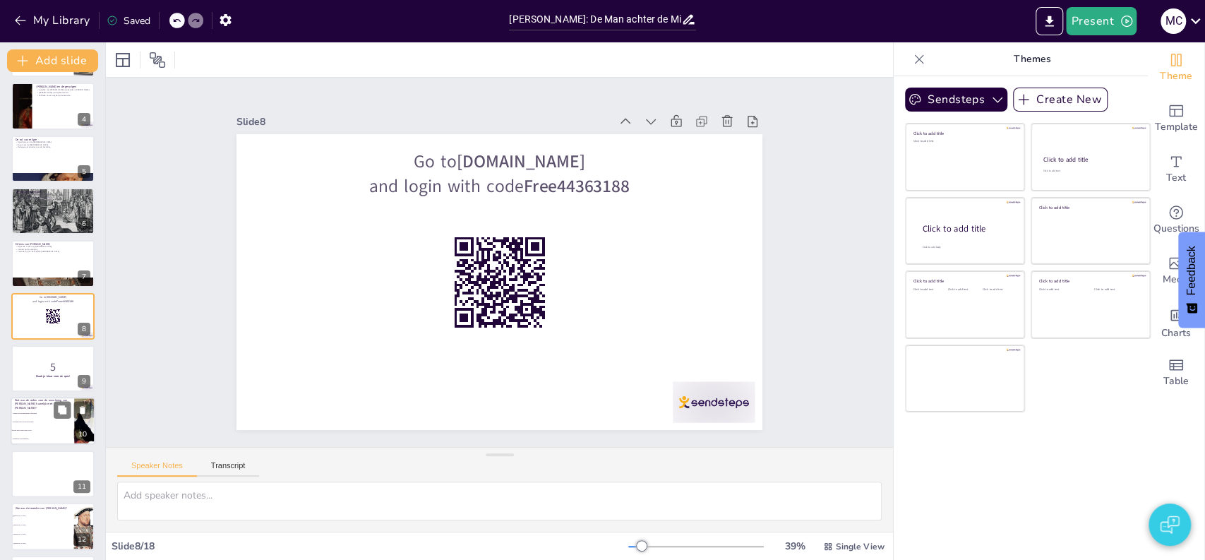
checkbox input "true"
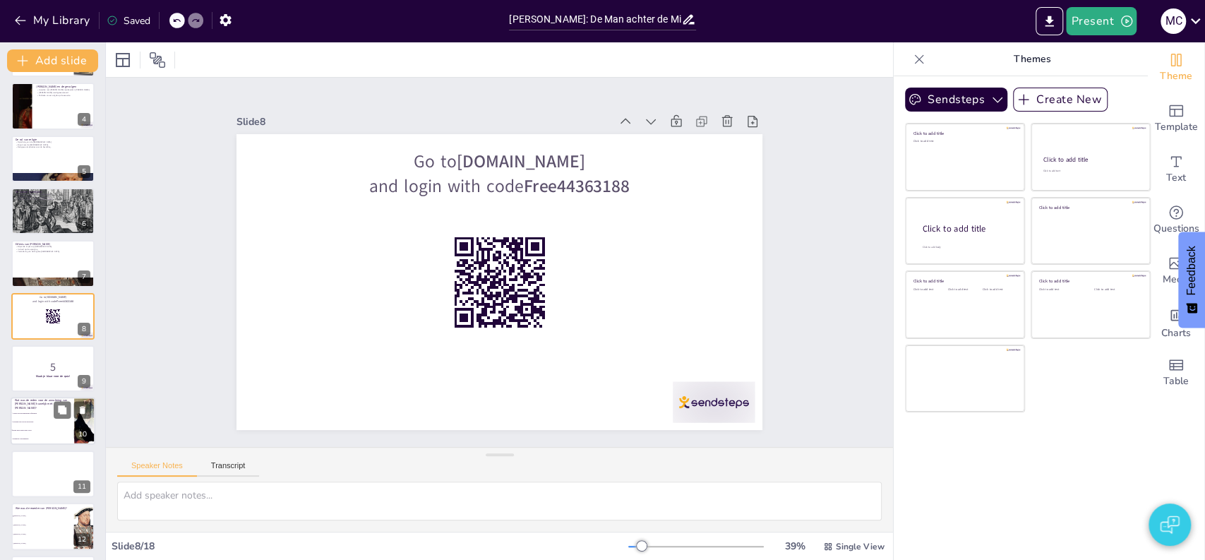
checkbox input "true"
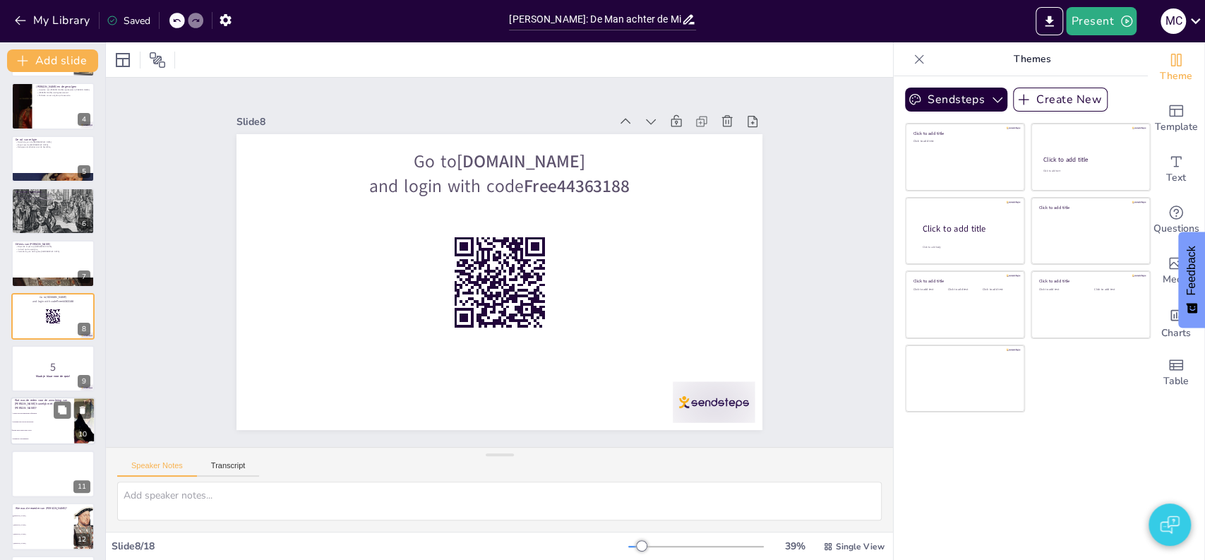
checkbox input "true"
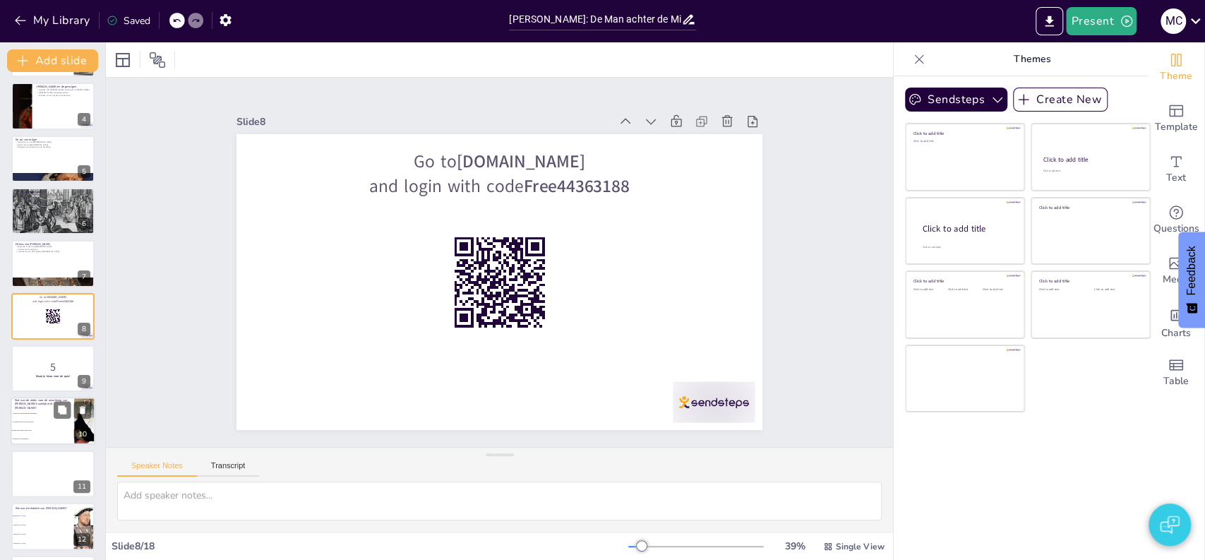
checkbox input "true"
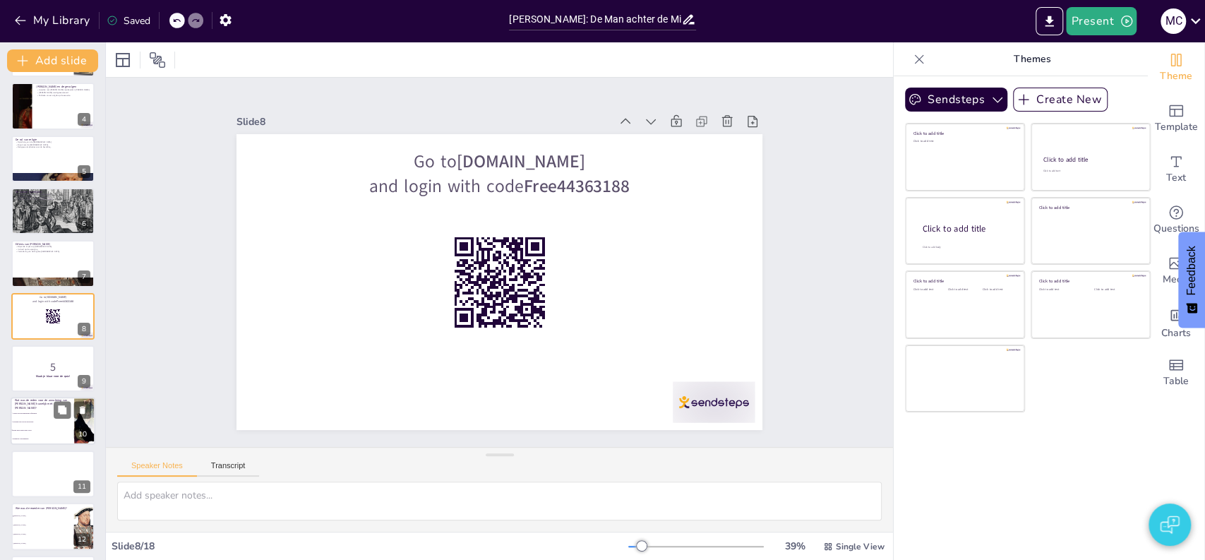
checkbox input "true"
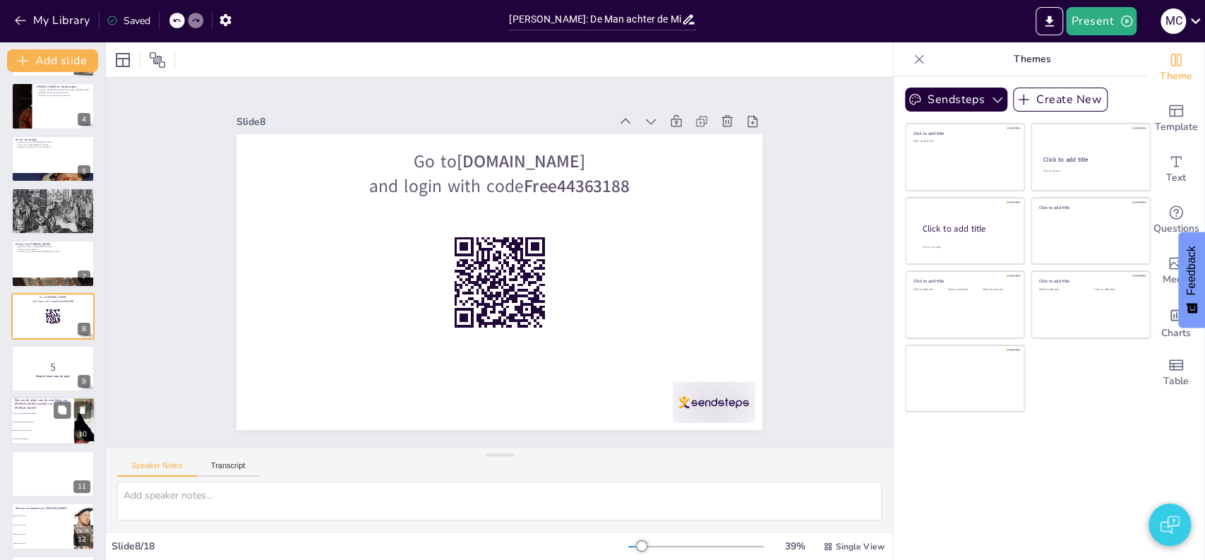
checkbox input "true"
click at [42, 425] on li "Politieke druk van de aristocratie" at bounding box center [43, 422] width 64 height 8
type textarea "Het juiste antwoord is "Beide antwoorden zijn correct". De annulering van het h…"
checkbox input "true"
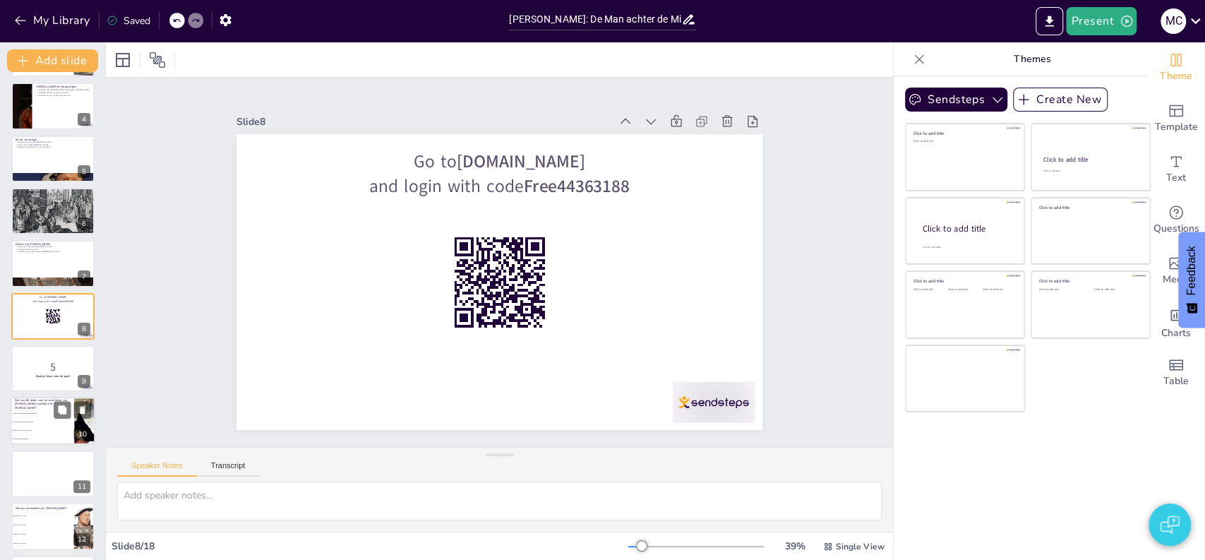
checkbox input "true"
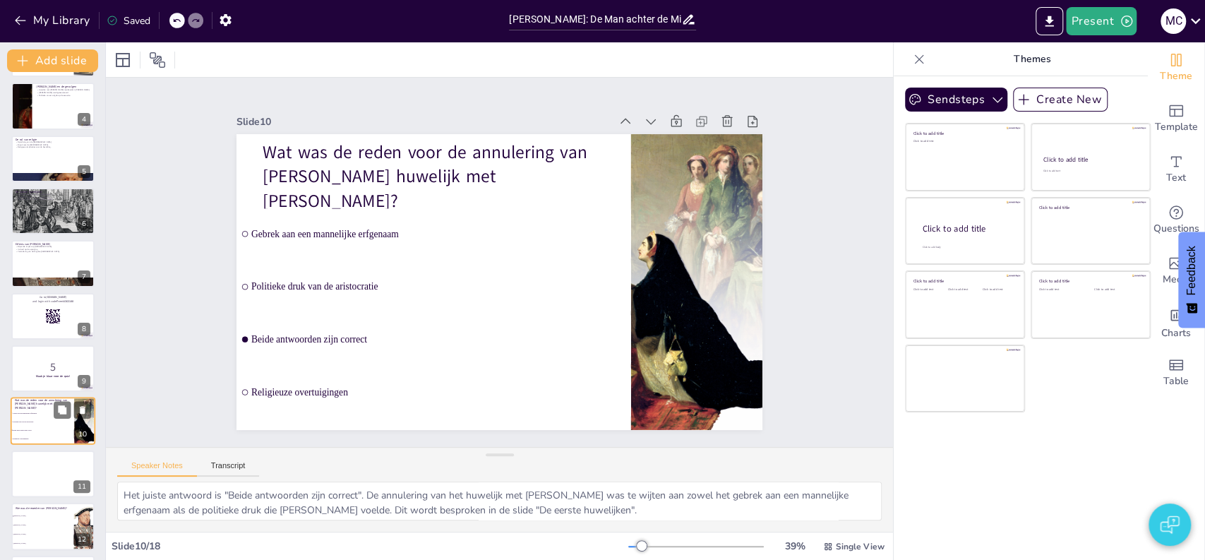
scroll to position [263, 0]
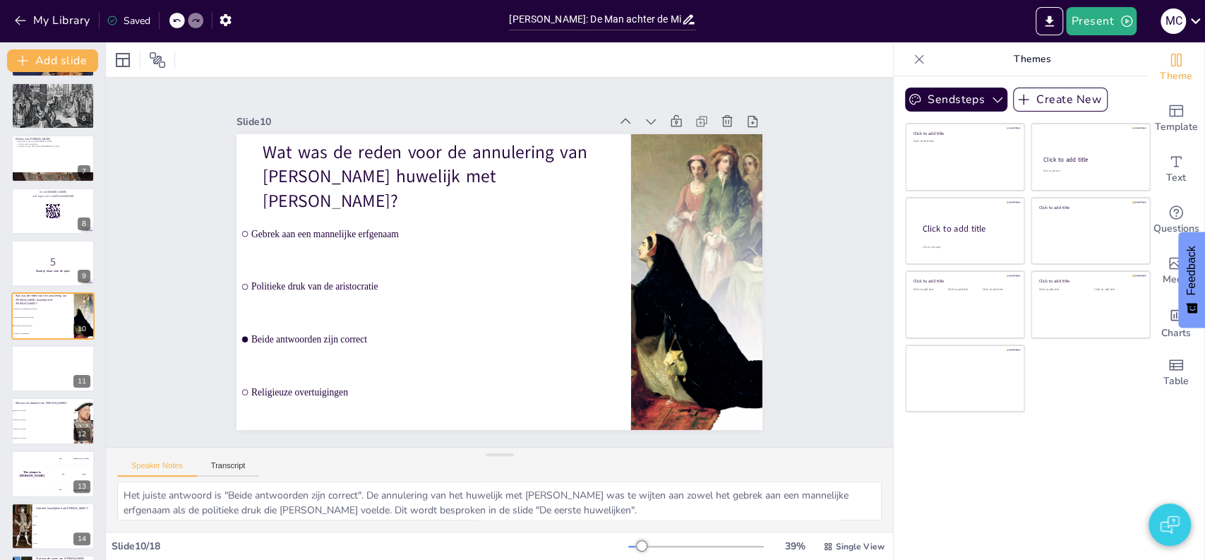
checkbox input "true"
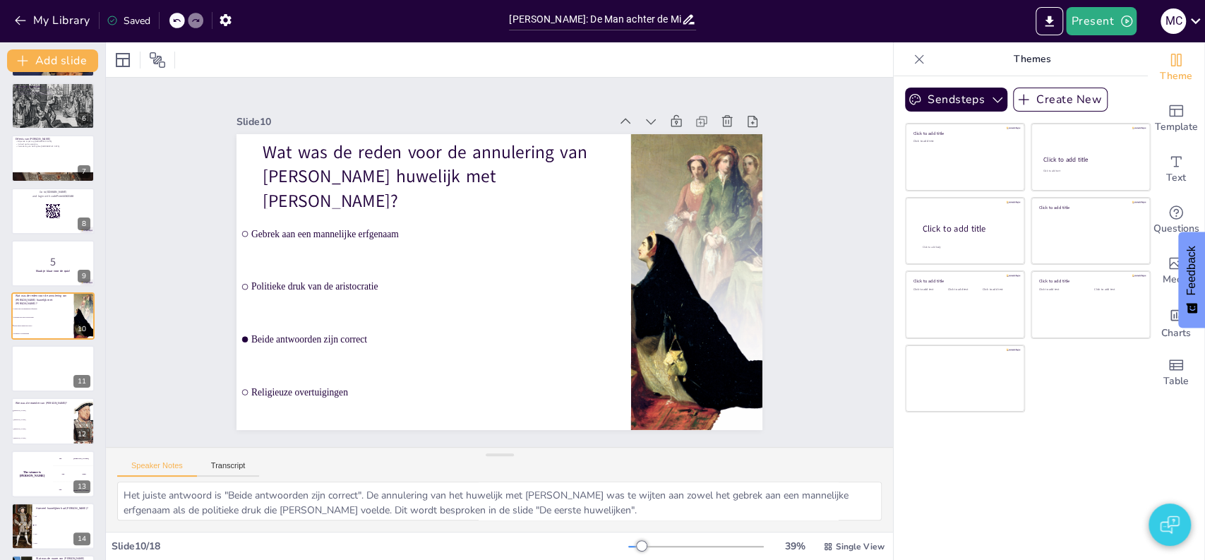
checkbox input "true"
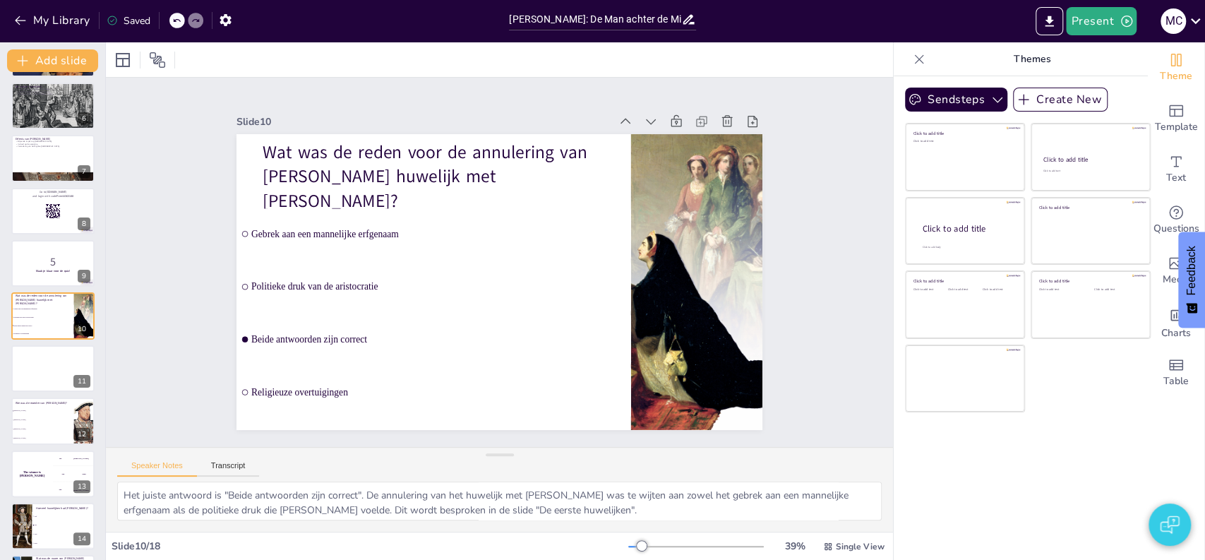
checkbox input "true"
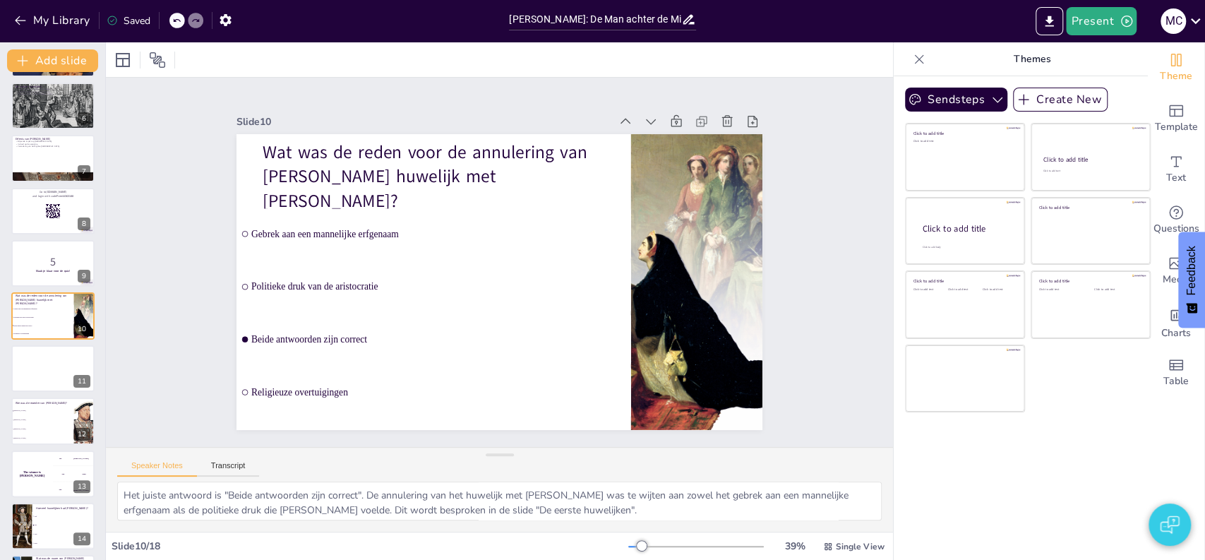
checkbox input "true"
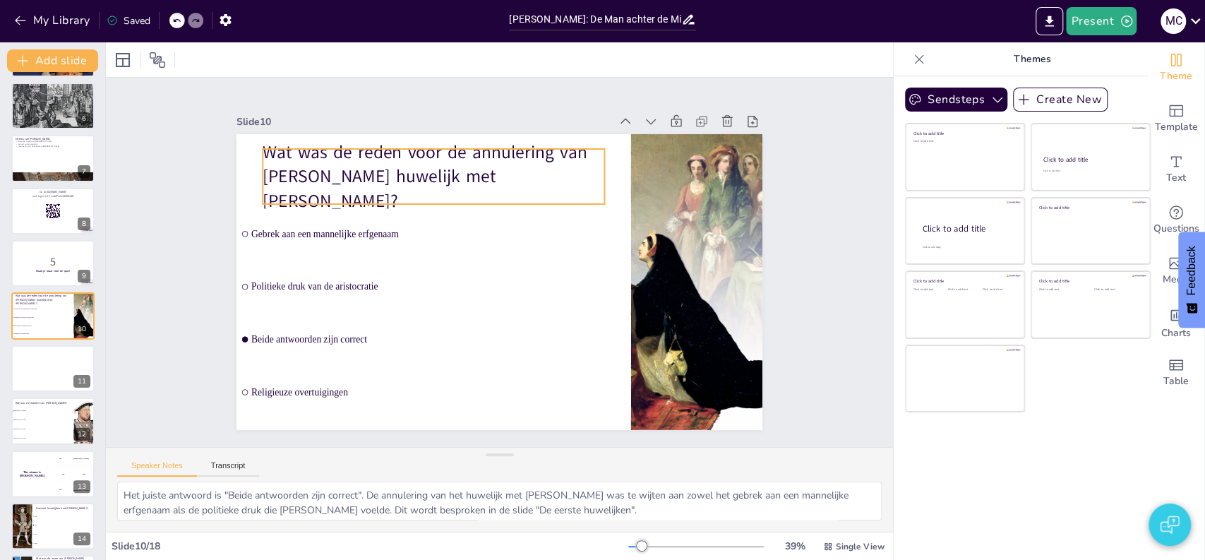
checkbox input "true"
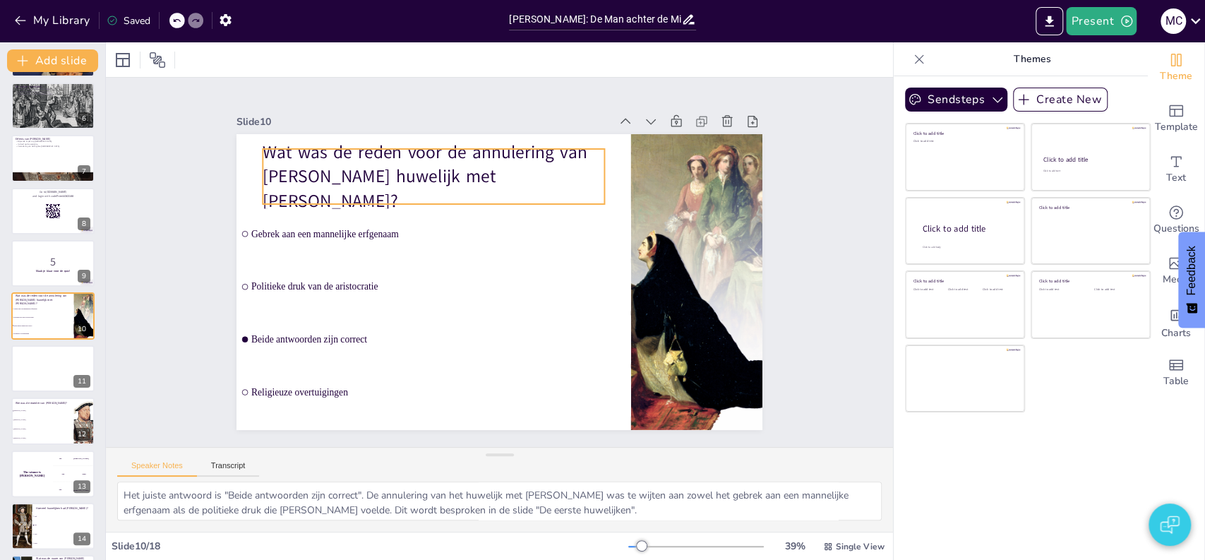
checkbox input "true"
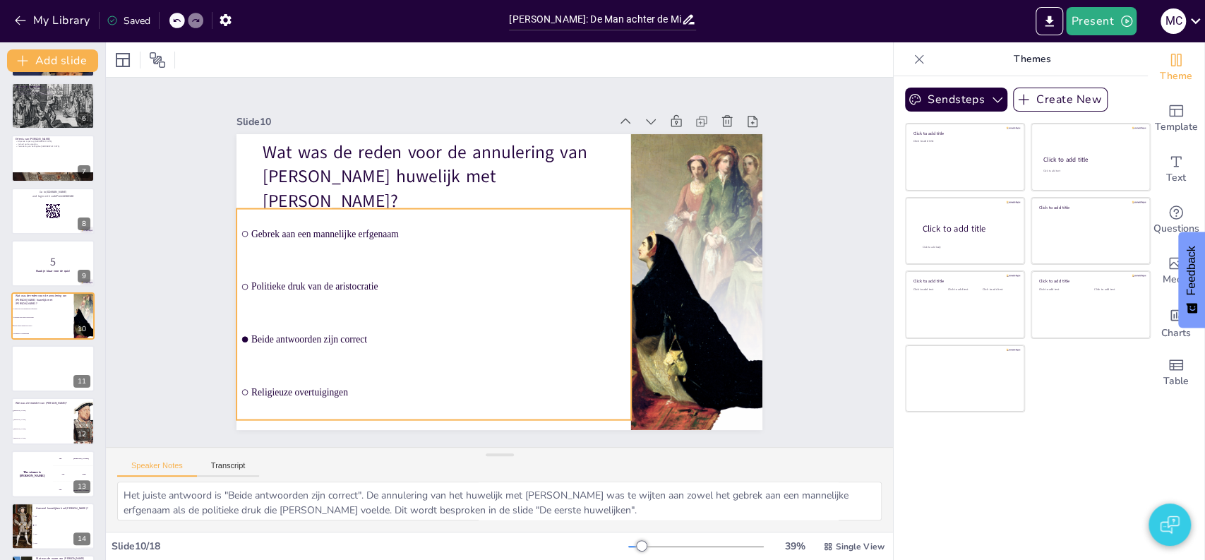
checkbox input "true"
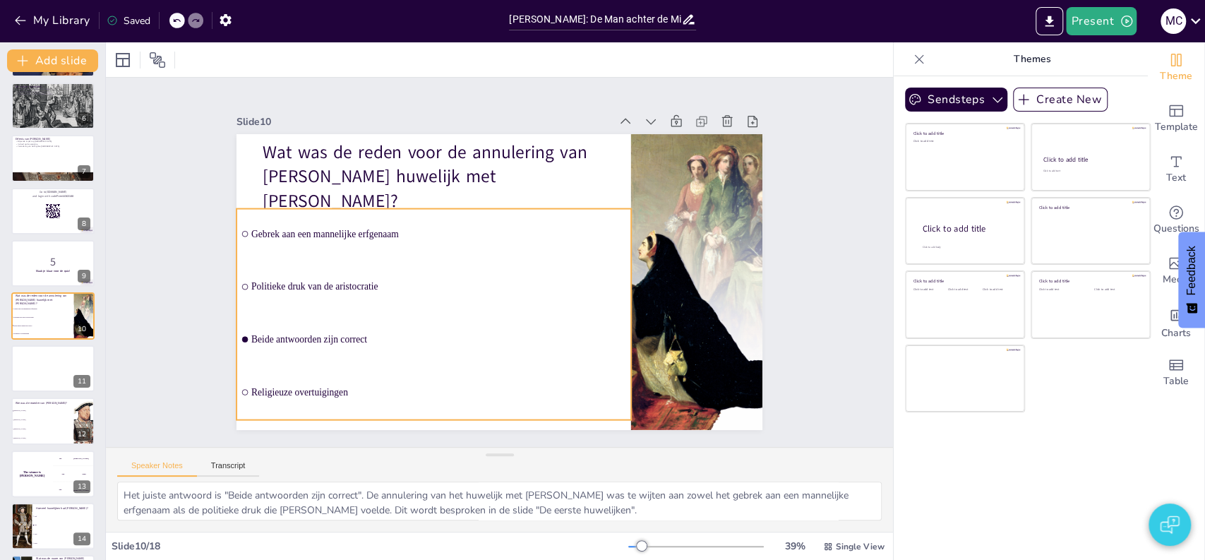
checkbox input "true"
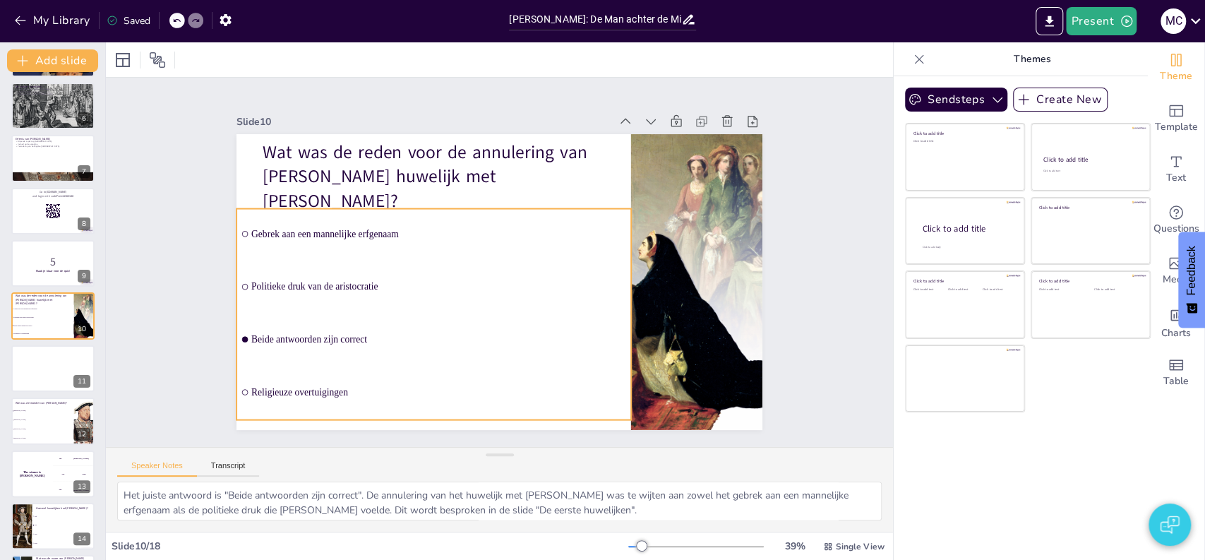
checkbox input "true"
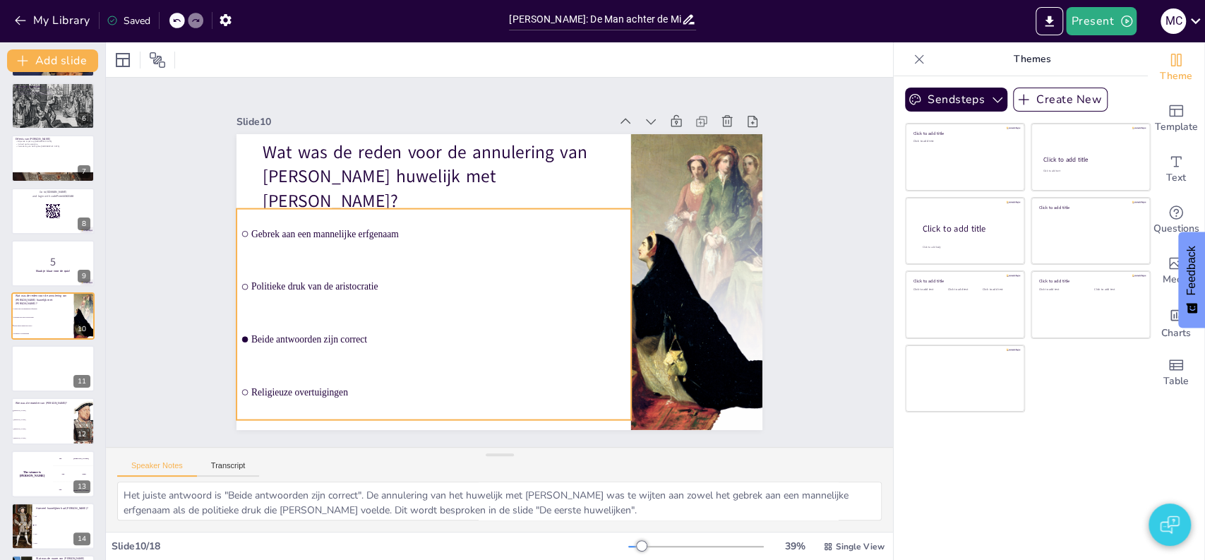
checkbox input "true"
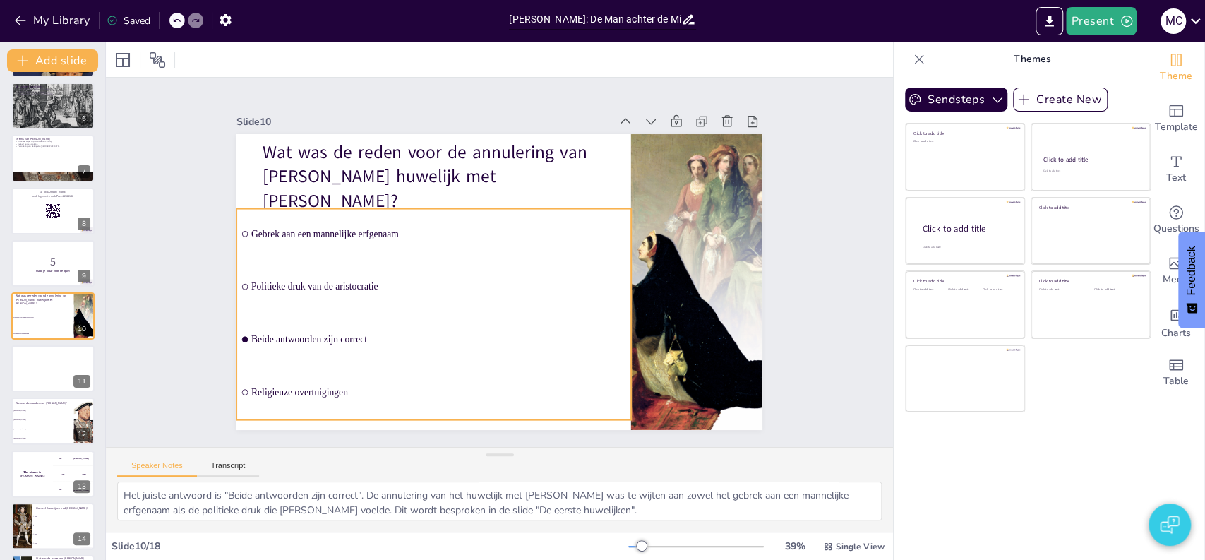
checkbox input "true"
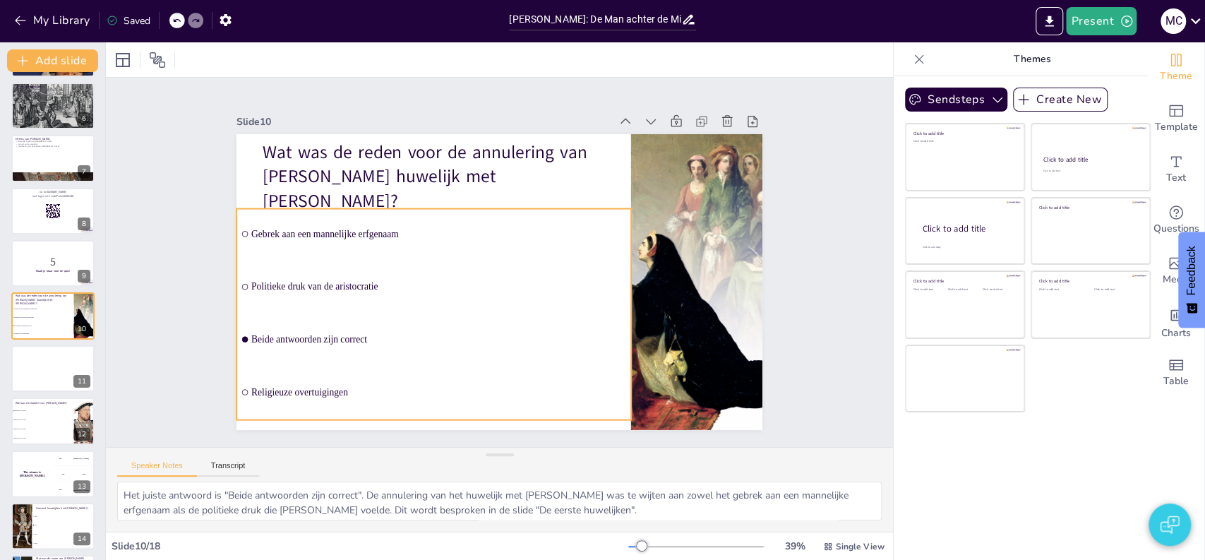
checkbox input "true"
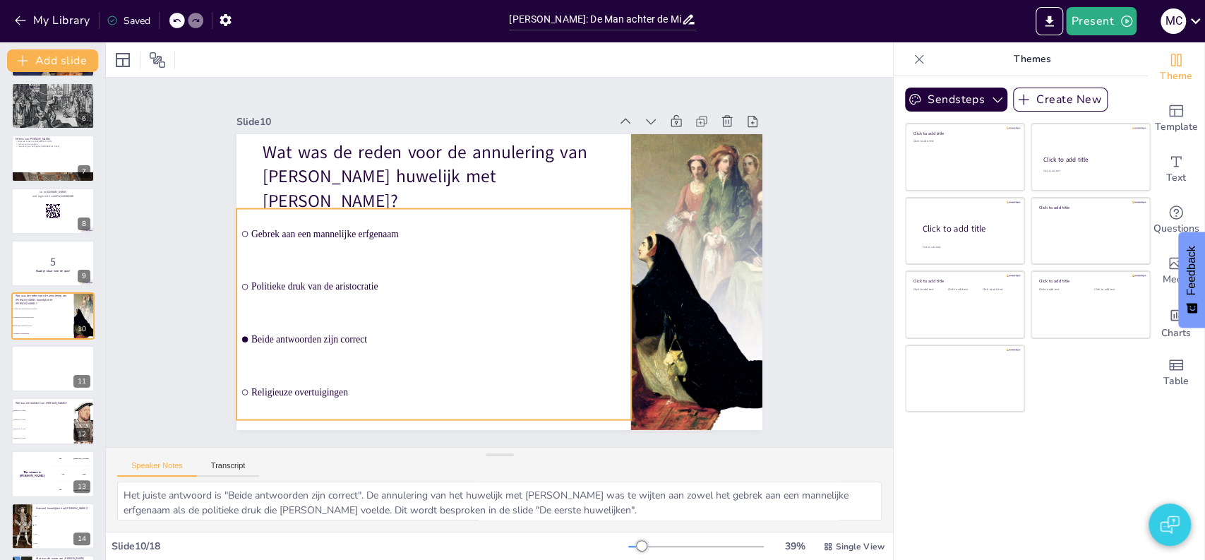
checkbox input "true"
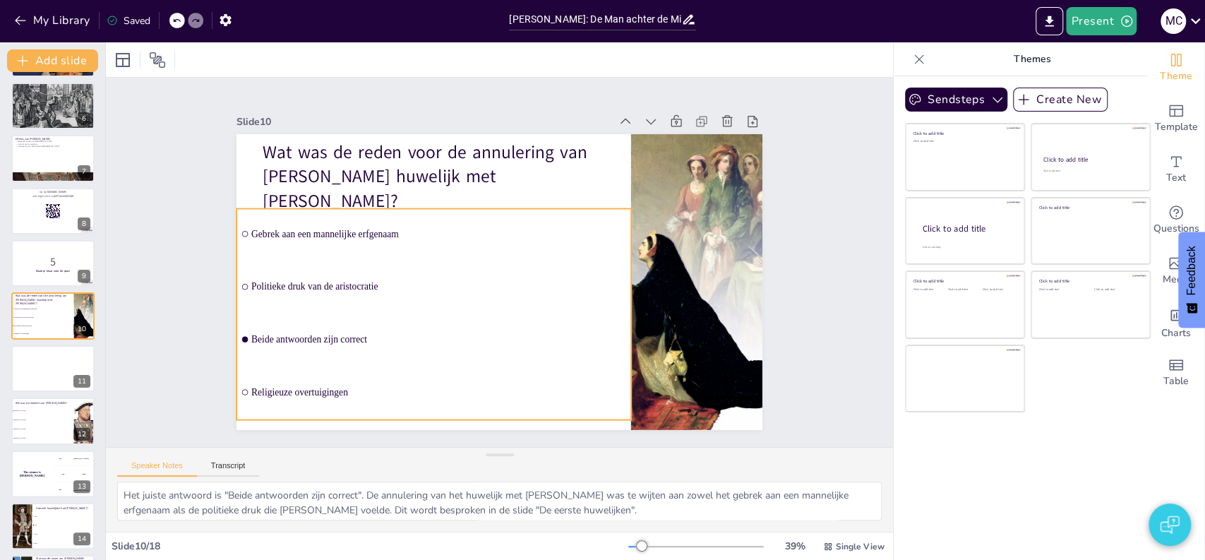
checkbox input "true"
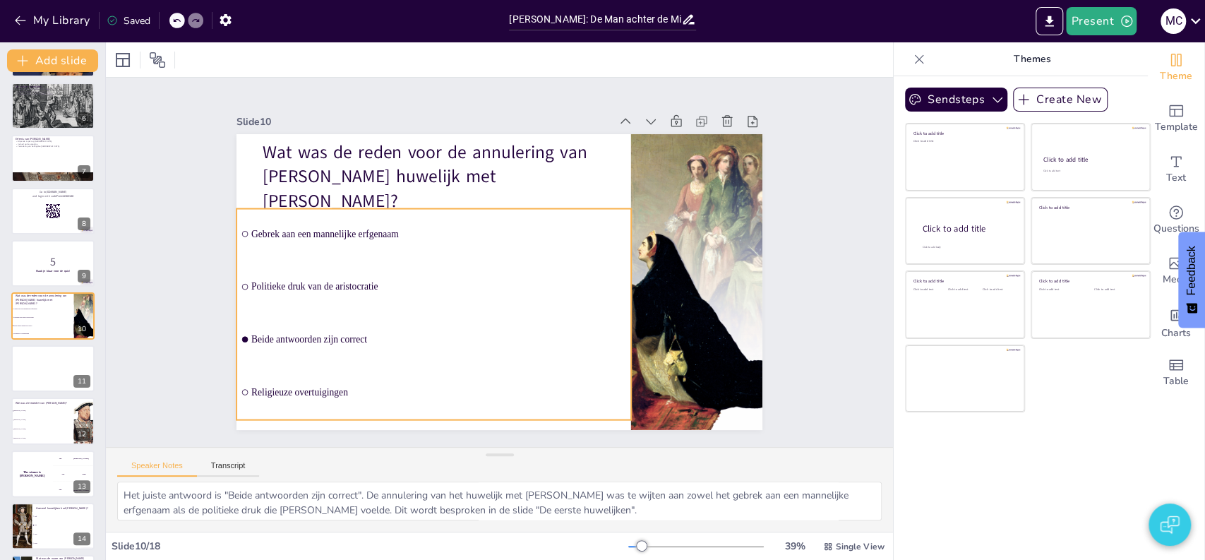
checkbox input "true"
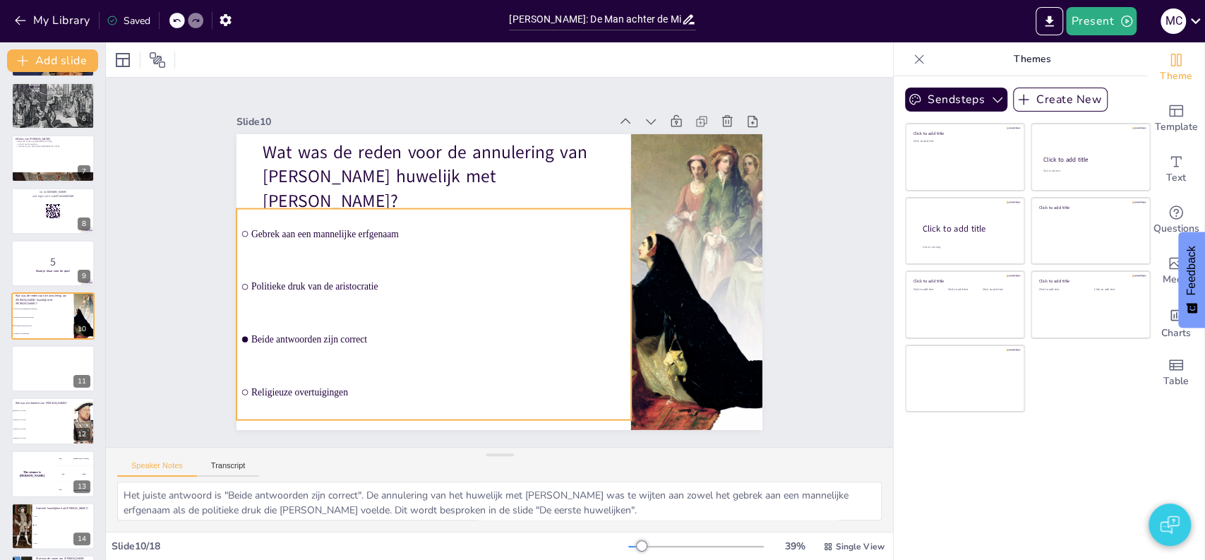
checkbox input "true"
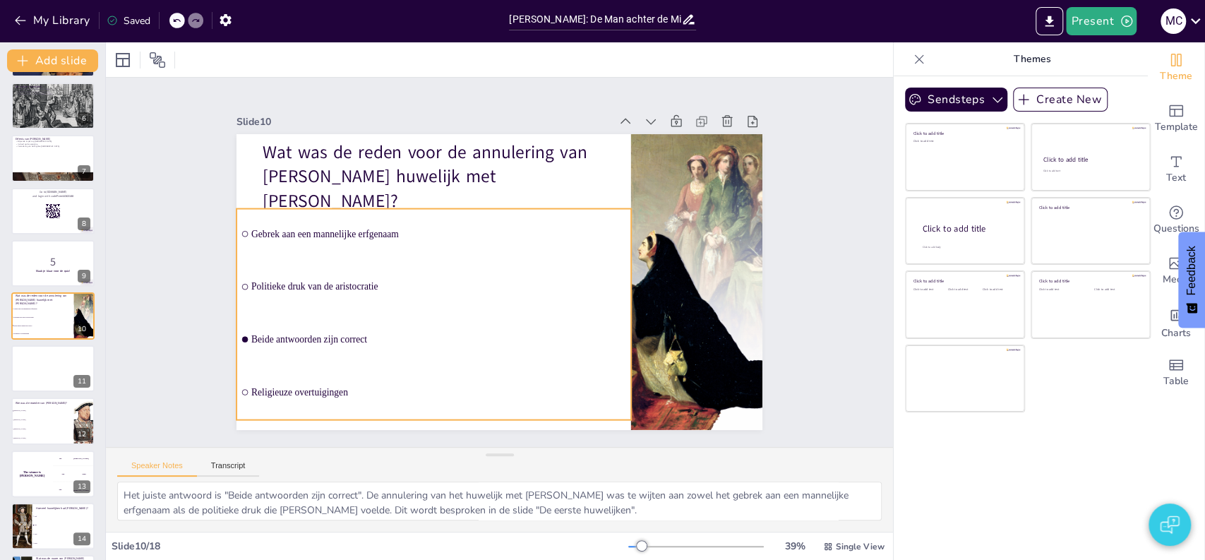
checkbox input "true"
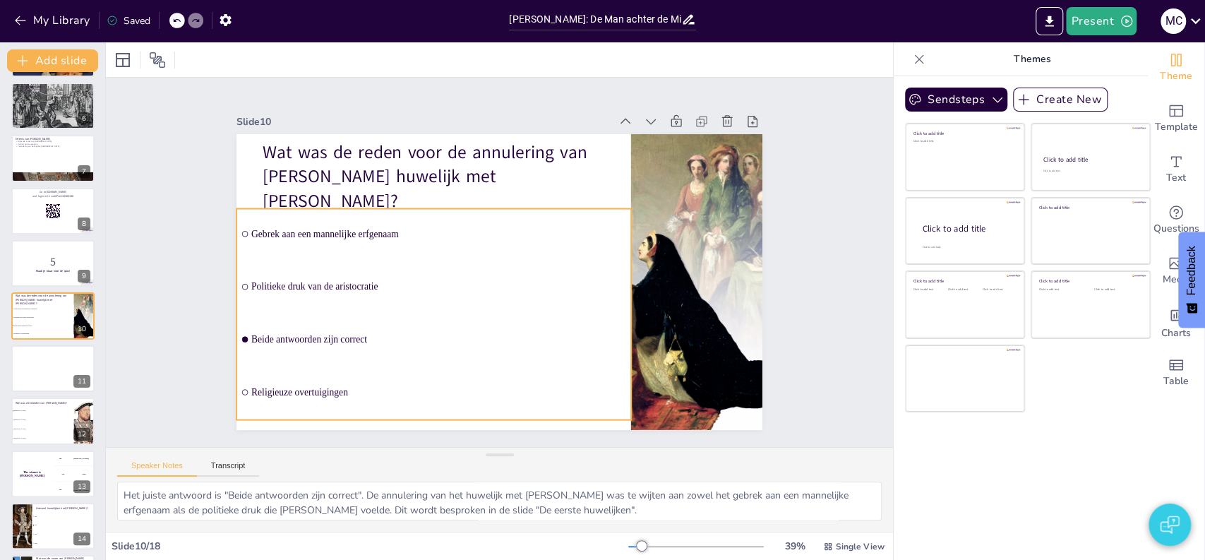
checkbox input "true"
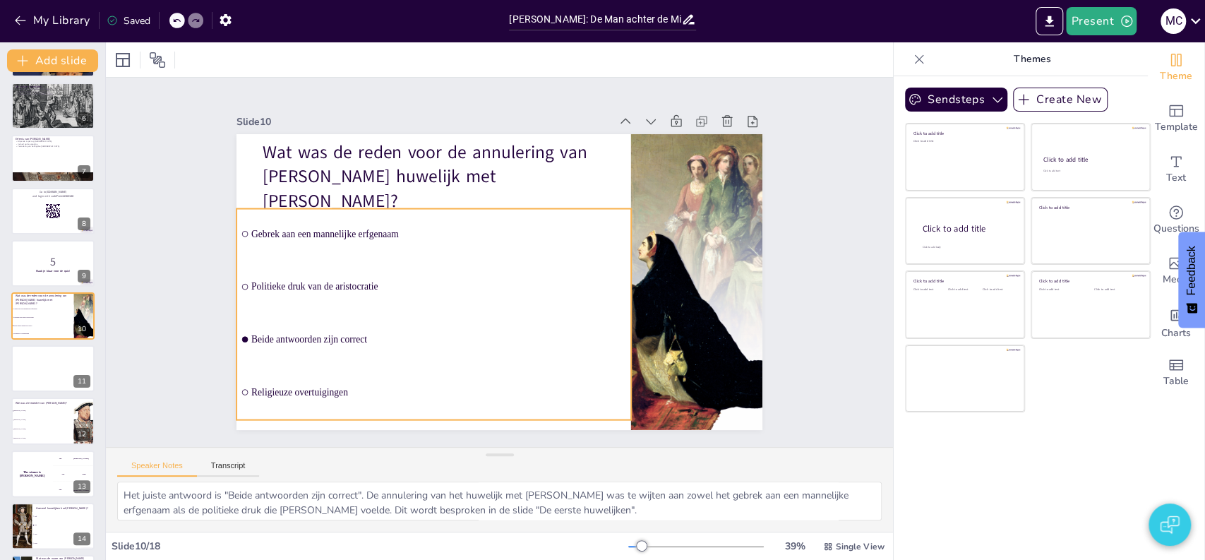
checkbox input "true"
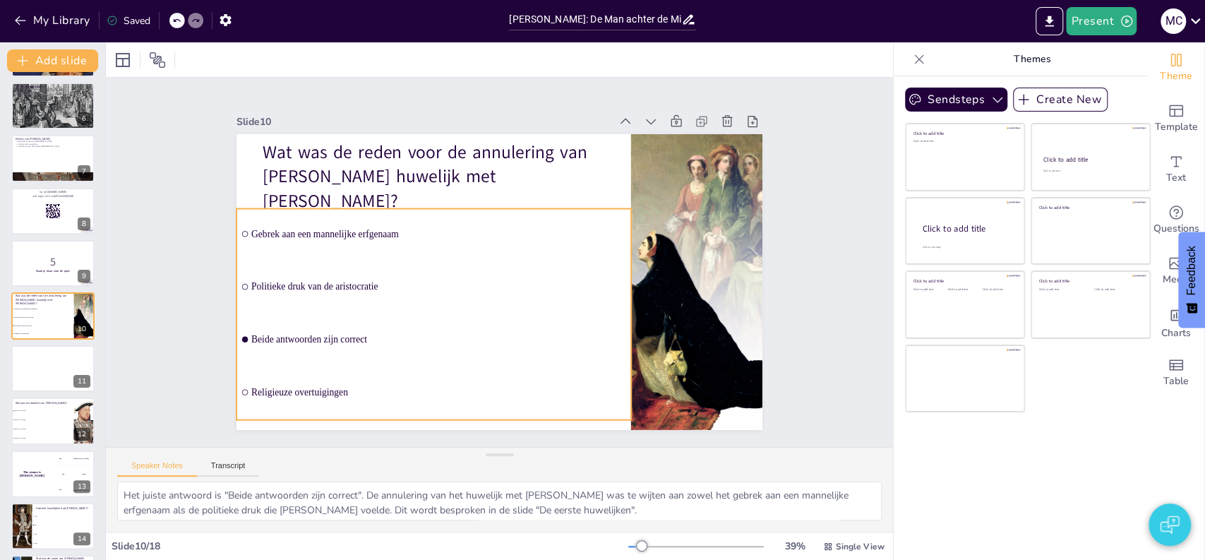
checkbox input "true"
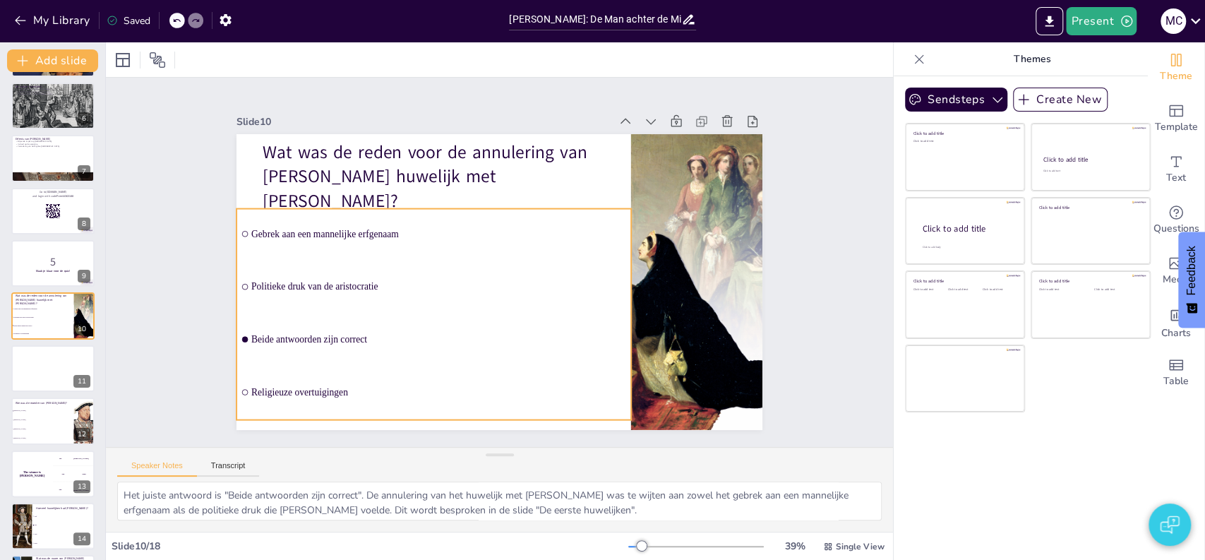
checkbox input "true"
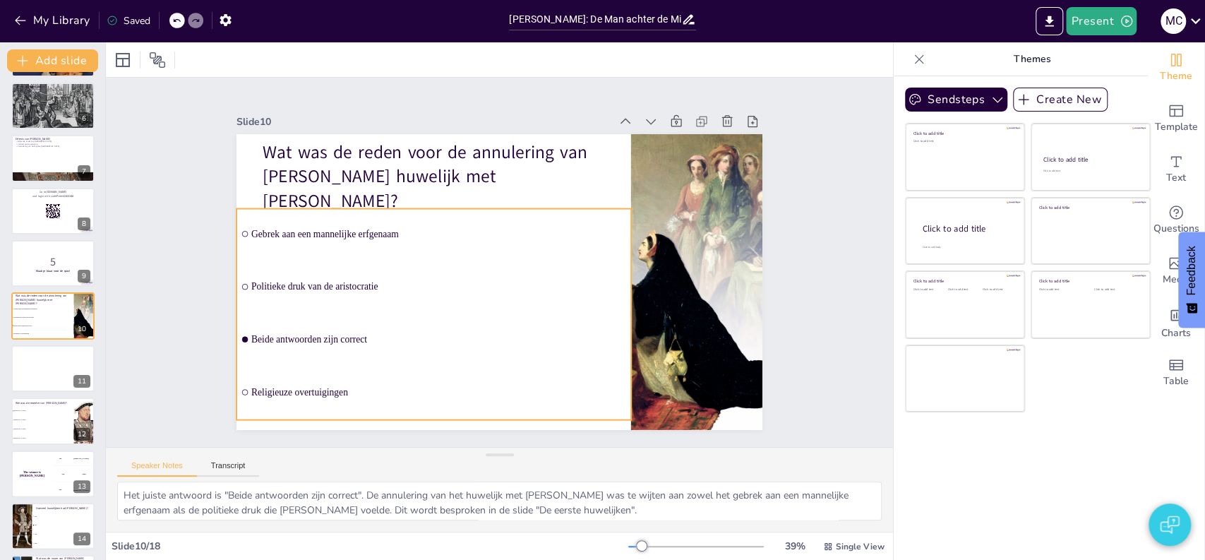
checkbox input "true"
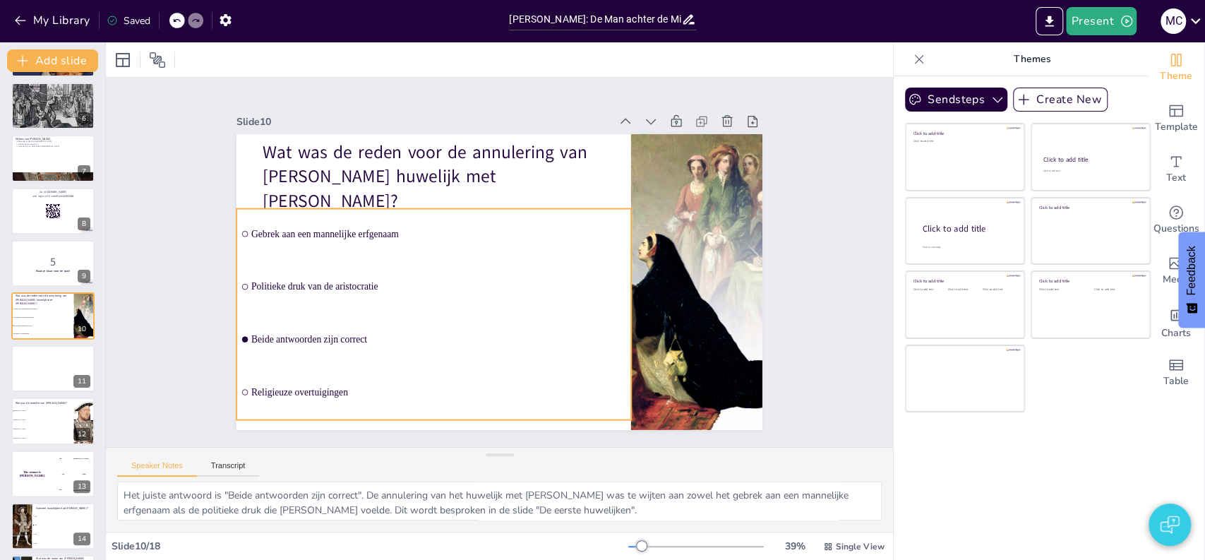
checkbox input "true"
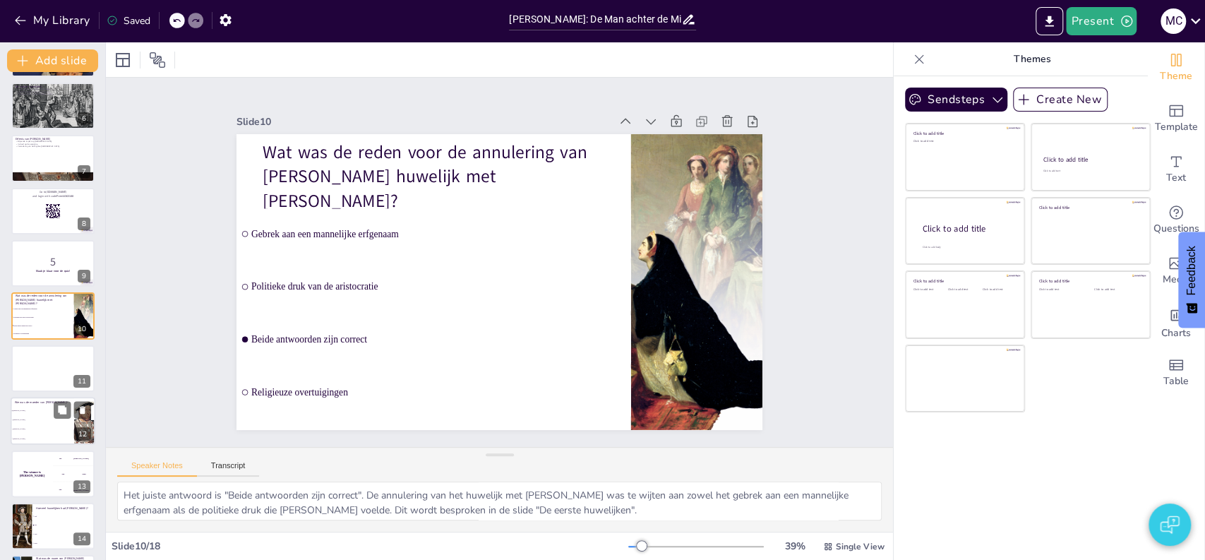
click at [40, 425] on li "[PERSON_NAME]" at bounding box center [43, 429] width 64 height 9
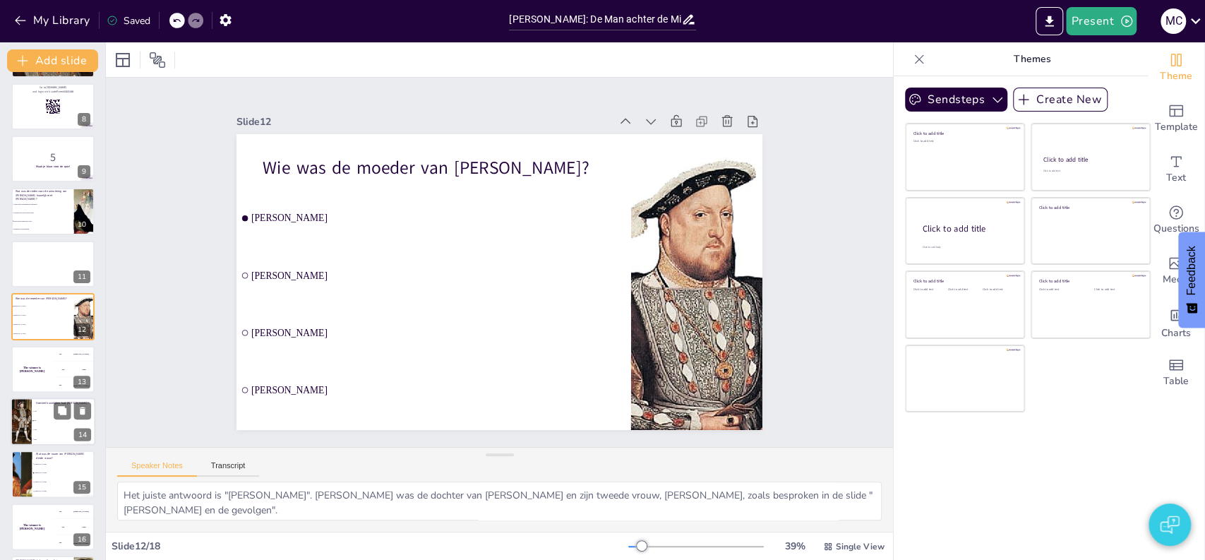
click at [51, 421] on li "Zes" at bounding box center [64, 420] width 64 height 9
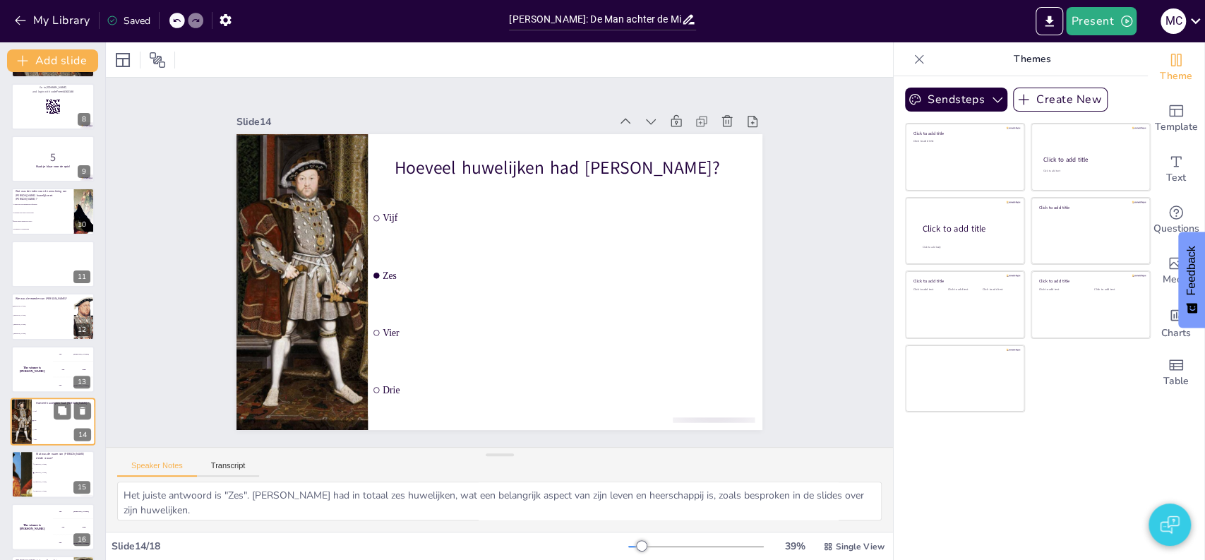
scroll to position [473, 0]
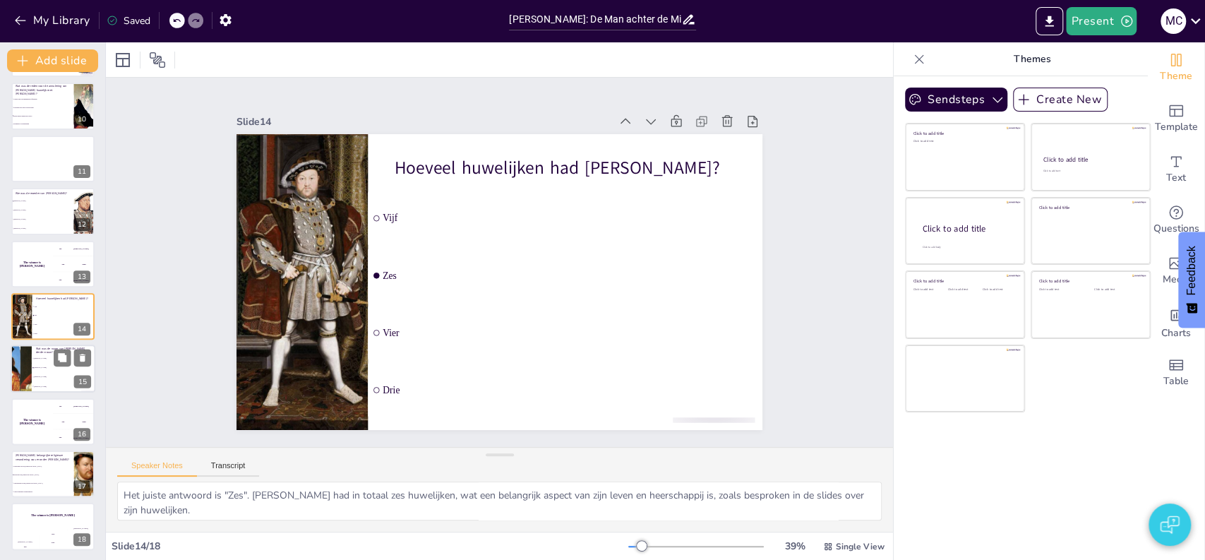
click at [41, 376] on span "[PERSON_NAME]" at bounding box center [64, 377] width 61 height 2
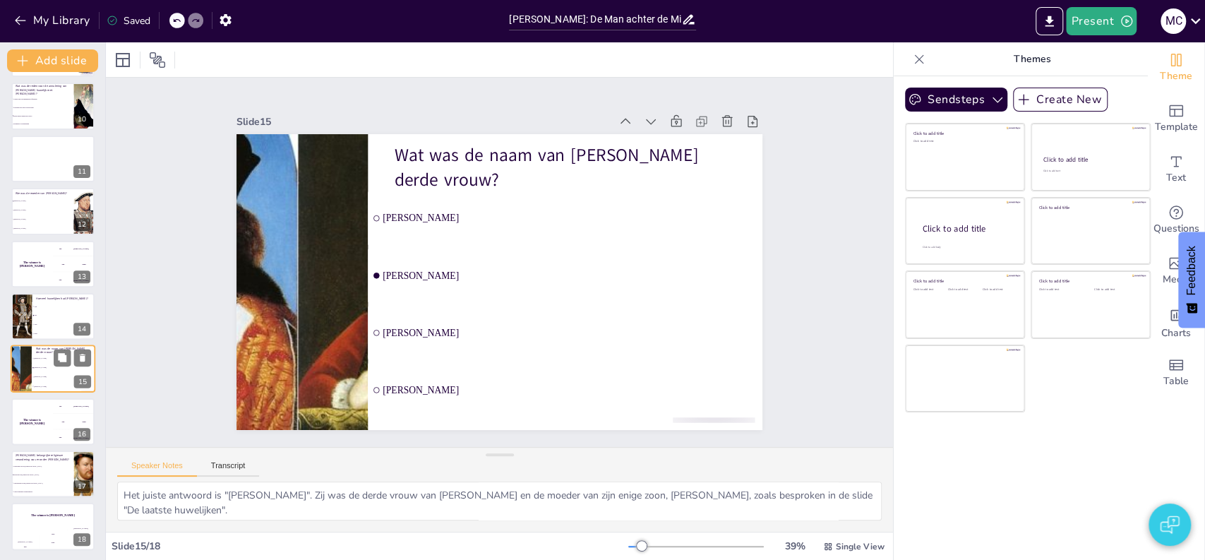
scroll to position [474, 0]
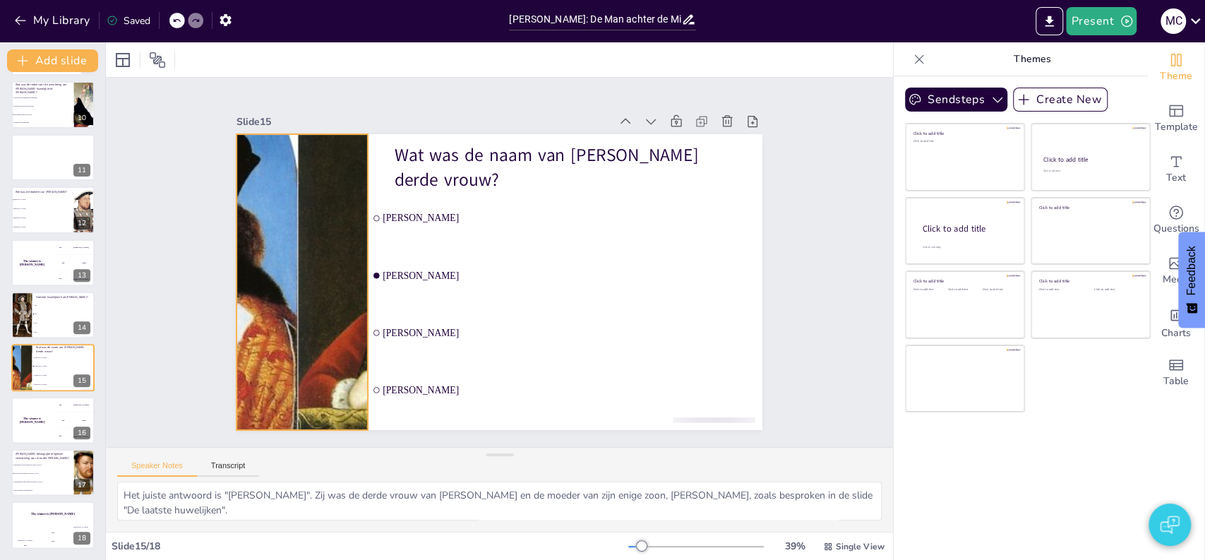
click at [305, 239] on div at bounding box center [328, 162] width 664 height 595
click at [292, 75] on div at bounding box center [305, 61] width 27 height 27
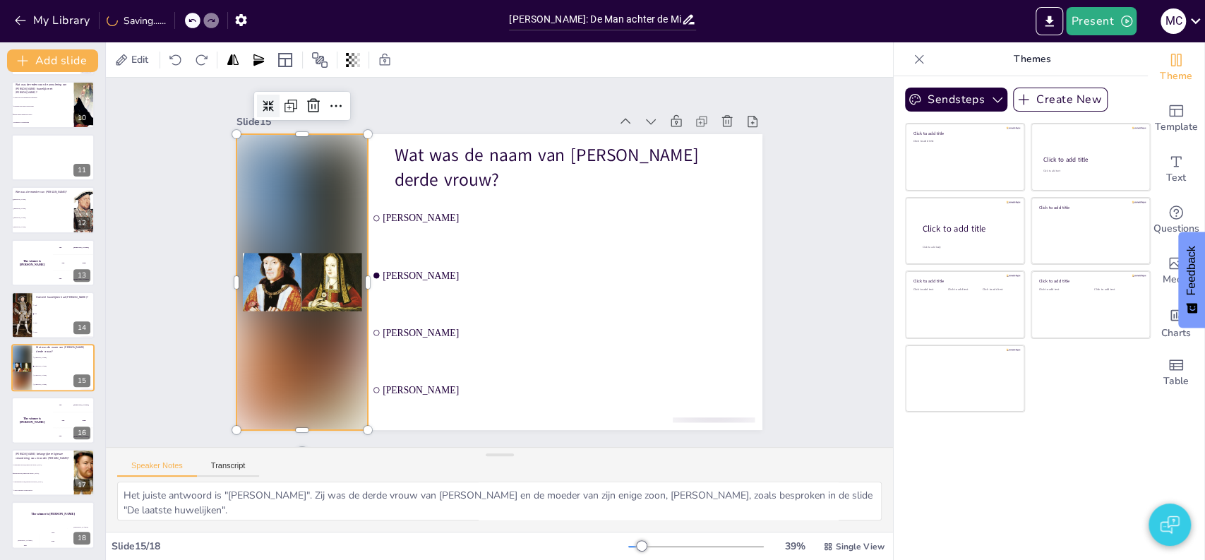
click at [337, 40] on div at bounding box center [352, 26] width 30 height 30
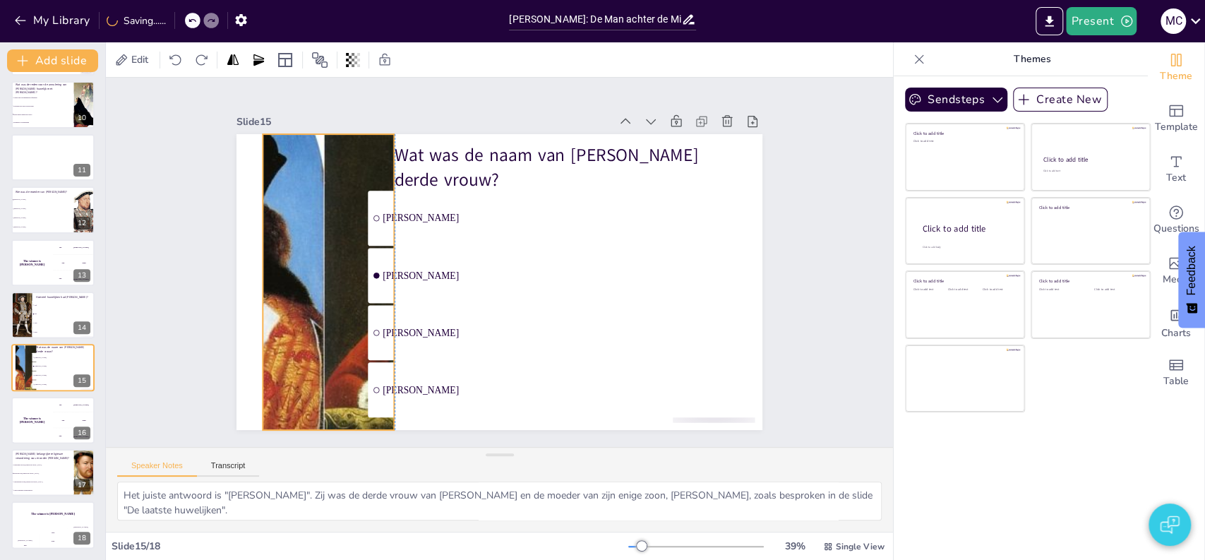
drag, startPoint x: 282, startPoint y: 248, endPoint x: 307, endPoint y: 248, distance: 24.7
click at [307, 248] on div at bounding box center [330, 228] width 667 height 469
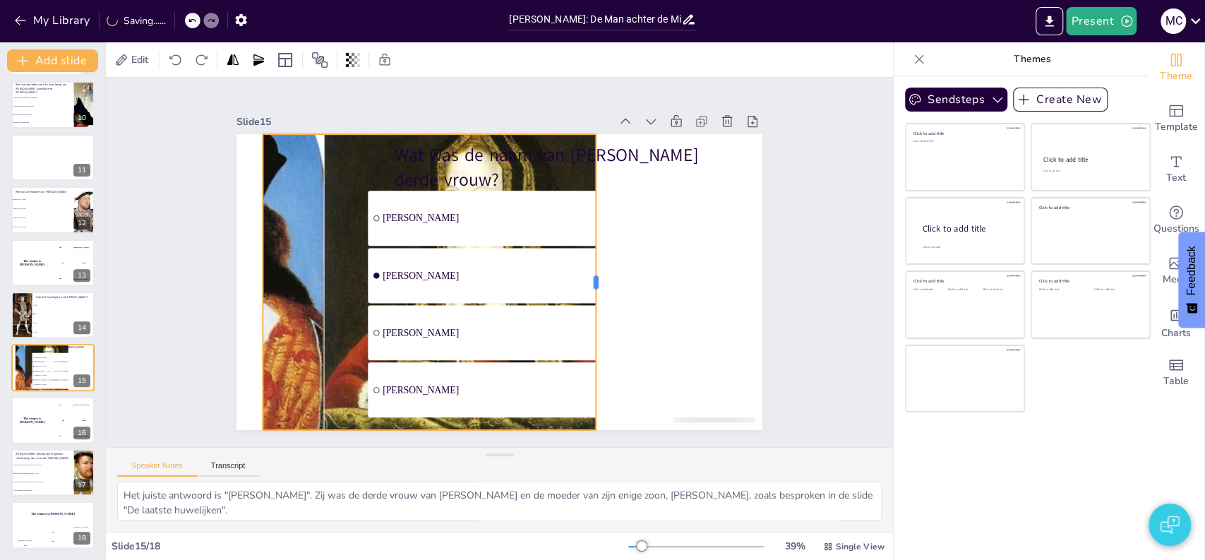
drag, startPoint x: 383, startPoint y: 277, endPoint x: 589, endPoint y: 284, distance: 205.5
click at [589, 284] on div at bounding box center [590, 312] width 102 height 284
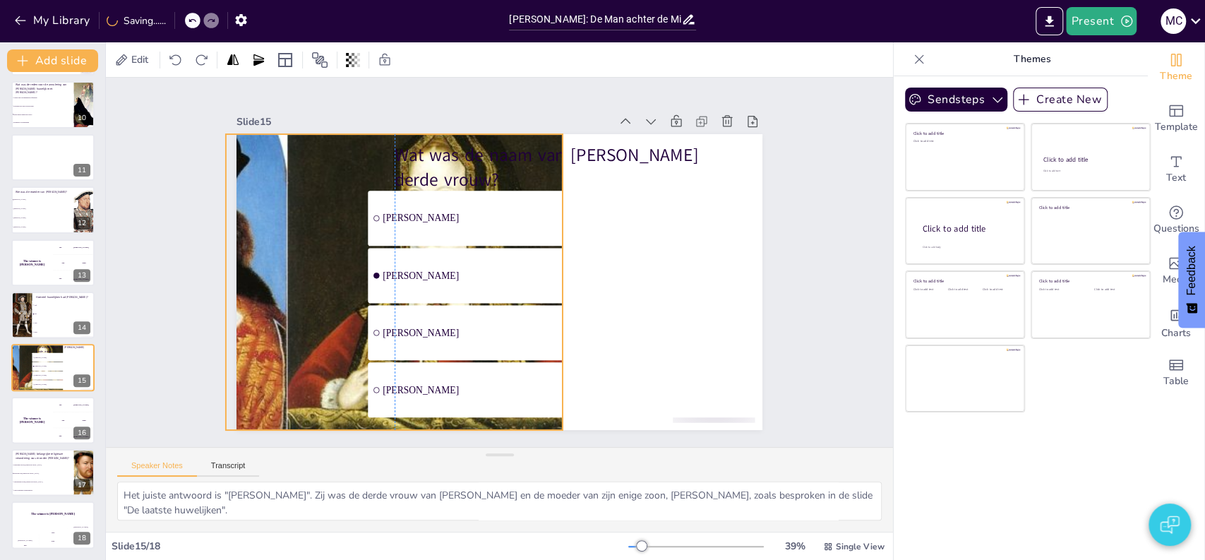
drag, startPoint x: 284, startPoint y: 267, endPoint x: 246, endPoint y: 267, distance: 38.1
click at [246, 267] on div at bounding box center [332, 138] width 648 height 625
click at [248, 267] on div at bounding box center [290, 259] width 633 height 357
click at [311, 267] on div at bounding box center [623, 95] width 625 height 648
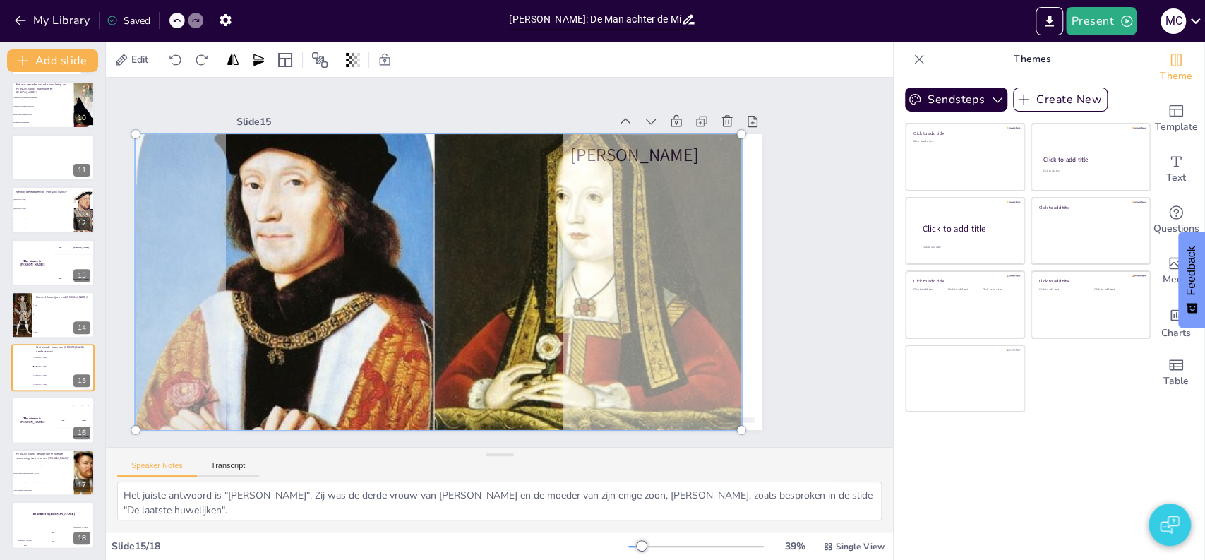
drag, startPoint x: 254, startPoint y: 258, endPoint x: 401, endPoint y: 256, distance: 146.8
click at [401, 256] on div at bounding box center [439, 242] width 688 height 619
click at [366, 115] on div "Slide 15" at bounding box center [521, 104] width 310 height 230
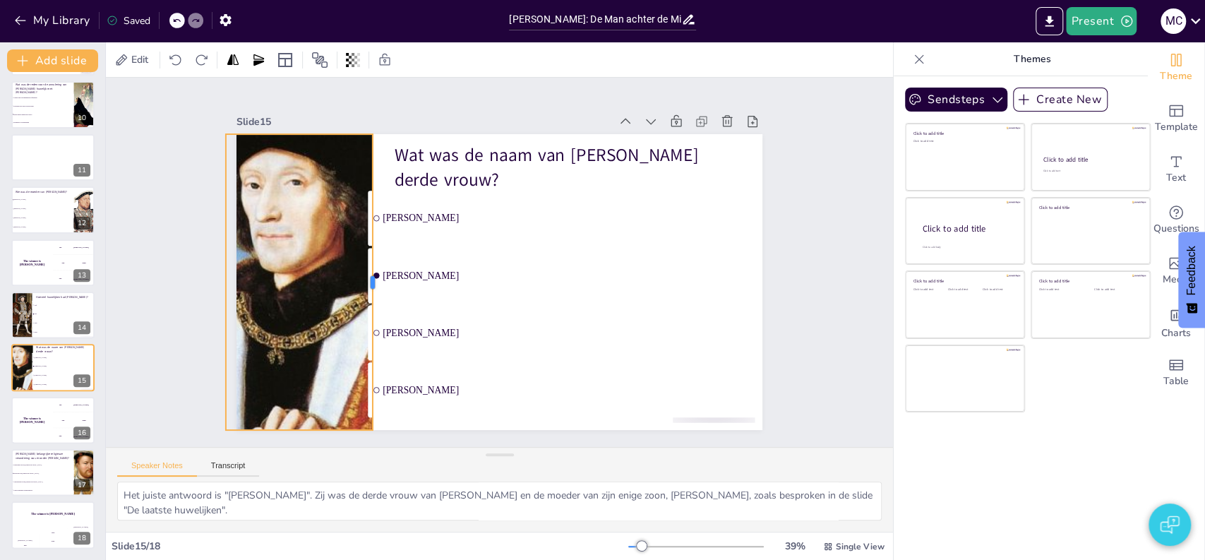
drag, startPoint x: 553, startPoint y: 278, endPoint x: 362, endPoint y: 277, distance: 190.6
click at [558, 277] on div at bounding box center [609, 206] width 102 height 284
click at [298, 244] on div at bounding box center [437, 249] width 672 height 558
click at [298, 244] on div at bounding box center [437, 249] width 672 height 559
click at [272, 97] on div "Slide 1 [PERSON_NAME]: De Man achter de Mislukte Huwelijken Deze presentatie on…" at bounding box center [499, 262] width 454 height 661
